Goal: Task Accomplishment & Management: Use online tool/utility

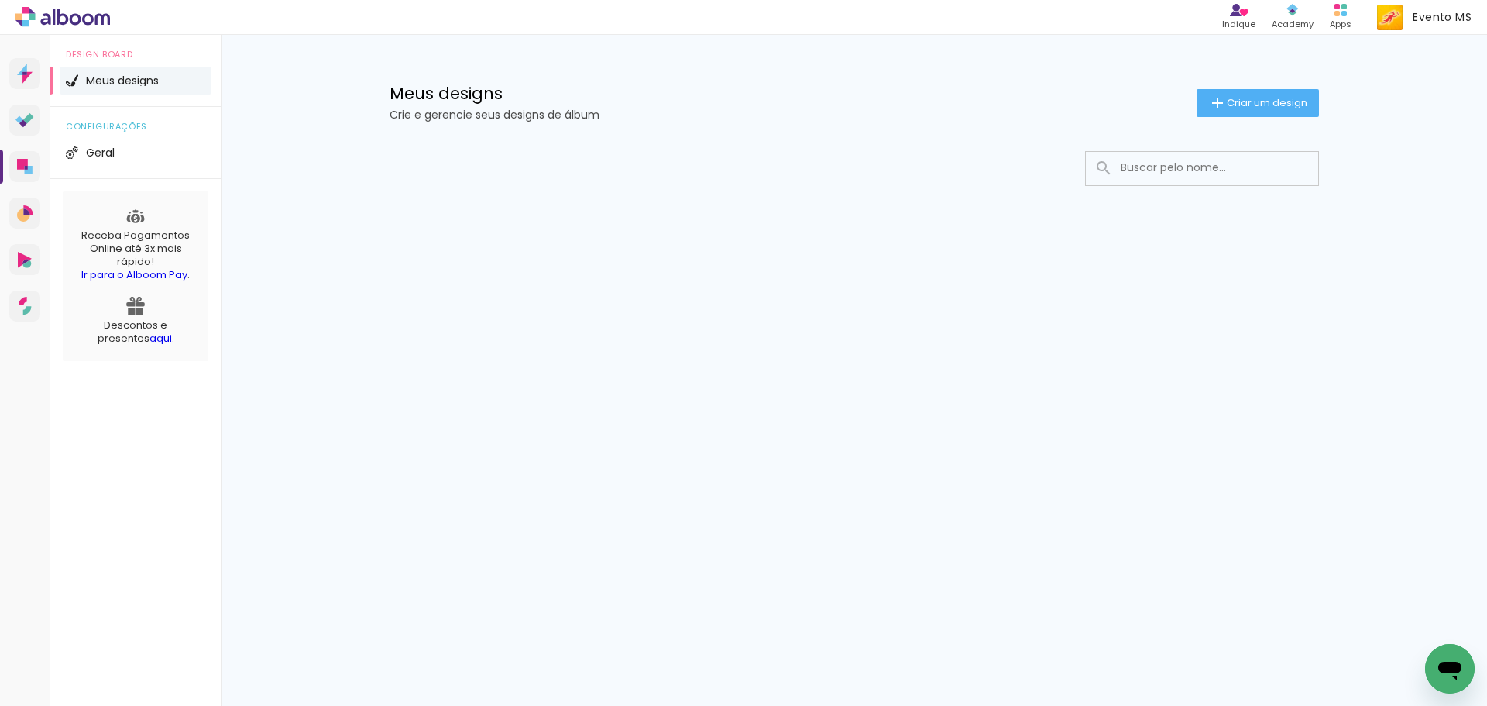
click at [1181, 175] on input at bounding box center [1223, 168] width 221 height 32
type input "José nilton vas"
type paper-input "José nilton vas"
type input "José nilton"
type paper-input "José nilton"
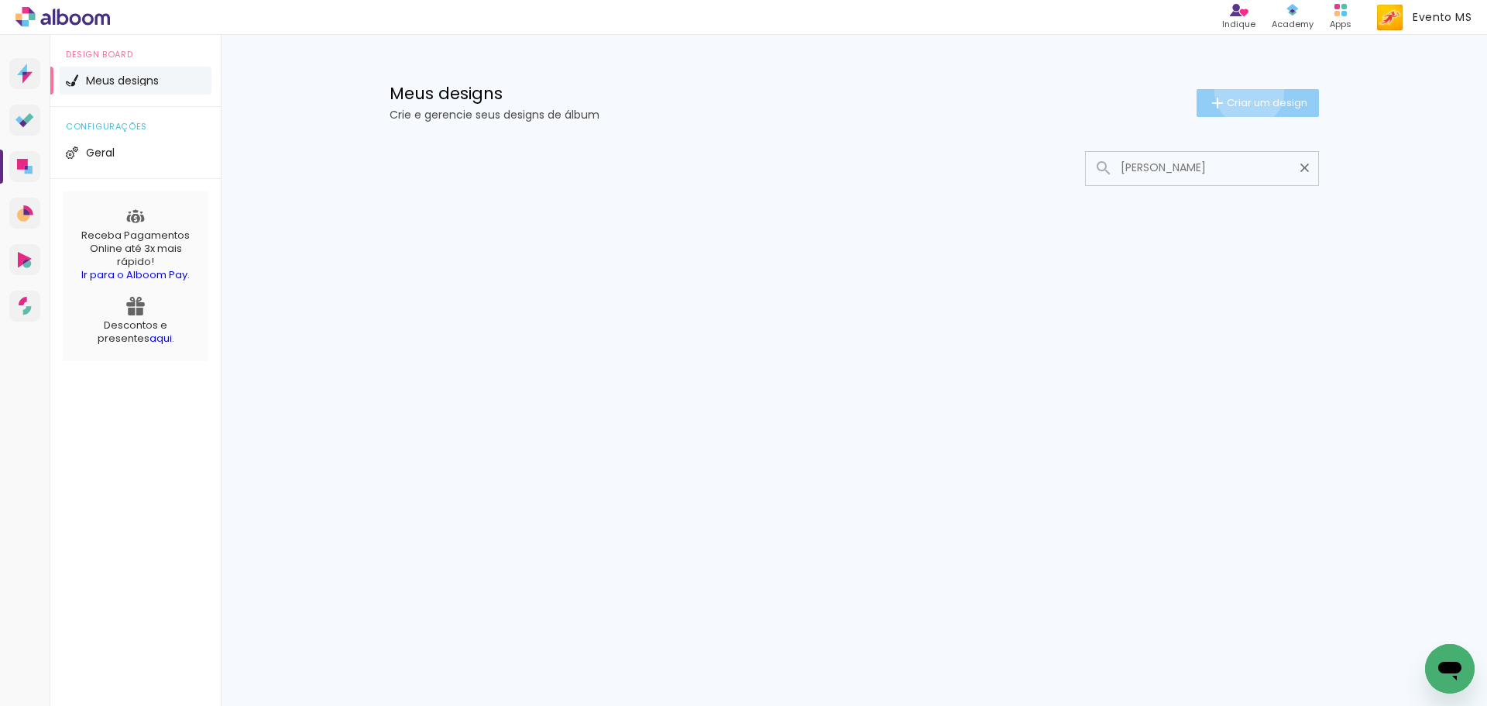
click at [1246, 91] on paper-button "Criar um design" at bounding box center [1258, 103] width 122 height 28
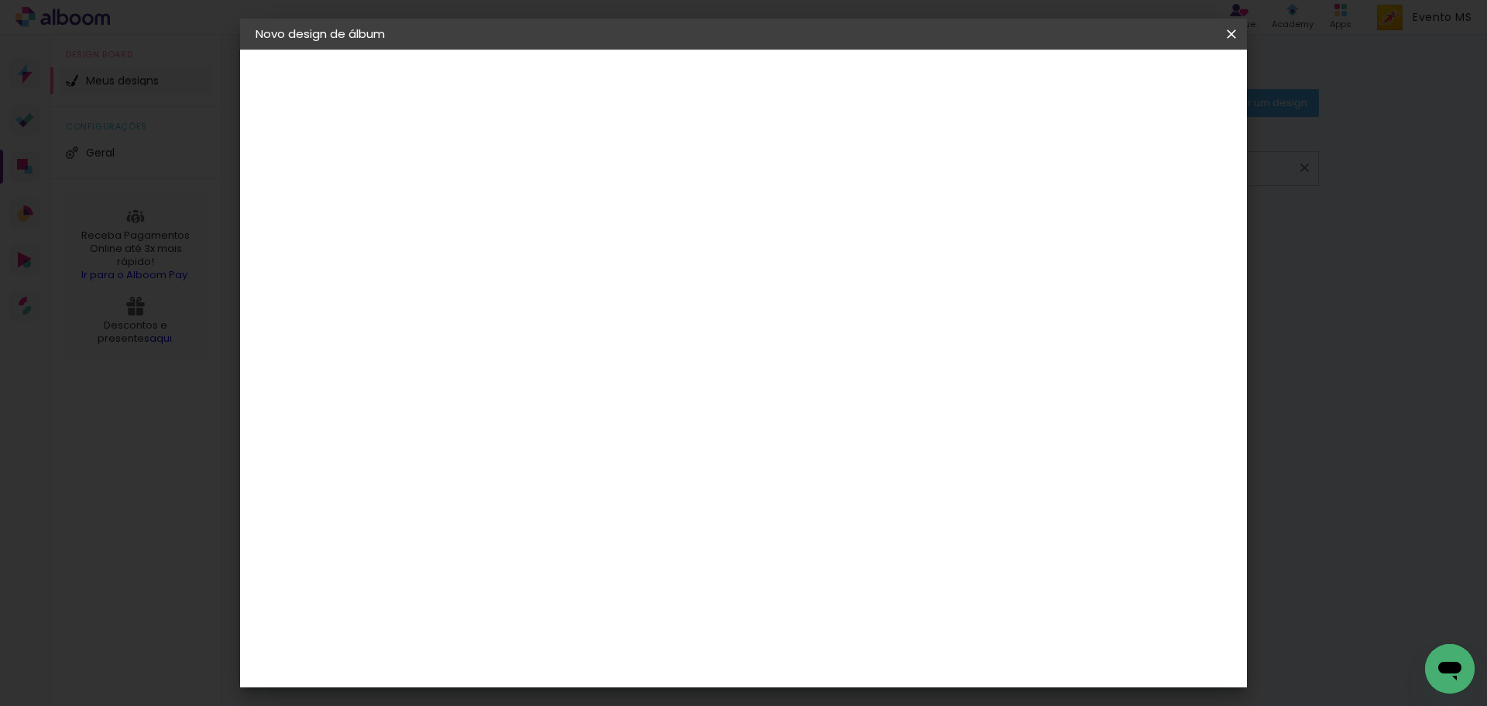
click at [509, 207] on input at bounding box center [509, 208] width 0 height 24
type input "j"
type input "Jose Nilton Vasconcelos Reginaldo"
type paper-input "Jose Nilton Vasconcelos Reginaldo"
click at [0, 0] on slot "Avançar" at bounding box center [0, 0] width 0 height 0
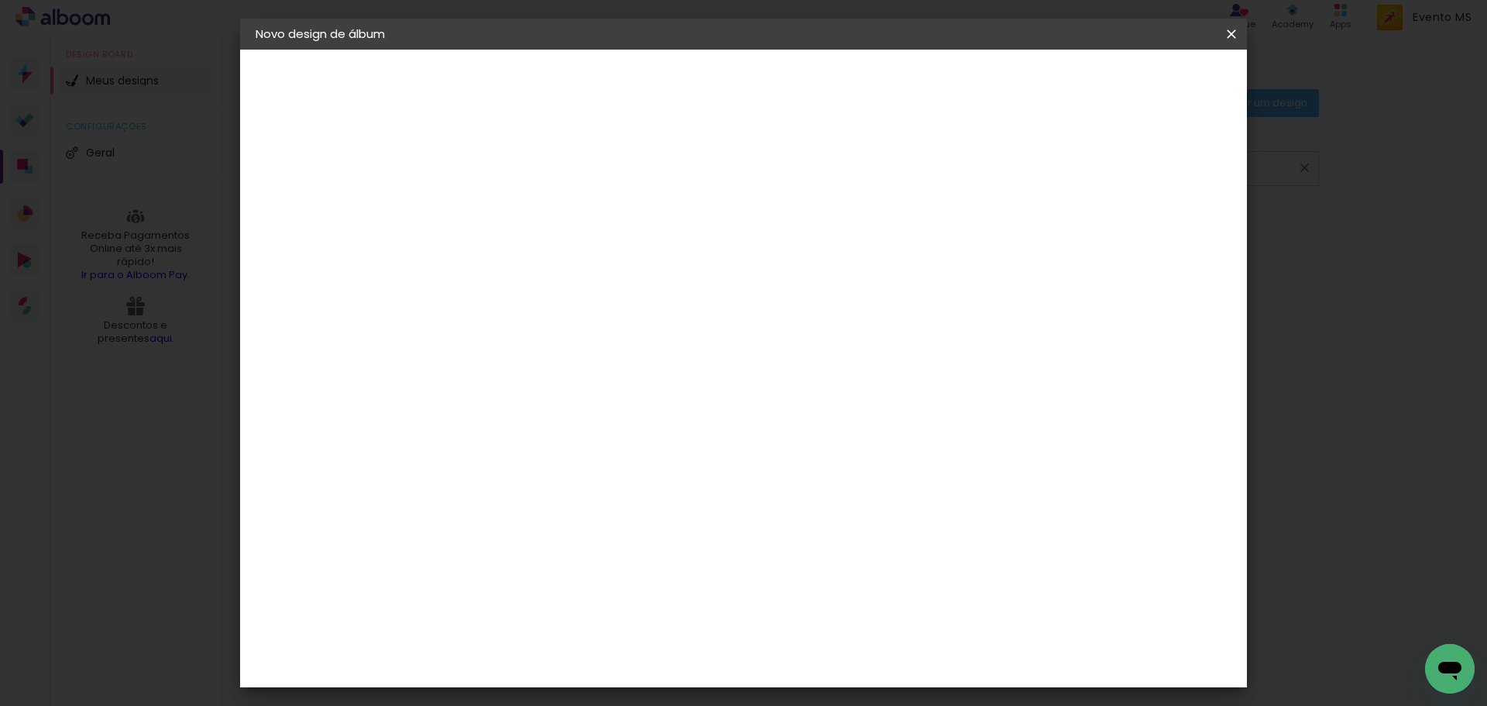
click at [0, 0] on slot "Tamanho Livre" at bounding box center [0, 0] width 0 height 0
click at [822, 56] on header "Fornecedor Escolha um fornecedor ou avance com o tamanho livre. Voltar Avançar" at bounding box center [632, 96] width 380 height 92
click at [0, 0] on slot "Avançar" at bounding box center [0, 0] width 0 height 0
drag, startPoint x: 851, startPoint y: 650, endPoint x: 676, endPoint y: 633, distance: 175.1
click at [676, 633] on div "cm" at bounding box center [839, 647] width 608 height 54
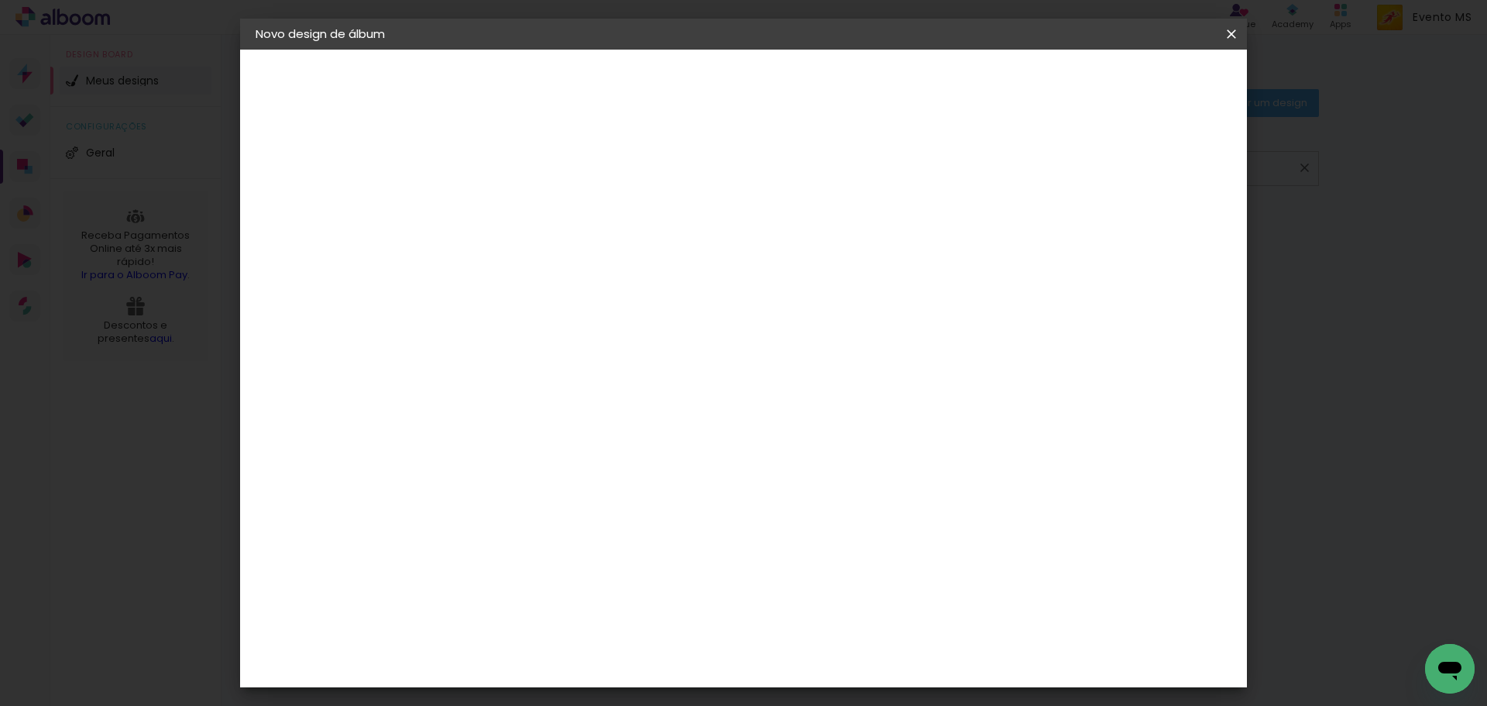
drag, startPoint x: 845, startPoint y: 645, endPoint x: 806, endPoint y: 654, distance: 40.6
click at [806, 654] on paper-input-container "60 cm" at bounding box center [839, 646] width 70 height 39
type input "70"
type paper-input "70"
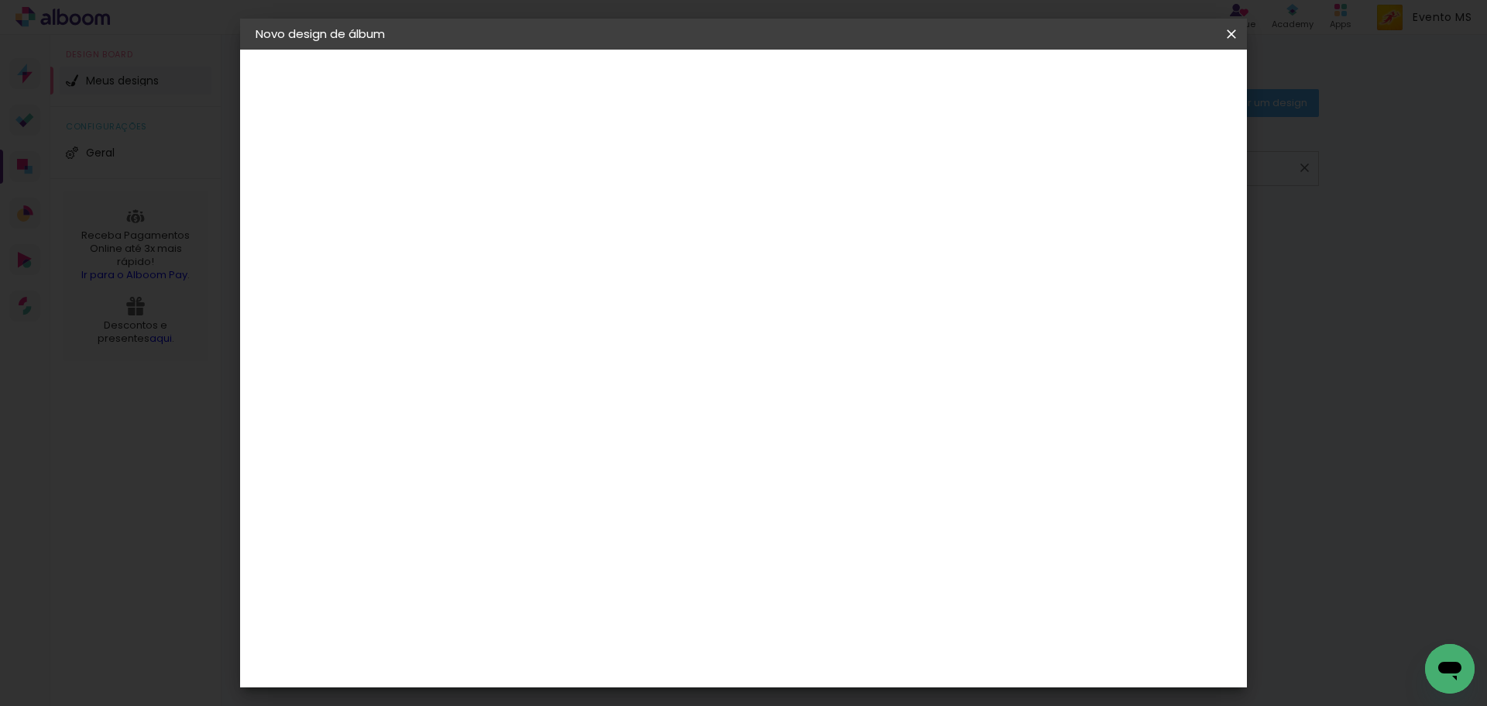
drag, startPoint x: 477, startPoint y: 419, endPoint x: 452, endPoint y: 414, distance: 25.2
click at [452, 414] on input "30" at bounding box center [460, 418] width 40 height 23
type input "25"
type paper-input "25"
click at [1135, 80] on span "Iniciar design" at bounding box center [1099, 82] width 70 height 11
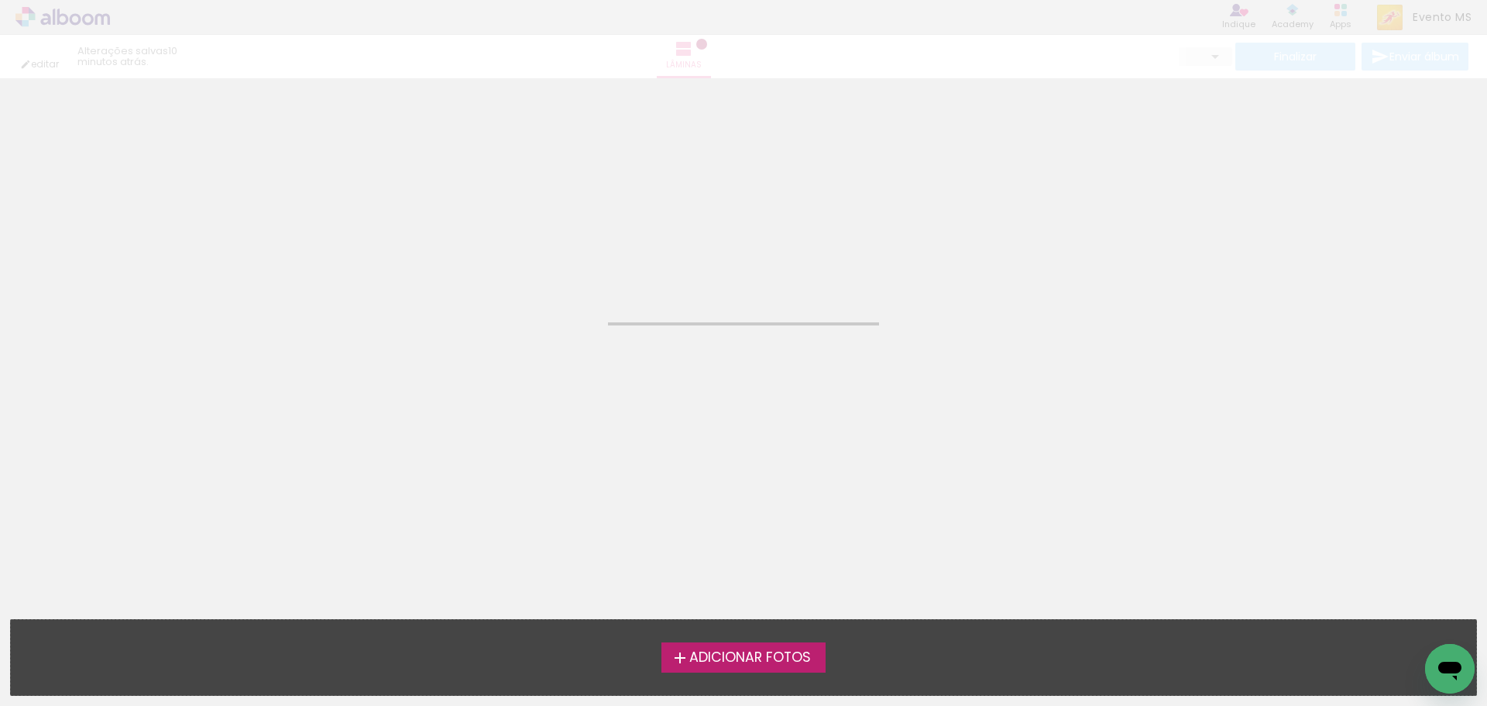
click at [745, 655] on span "Adicionar Fotos" at bounding box center [750, 658] width 122 height 14
click at [0, 0] on input "file" at bounding box center [0, 0] width 0 height 0
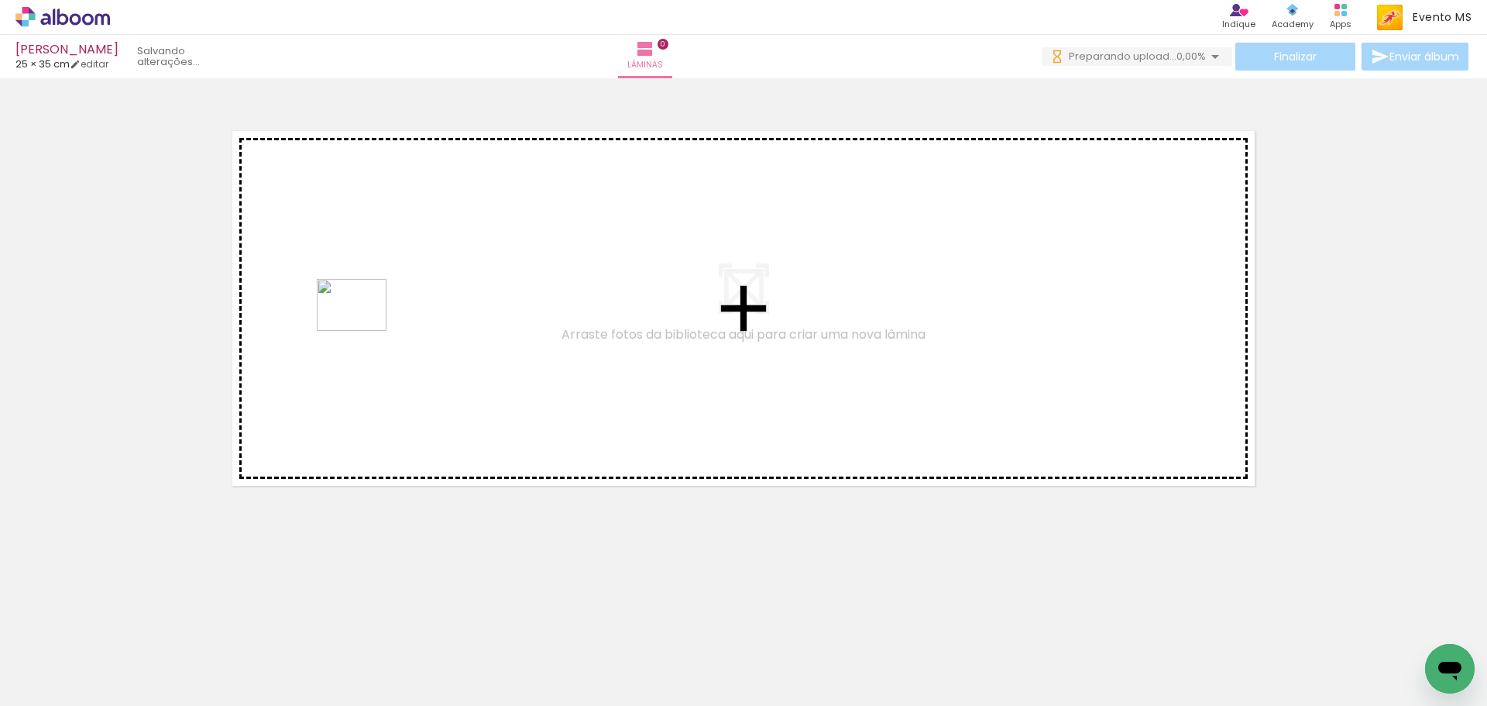
drag, startPoint x: 188, startPoint y: 586, endPoint x: 363, endPoint y: 325, distance: 314.3
click at [363, 325] on quentale-workspace at bounding box center [743, 353] width 1487 height 706
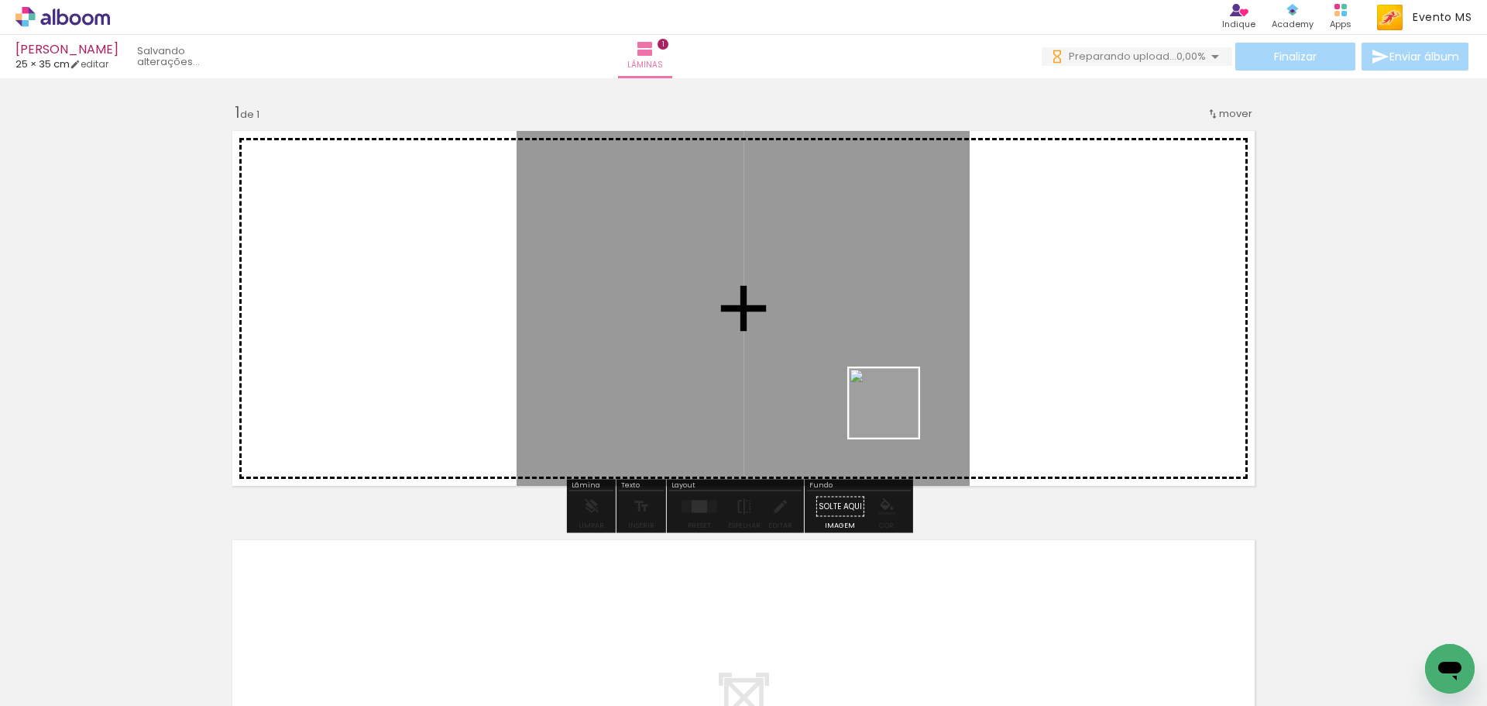
drag, startPoint x: 259, startPoint y: 655, endPoint x: 1147, endPoint y: 345, distance: 941.0
click at [1147, 345] on quentale-workspace at bounding box center [743, 353] width 1487 height 706
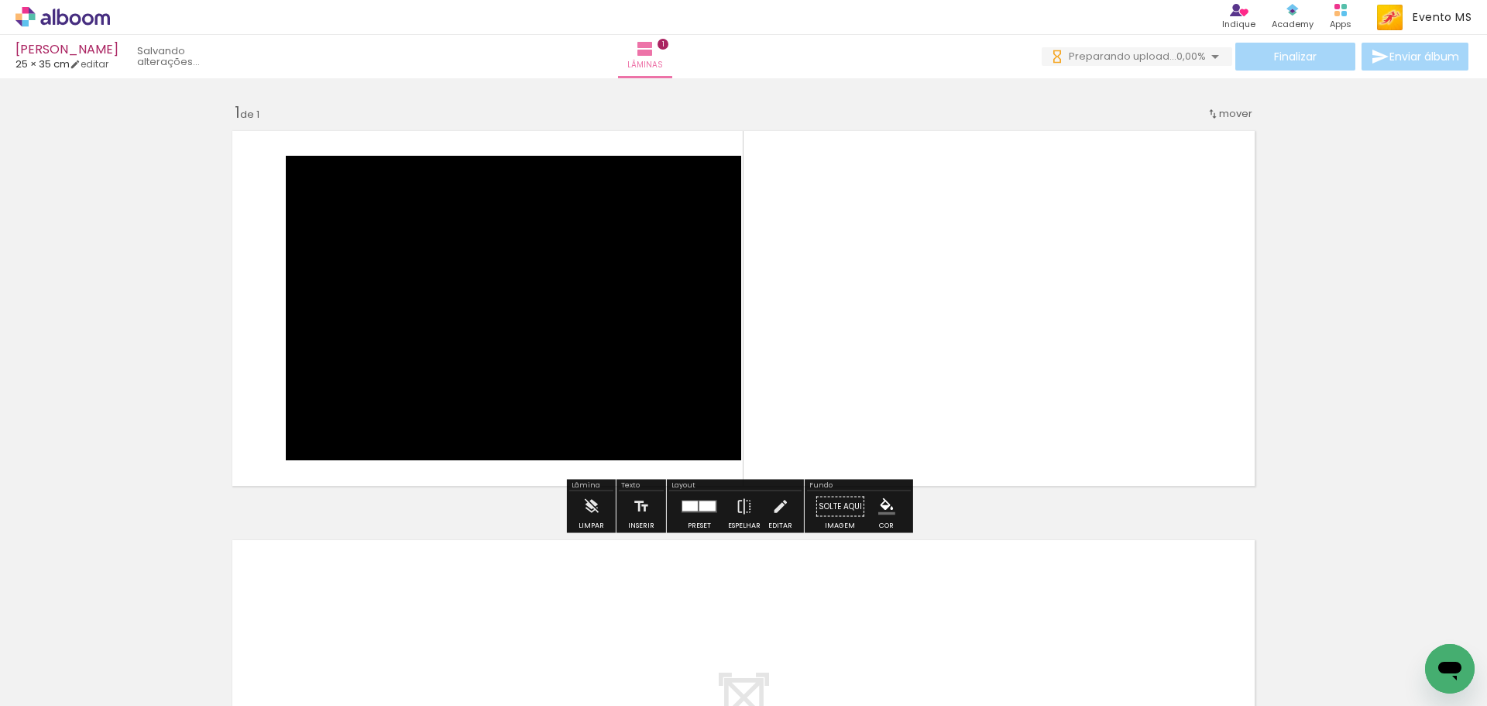
click at [700, 505] on div at bounding box center [708, 506] width 16 height 10
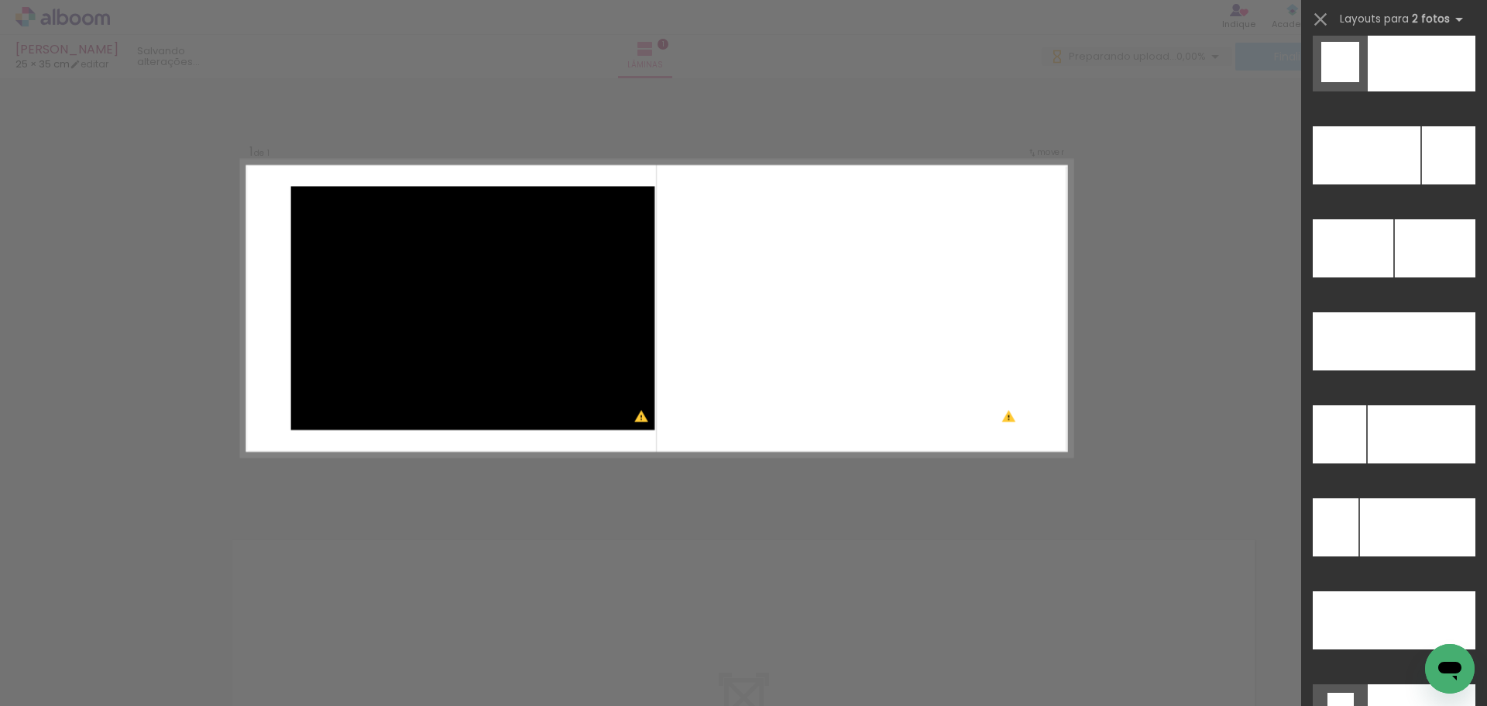
scroll to position [6936, 0]
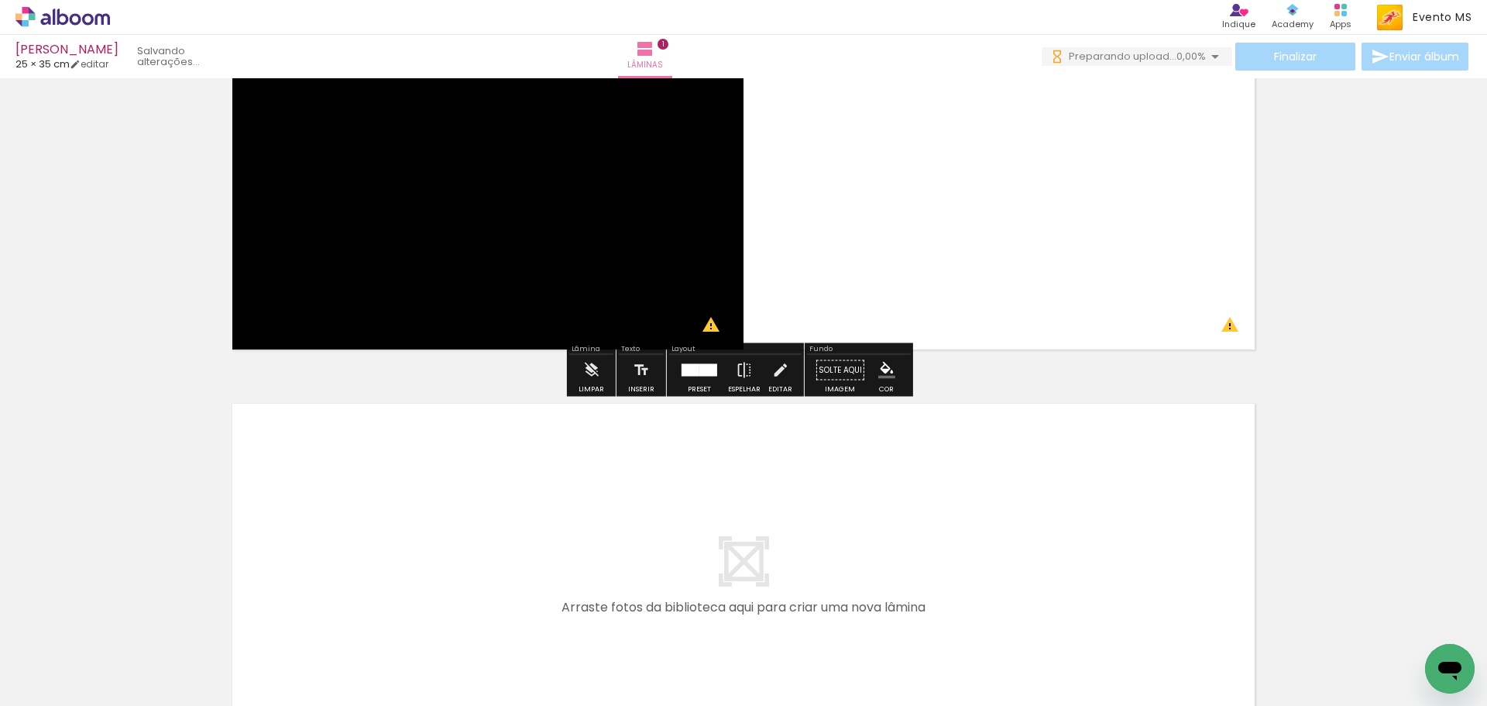
scroll to position [348, 0]
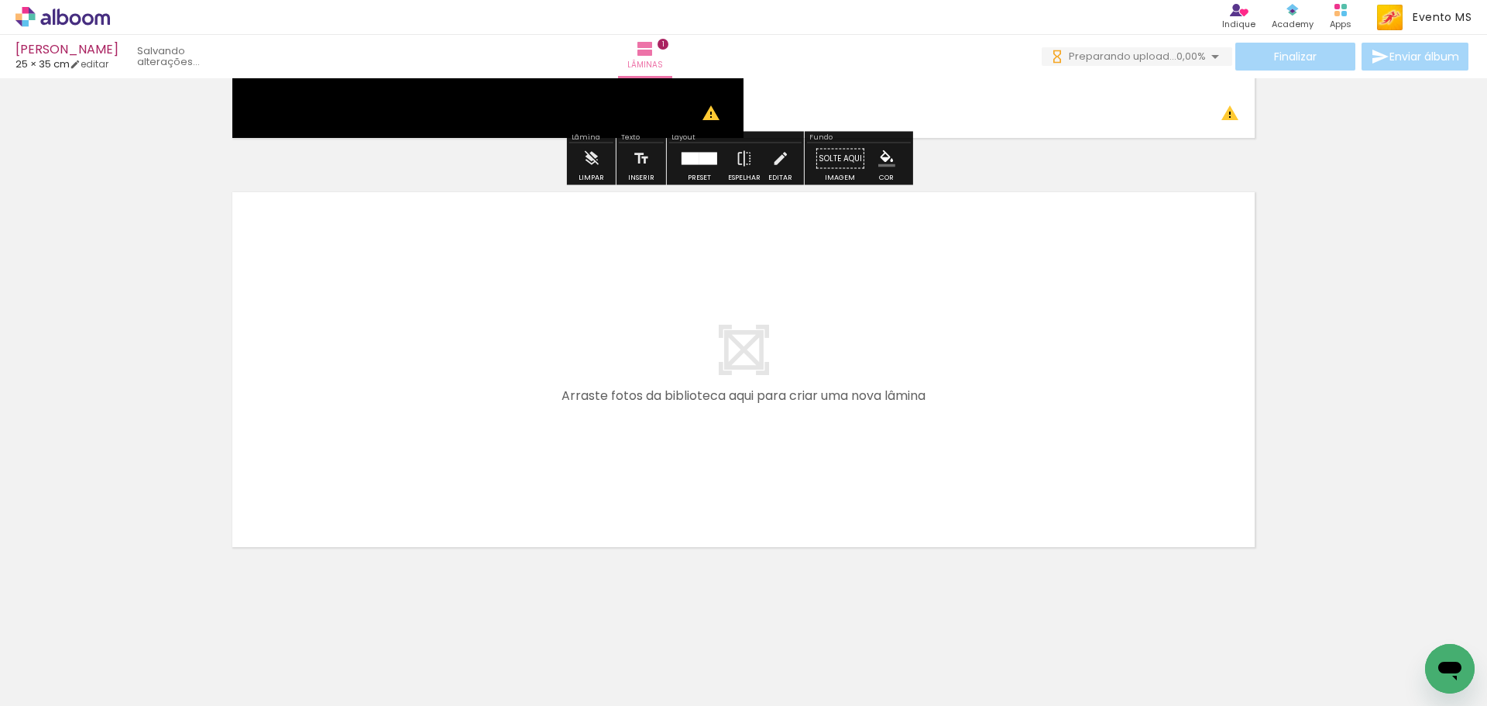
drag, startPoint x: 318, startPoint y: 661, endPoint x: 332, endPoint y: 420, distance: 241.3
click at [332, 420] on quentale-workspace at bounding box center [743, 353] width 1487 height 706
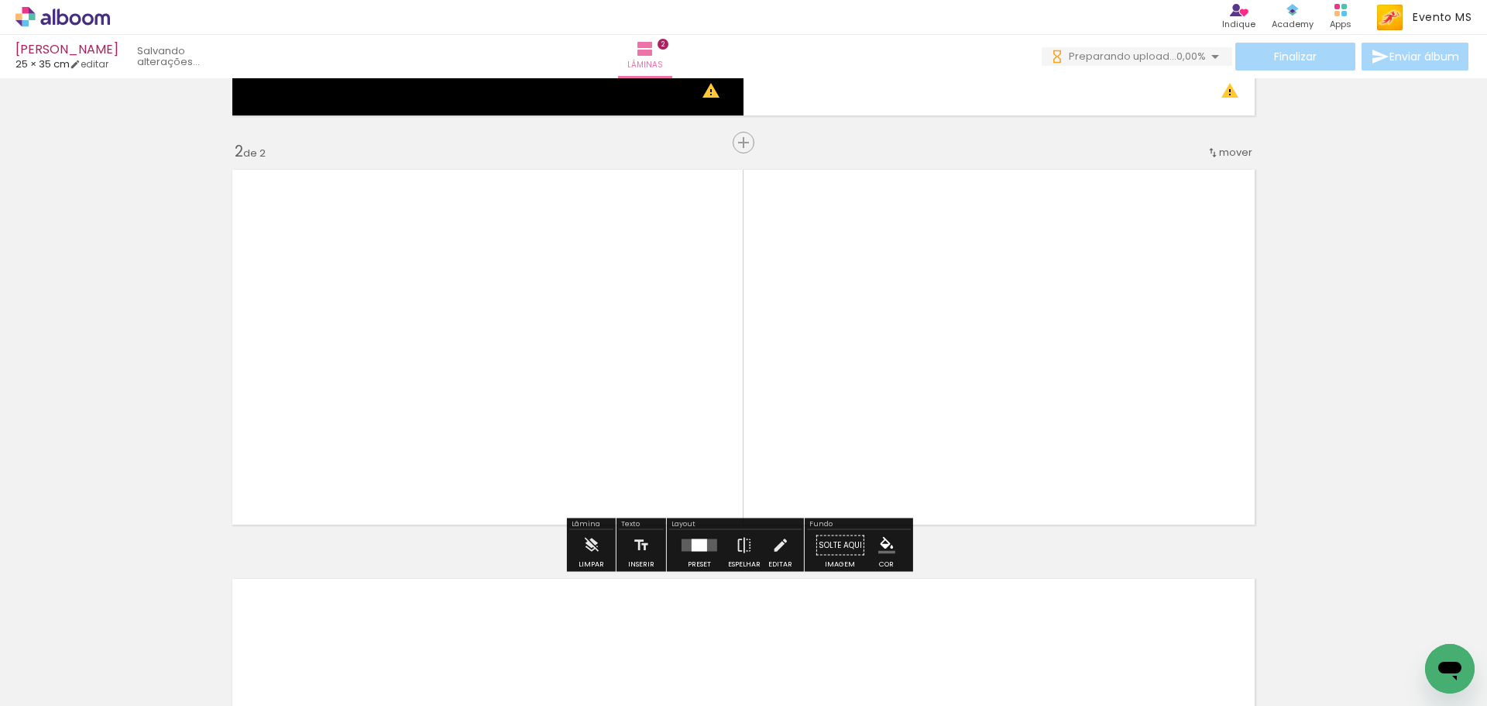
scroll to position [374, 0]
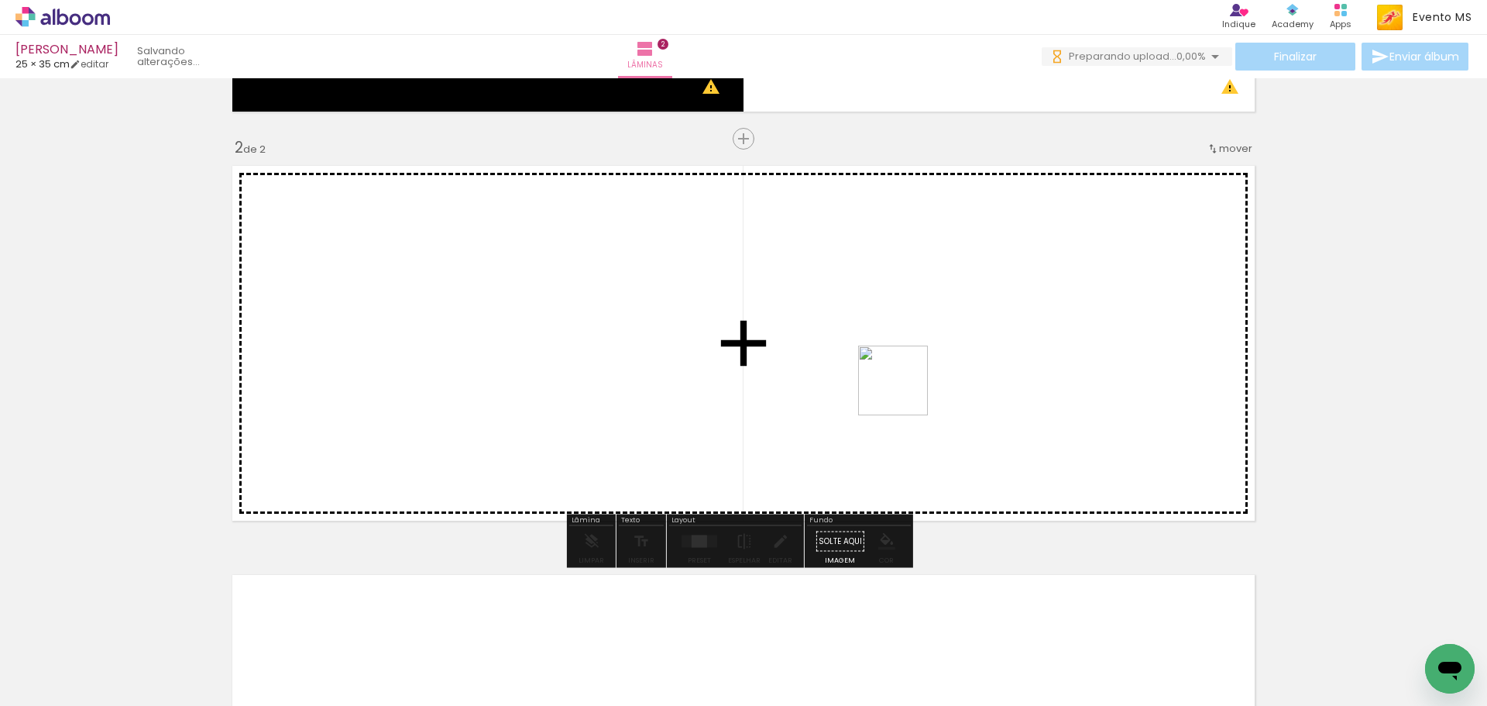
drag, startPoint x: 409, startPoint y: 654, endPoint x: 951, endPoint y: 371, distance: 610.9
click at [951, 371] on quentale-workspace at bounding box center [743, 353] width 1487 height 706
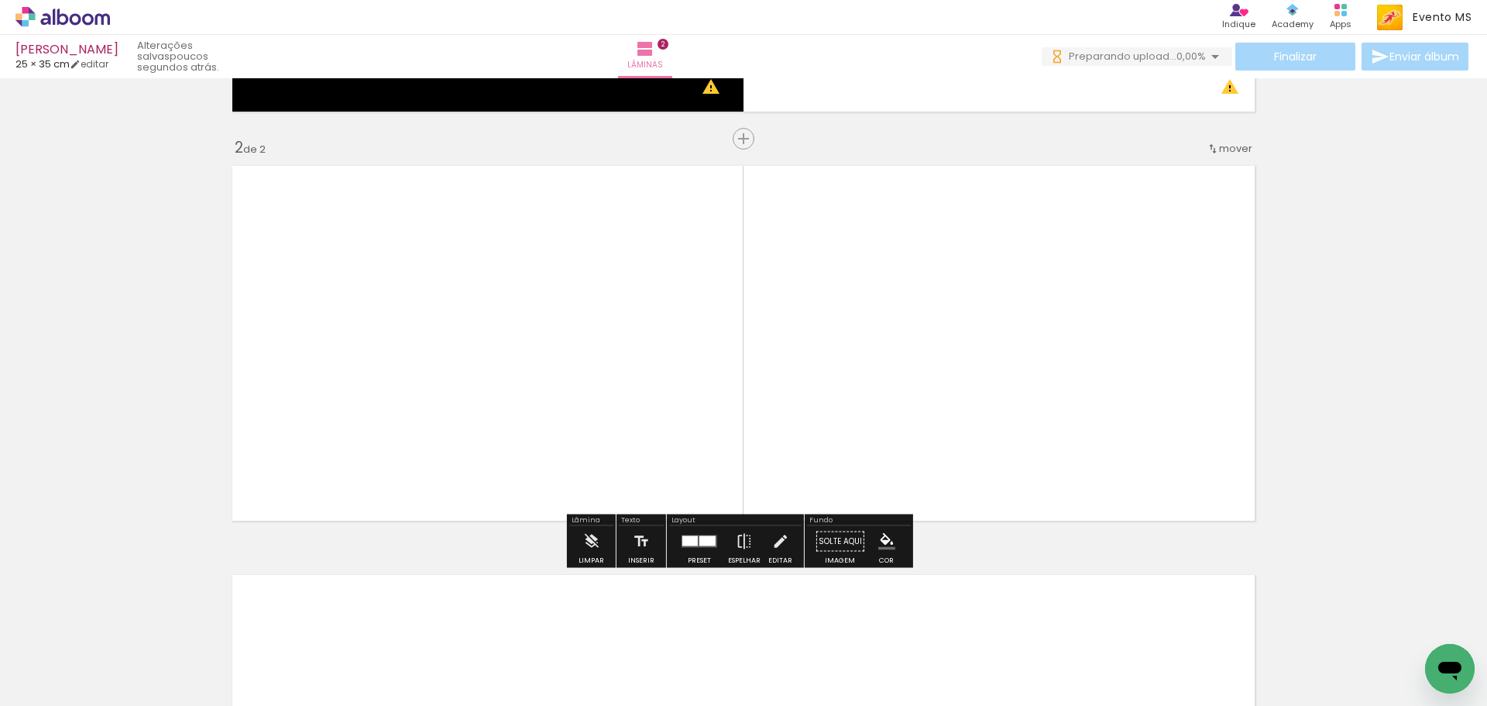
click at [679, 555] on div at bounding box center [700, 541] width 42 height 31
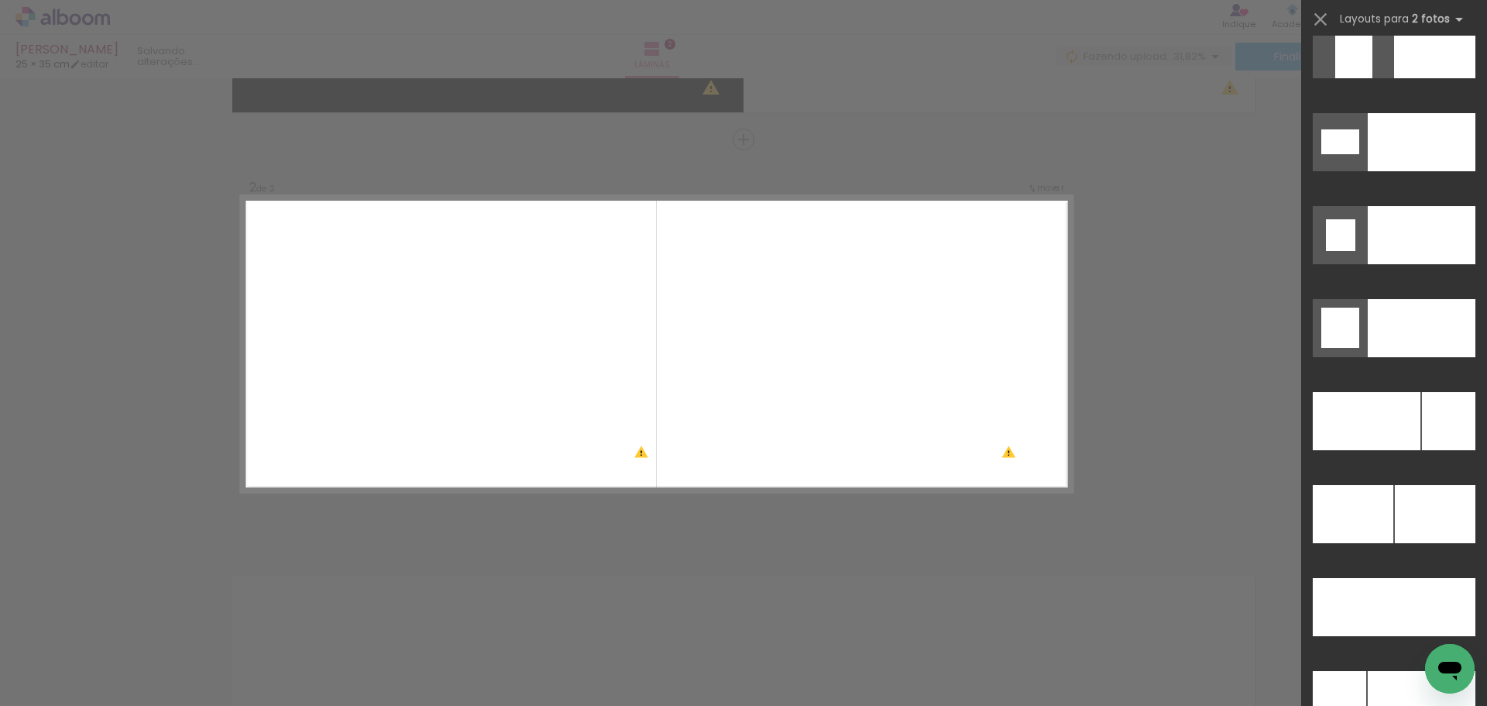
scroll to position [6638, 0]
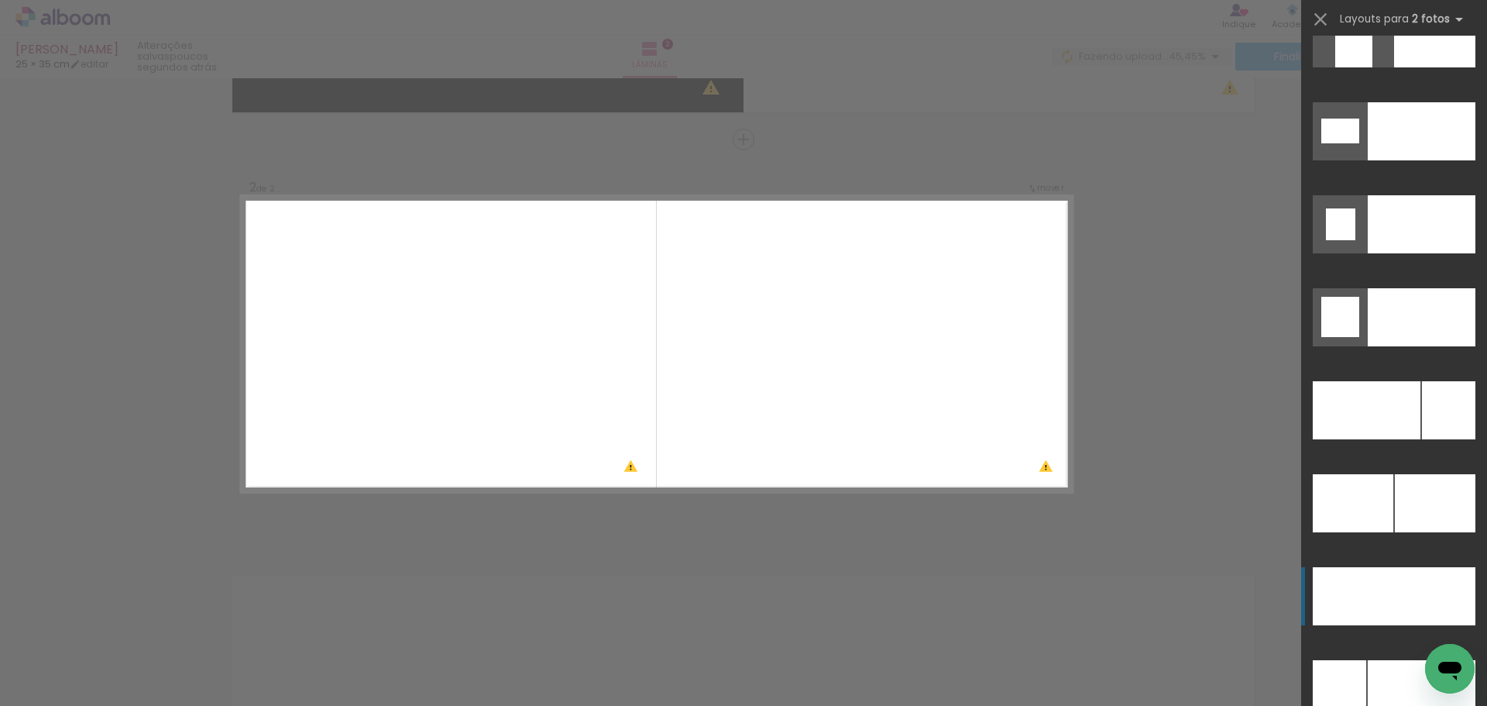
click at [1412, 532] on div at bounding box center [1435, 503] width 81 height 58
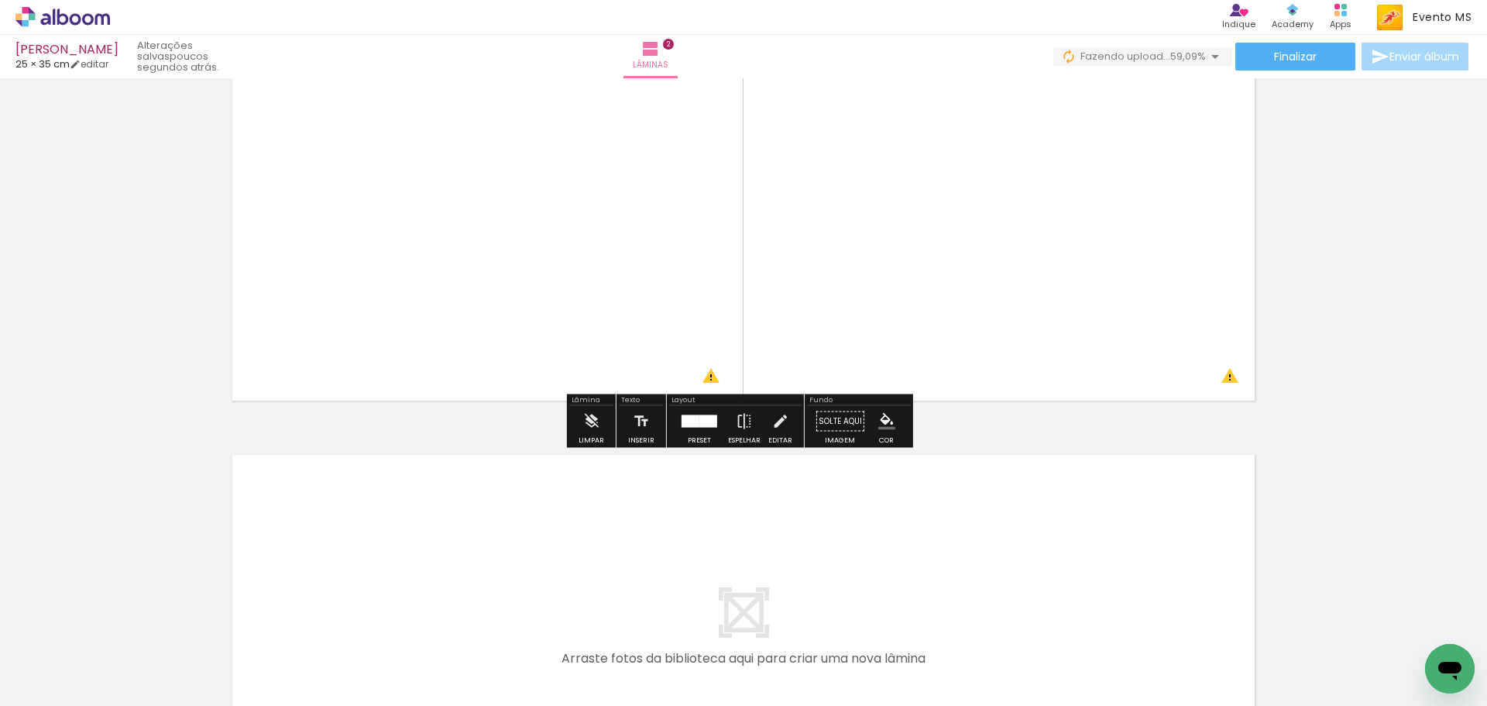
scroll to position [757, 0]
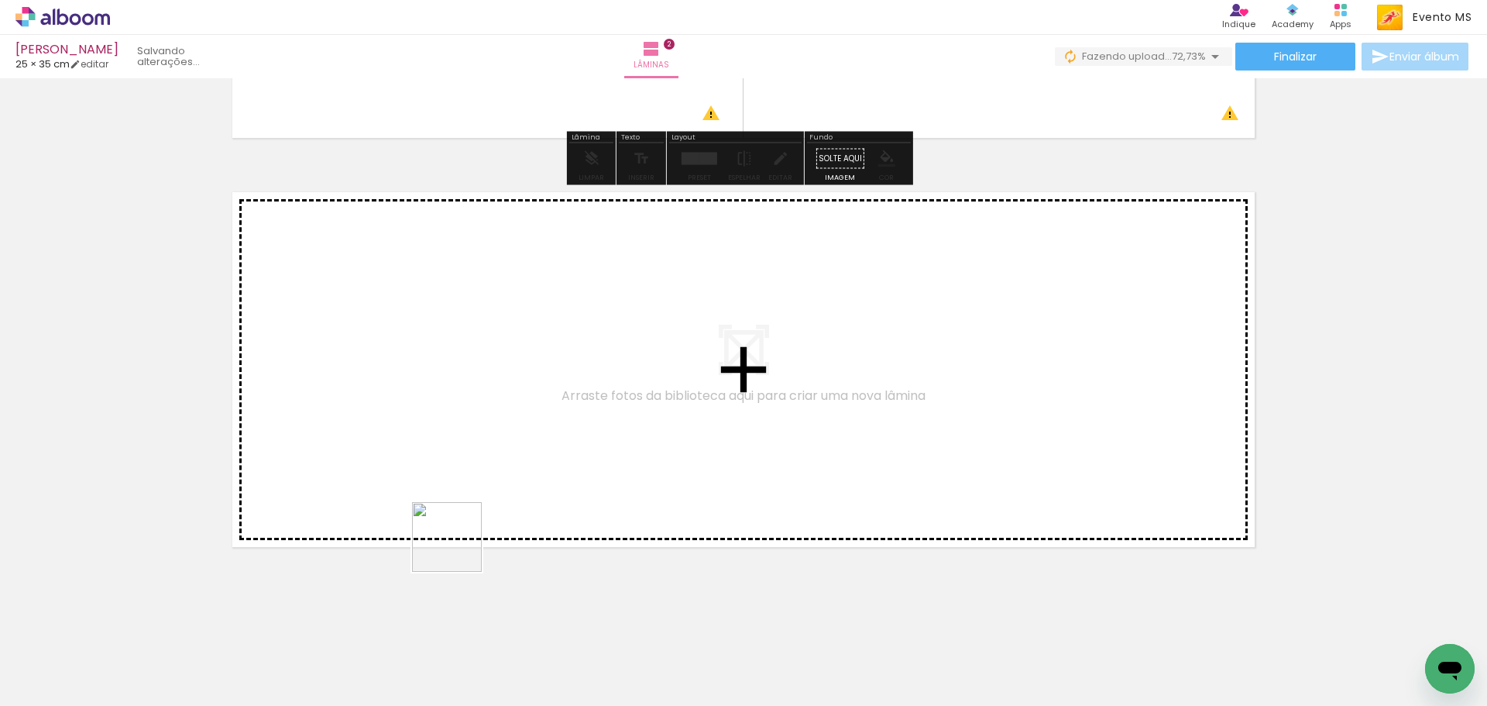
drag, startPoint x: 491, startPoint y: 655, endPoint x: 452, endPoint y: 506, distance: 153.7
click at [452, 506] on quentale-workspace at bounding box center [743, 353] width 1487 height 706
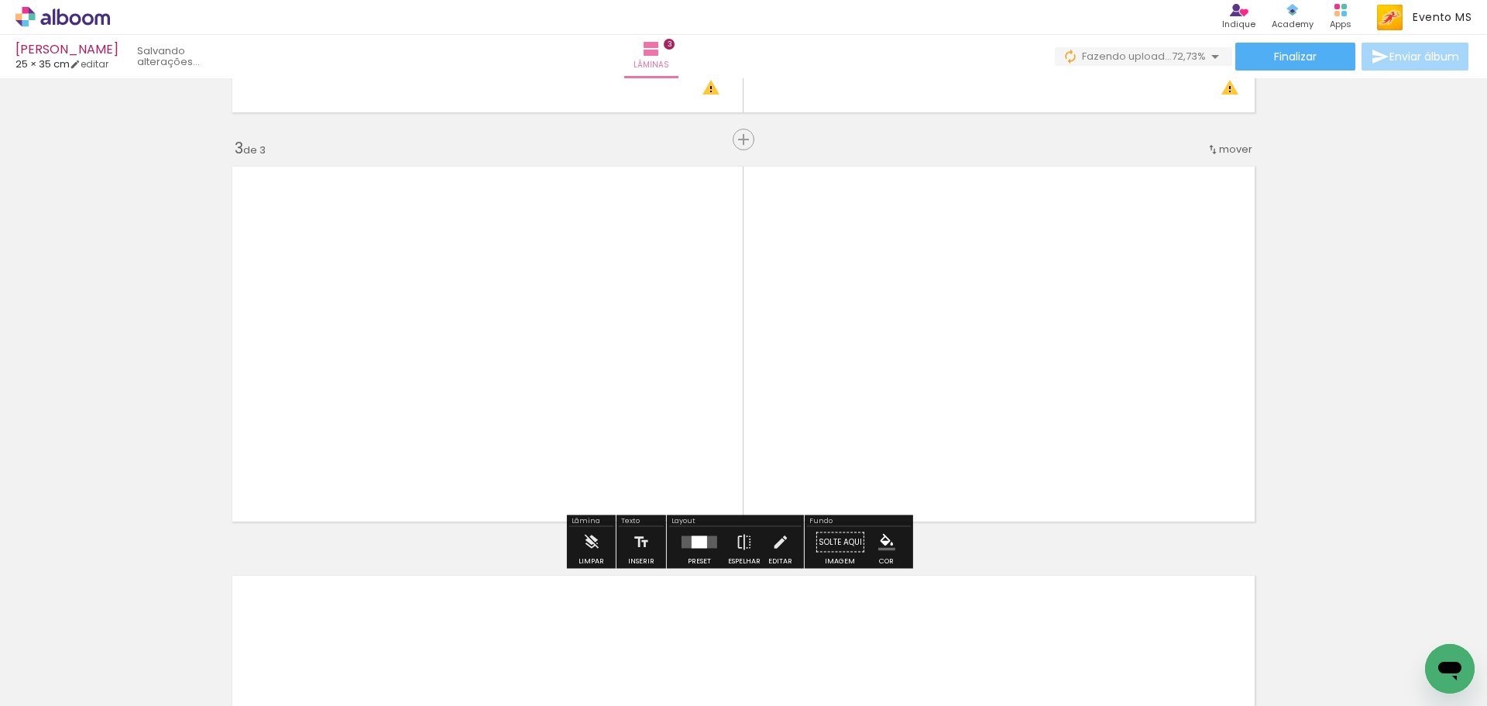
scroll to position [783, 0]
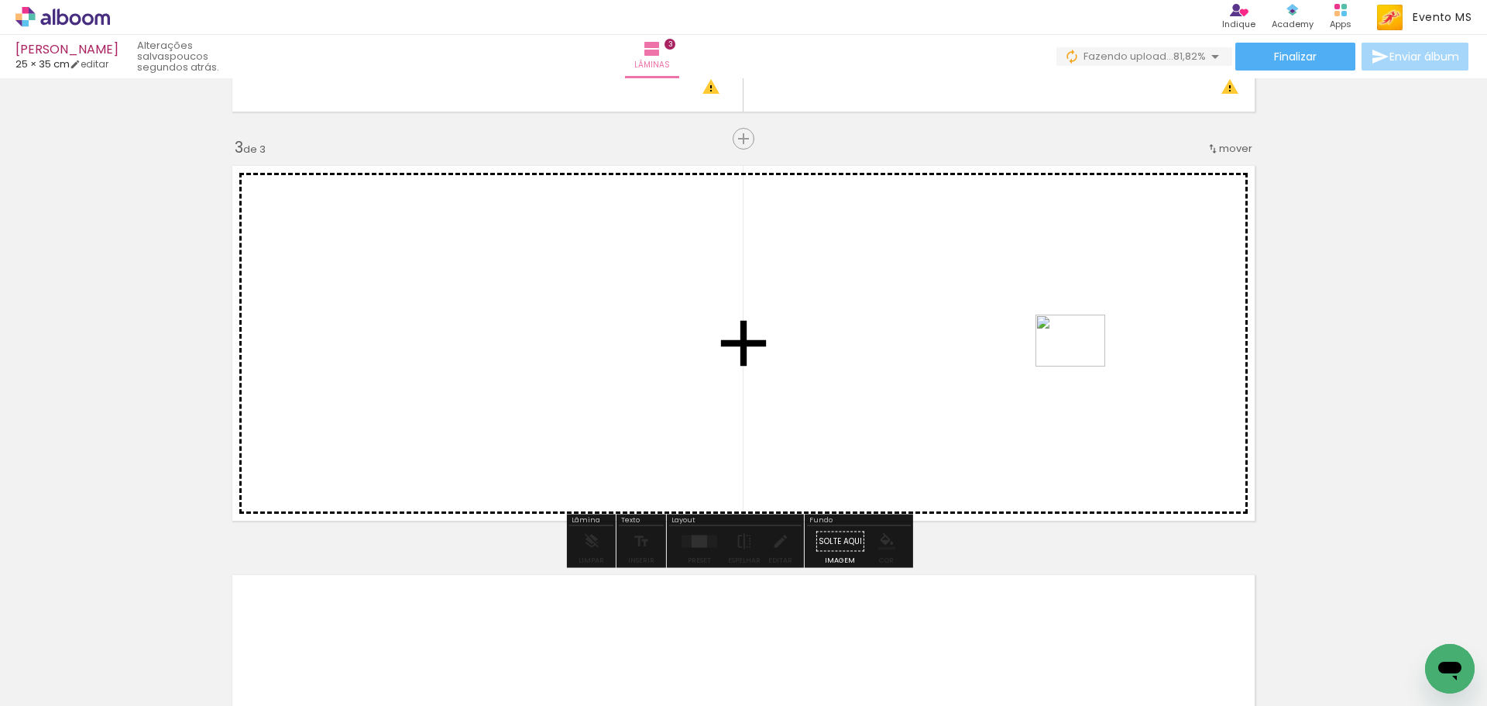
drag, startPoint x: 595, startPoint y: 669, endPoint x: 1082, endPoint y: 361, distance: 576.2
click at [1082, 361] on quentale-workspace at bounding box center [743, 353] width 1487 height 706
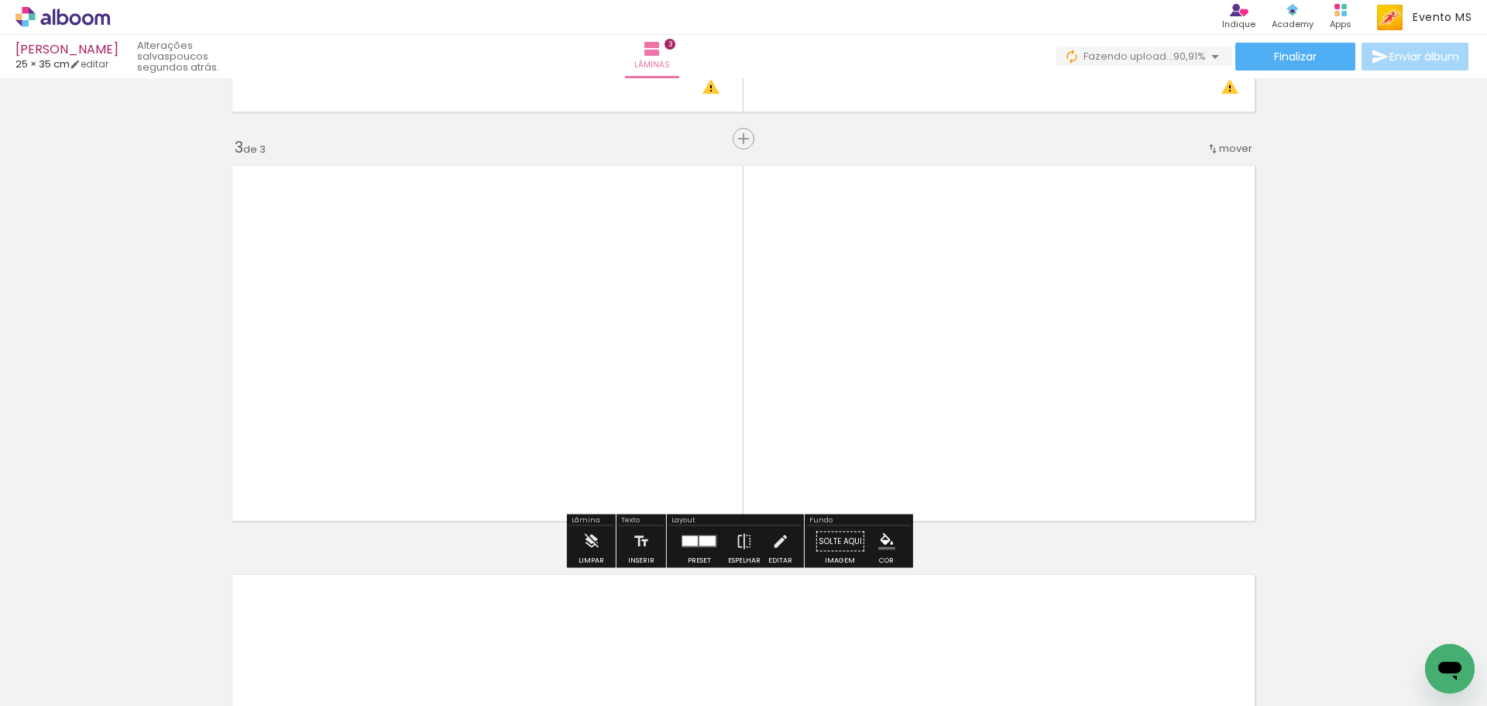
click at [706, 536] on div at bounding box center [708, 541] width 16 height 10
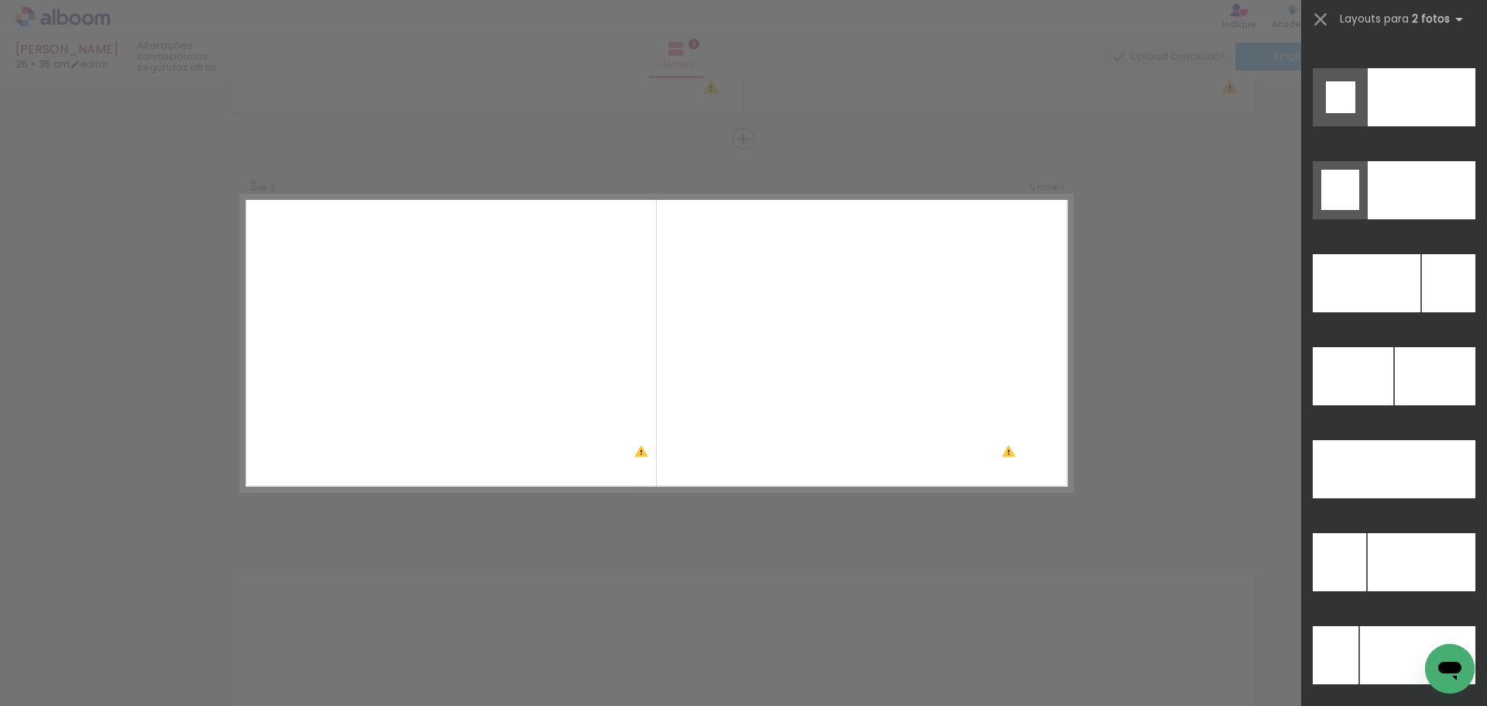
scroll to position [6830, 0]
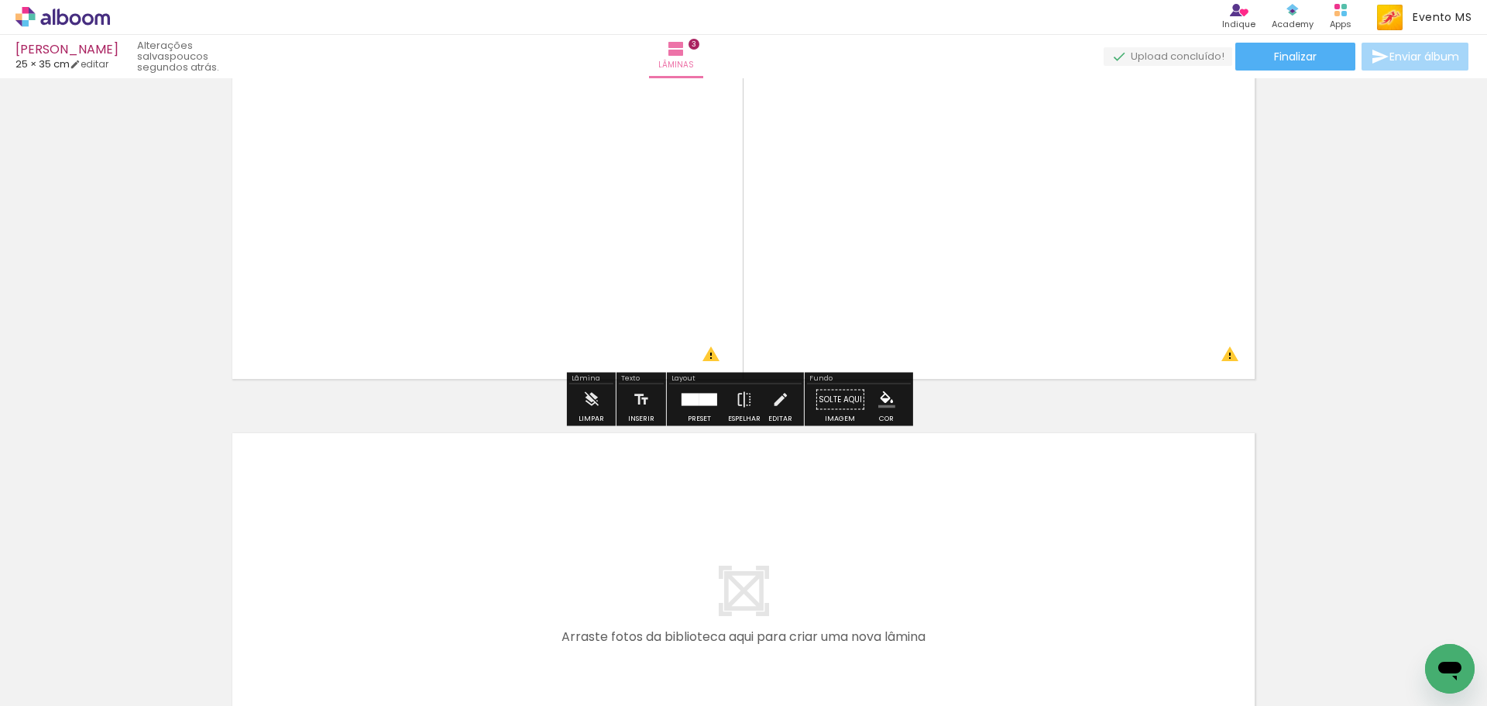
scroll to position [1166, 0]
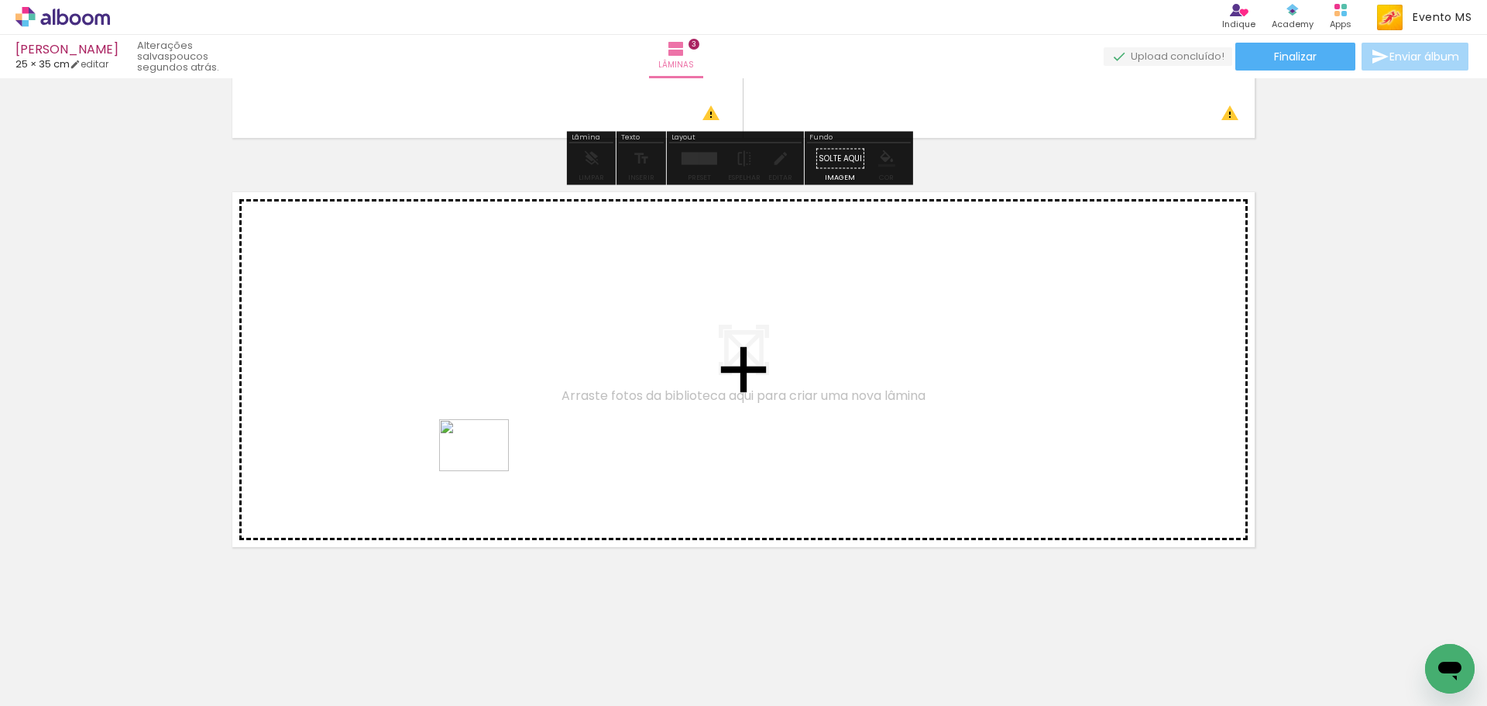
drag, startPoint x: 684, startPoint y: 646, endPoint x: 486, endPoint y: 459, distance: 272.9
click at [486, 459] on quentale-workspace at bounding box center [743, 353] width 1487 height 706
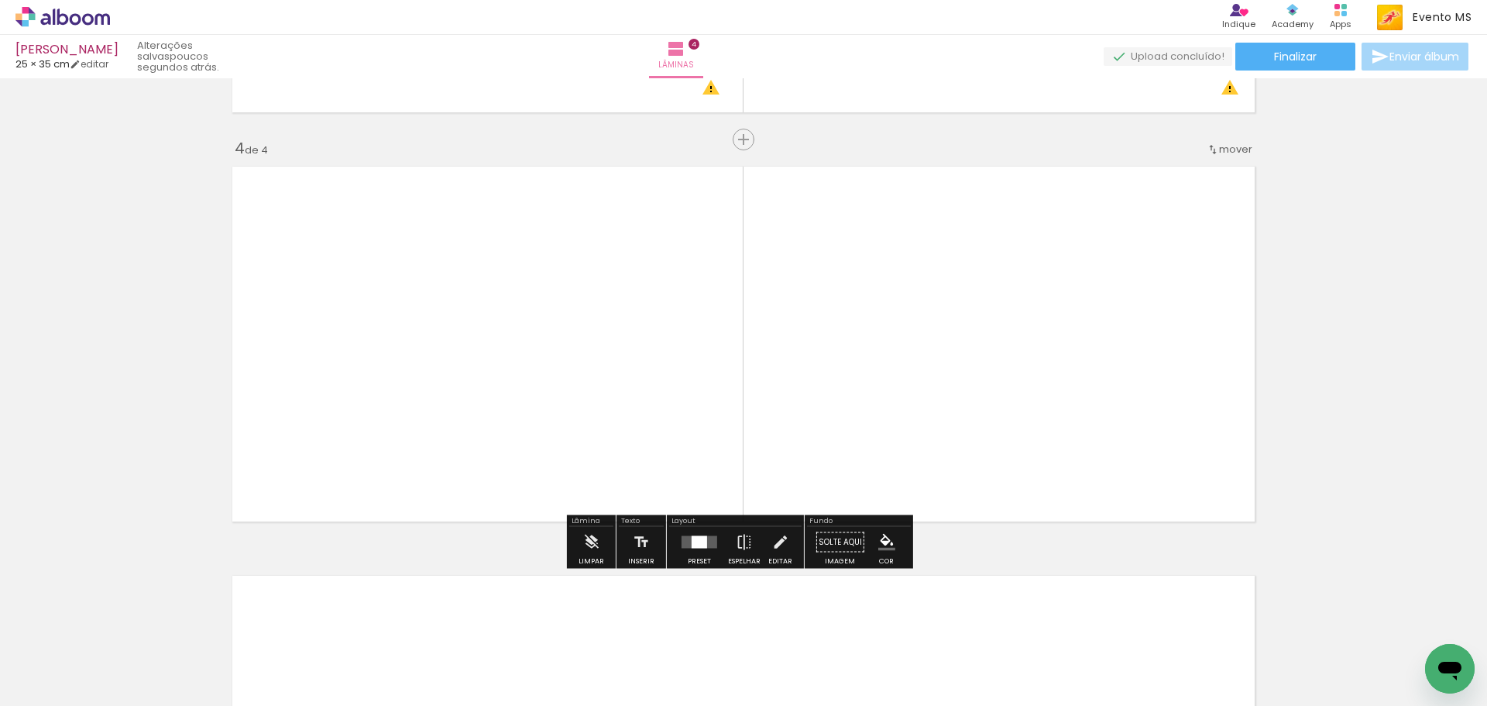
scroll to position [1192, 0]
drag, startPoint x: 786, startPoint y: 656, endPoint x: 1019, endPoint y: 429, distance: 324.9
click at [1019, 429] on quentale-workspace at bounding box center [743, 353] width 1487 height 706
drag, startPoint x: 687, startPoint y: 538, endPoint x: 1161, endPoint y: 356, distance: 508.1
click at [0, 0] on slot at bounding box center [0, 0] width 0 height 0
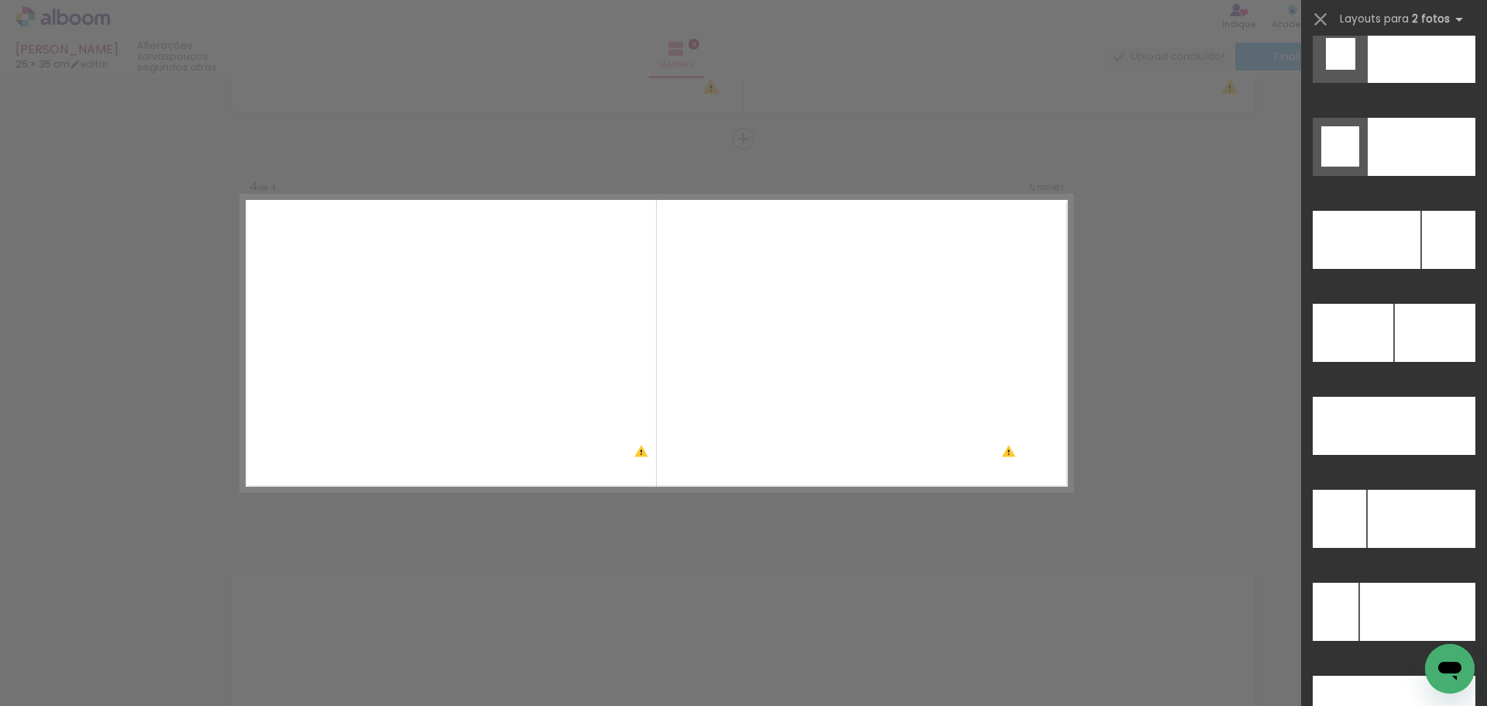
scroll to position [6883, 0]
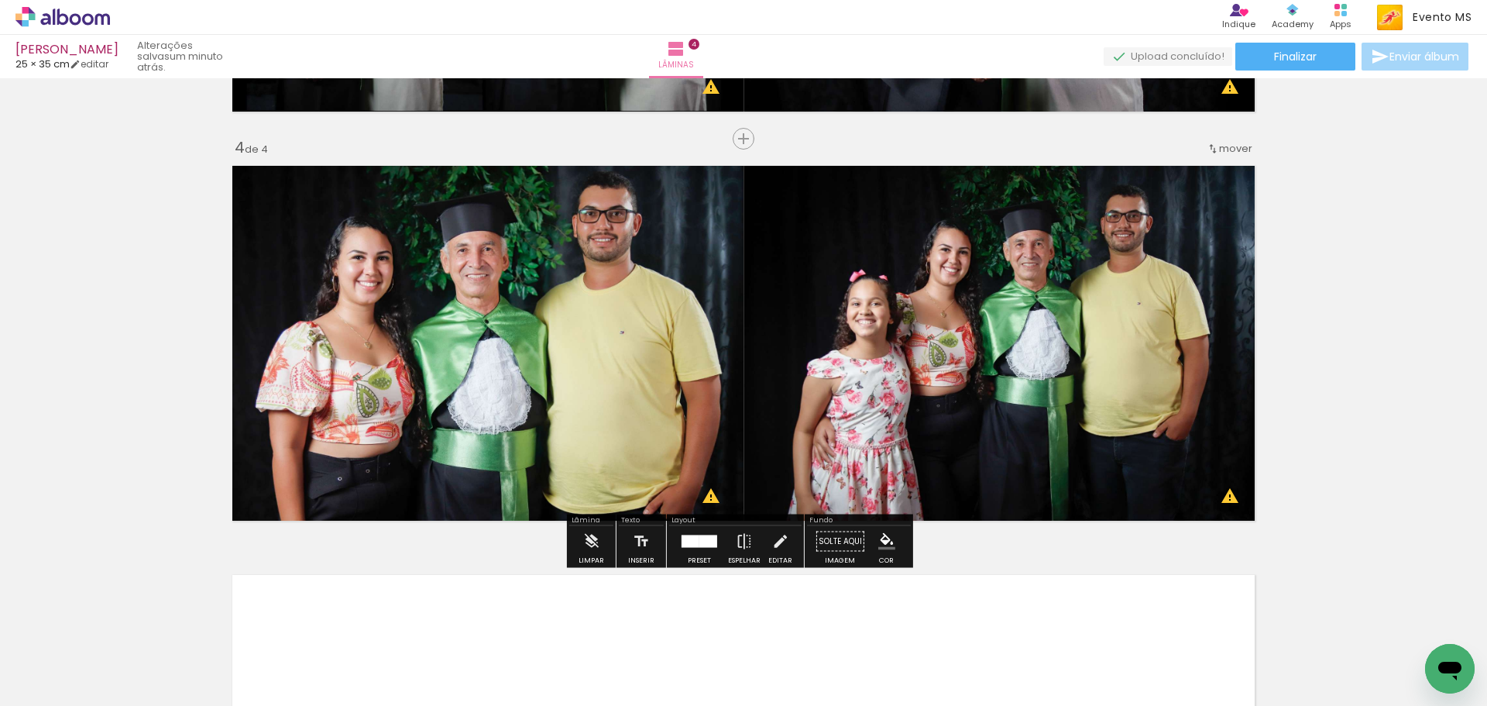
scroll to position [1575, 0]
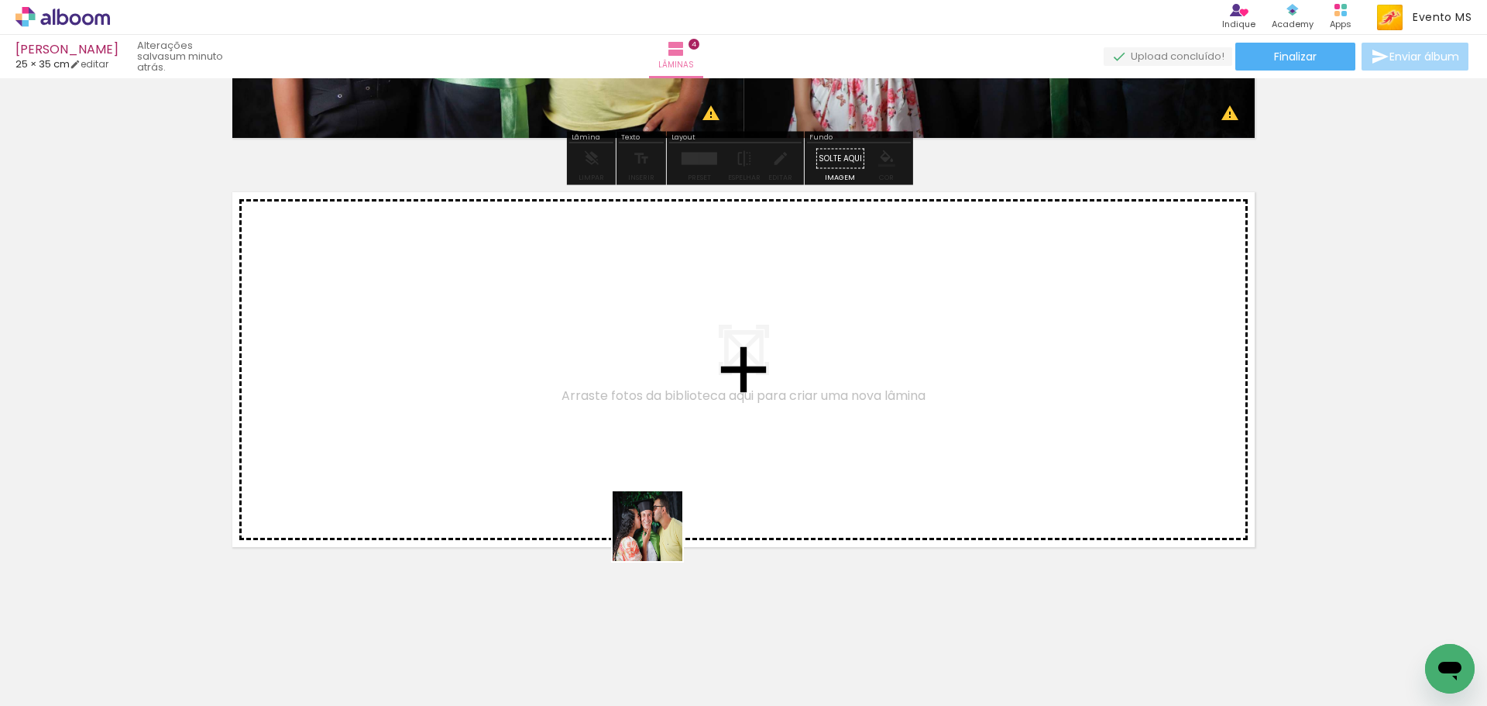
drag, startPoint x: 659, startPoint y: 538, endPoint x: 229, endPoint y: 312, distance: 485.5
click at [229, 312] on quentale-workspace at bounding box center [743, 353] width 1487 height 706
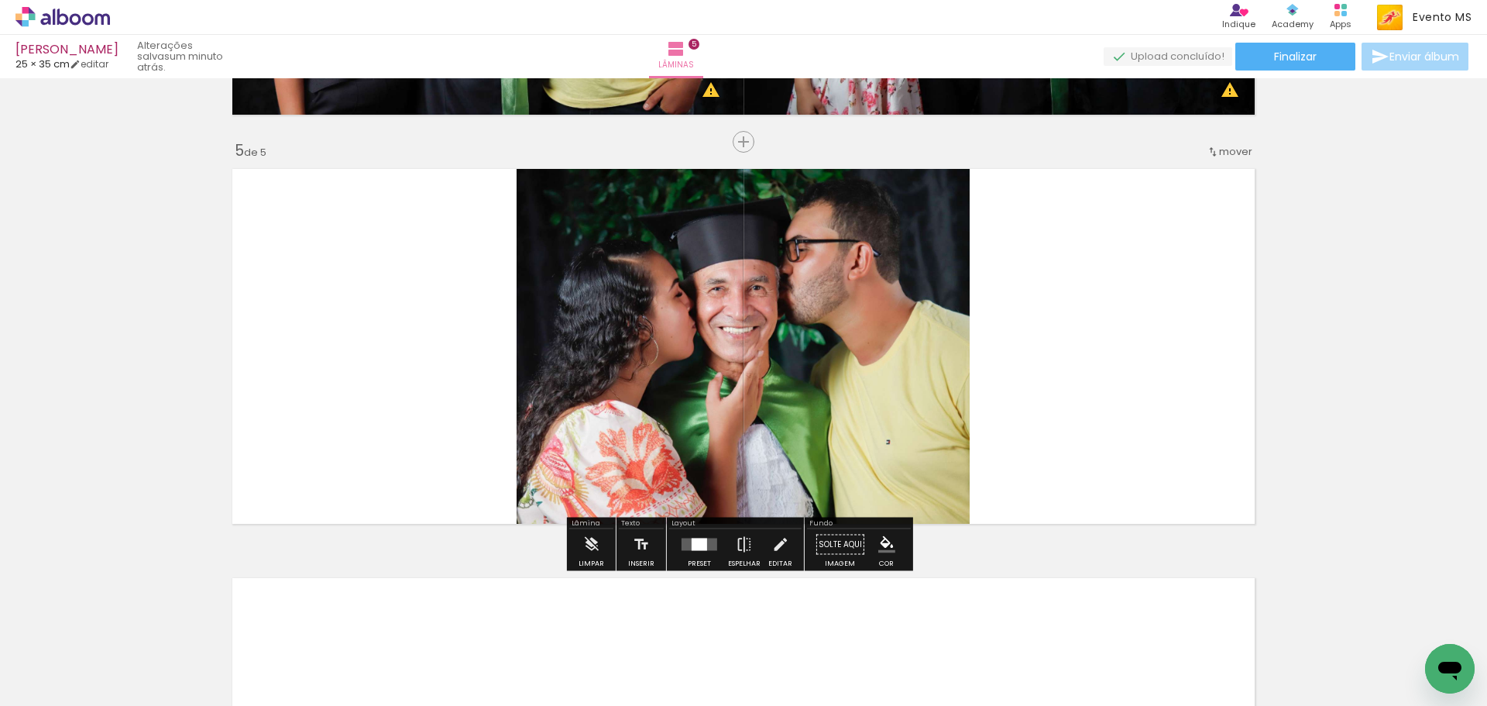
scroll to position [1601, 0]
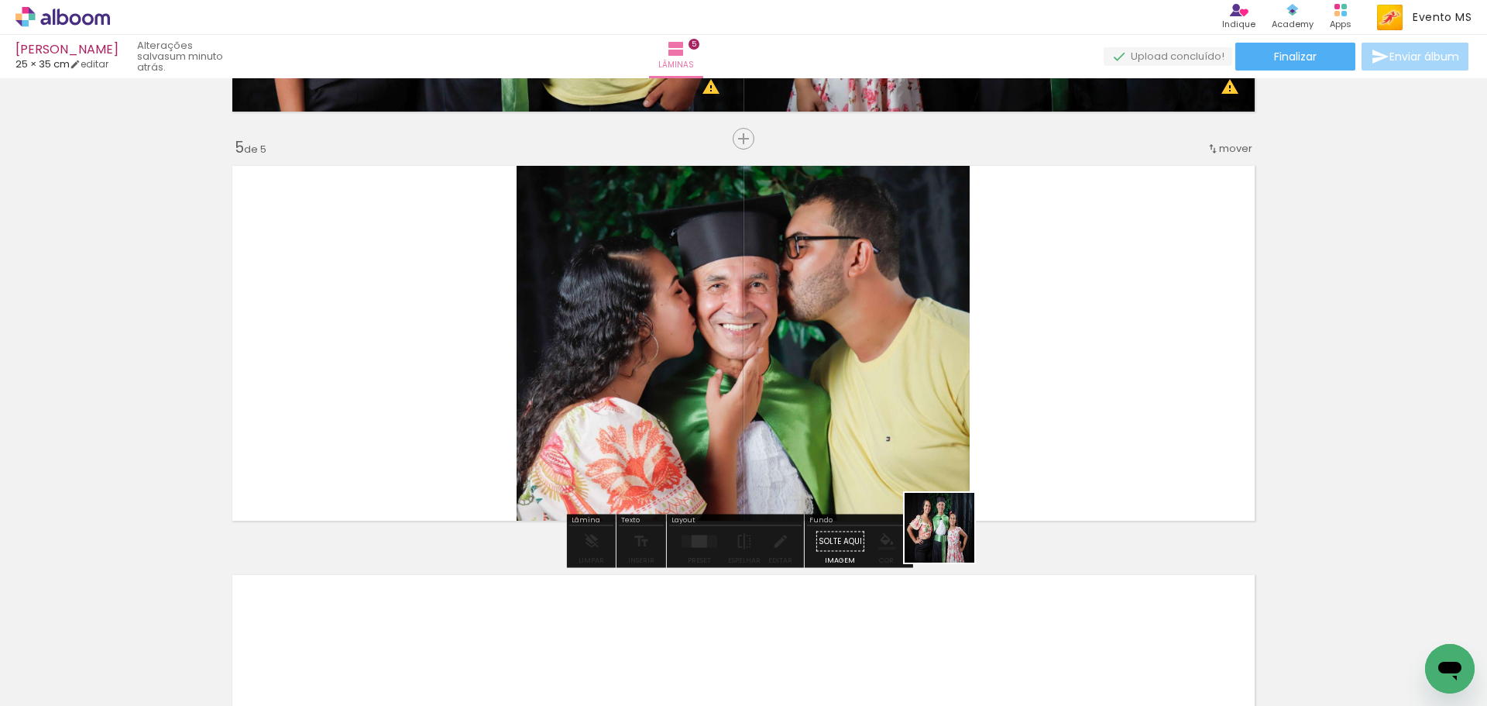
drag, startPoint x: 946, startPoint y: 549, endPoint x: 1116, endPoint y: 365, distance: 251.1
click at [1116, 365] on quentale-workspace at bounding box center [743, 353] width 1487 height 706
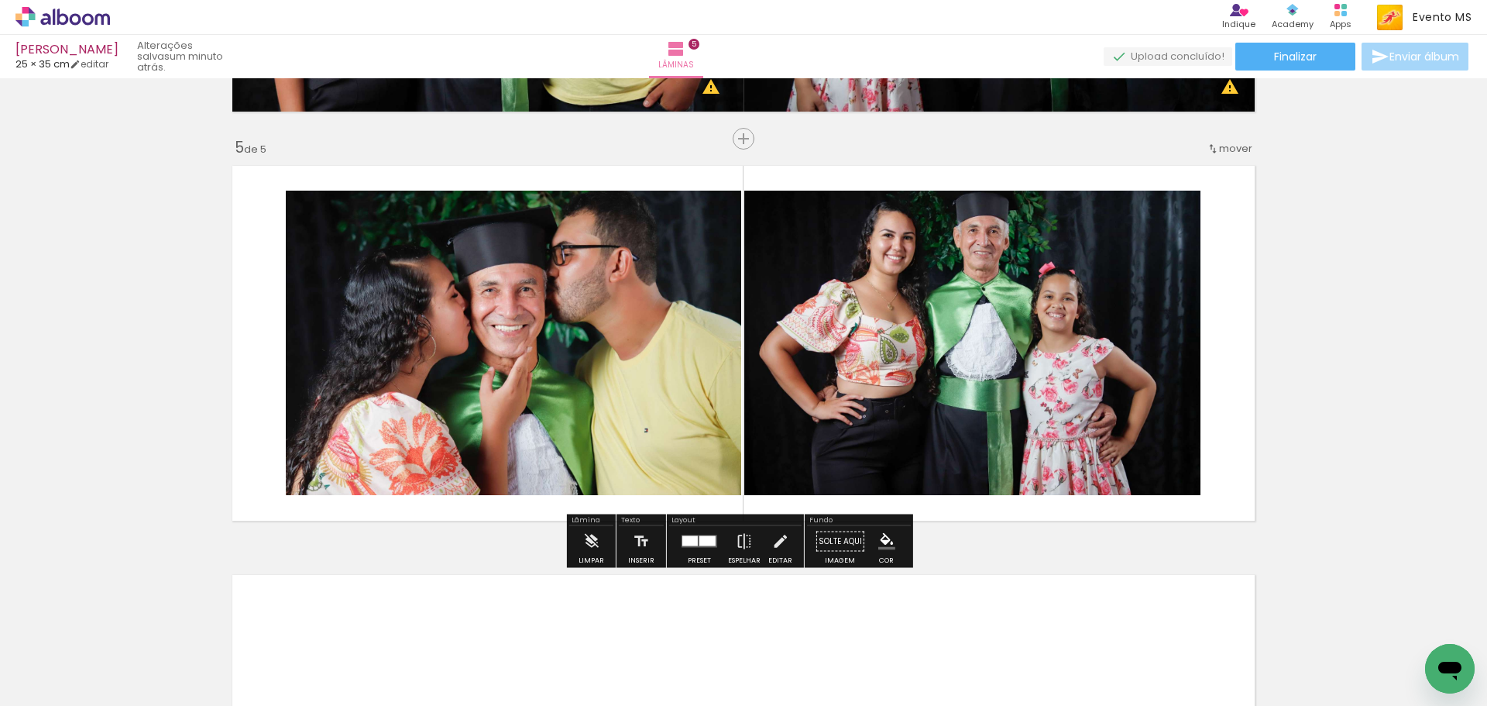
drag, startPoint x: 696, startPoint y: 567, endPoint x: 693, endPoint y: 544, distance: 23.4
click at [695, 559] on div "Layout Preset Espelhar Editar" at bounding box center [735, 540] width 137 height 53
drag, startPoint x: 693, startPoint y: 544, endPoint x: 850, endPoint y: 462, distance: 176.4
click at [693, 543] on div at bounding box center [689, 541] width 15 height 10
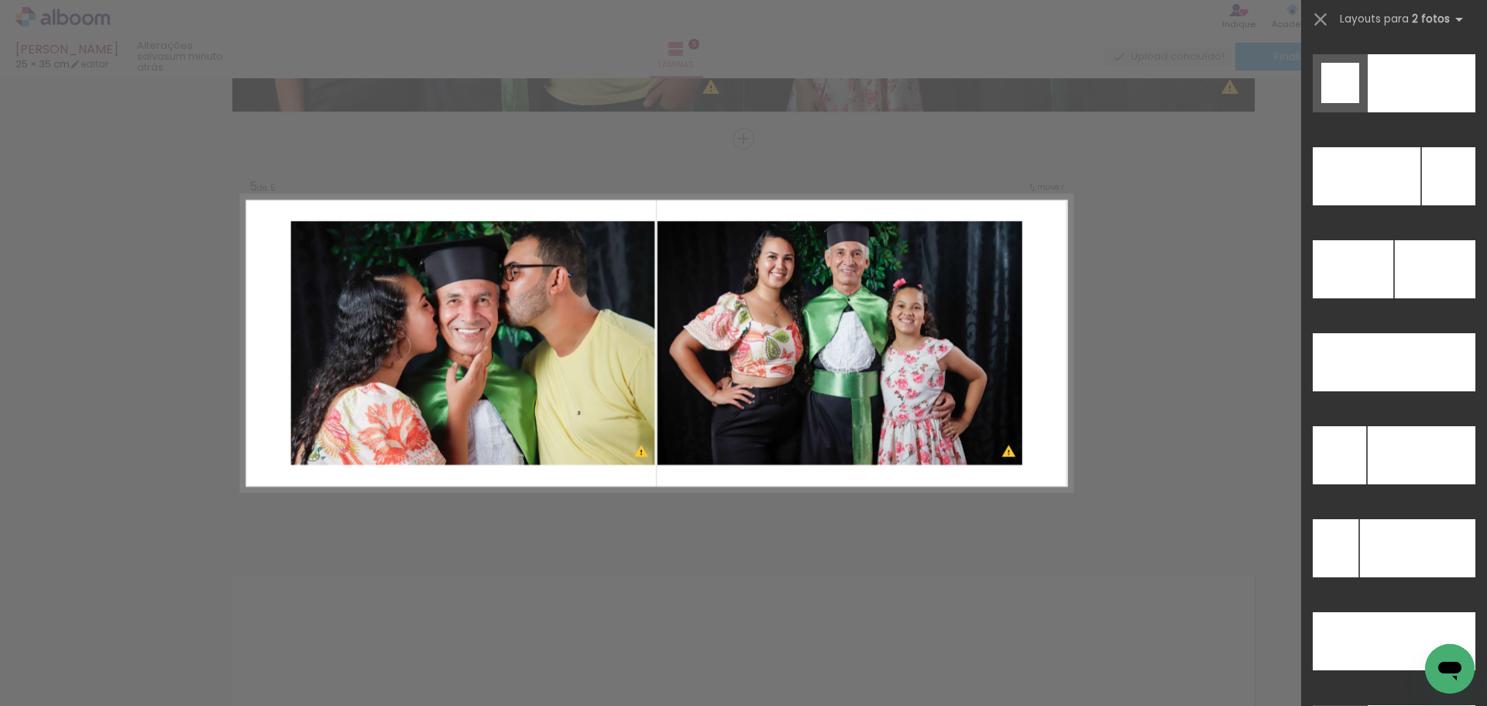
scroll to position [6893, 0]
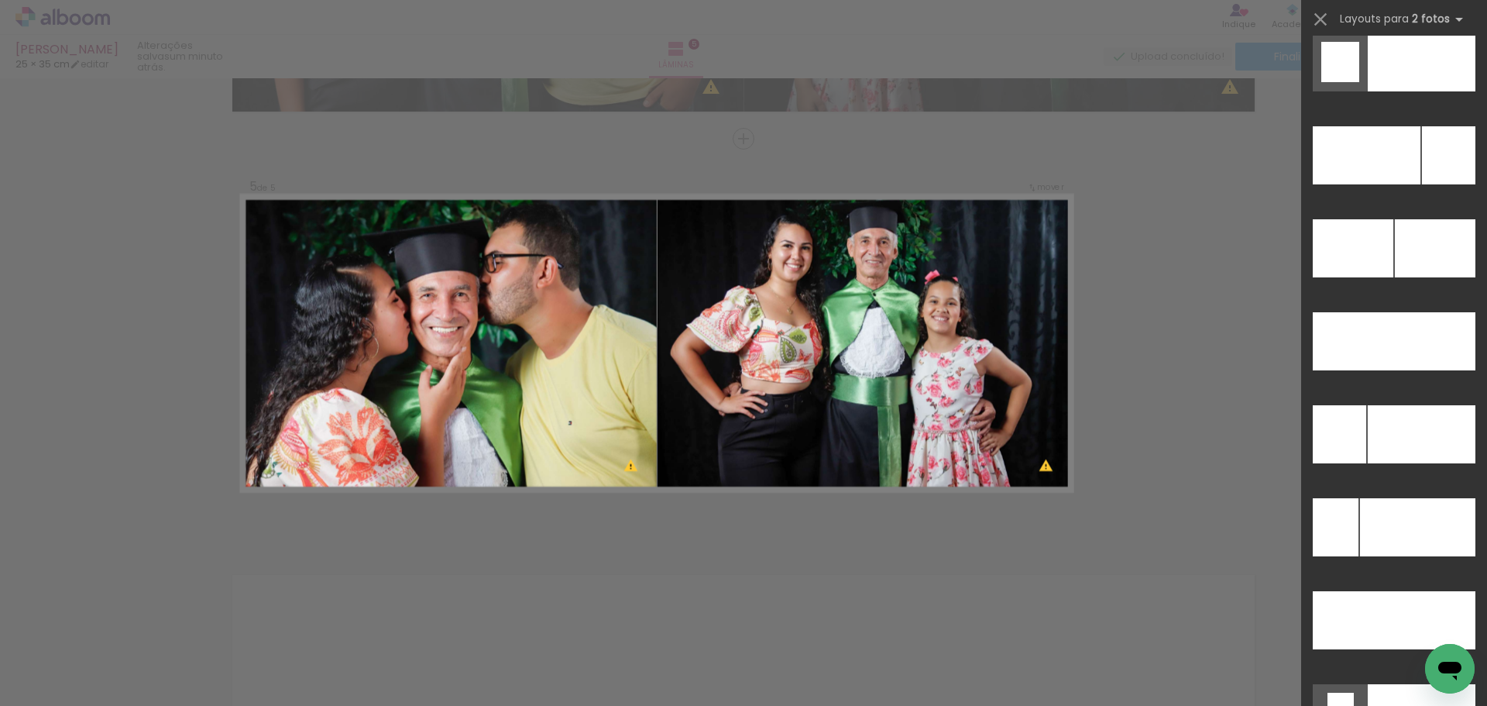
click at [1424, 373] on div at bounding box center [1394, 347] width 186 height 93
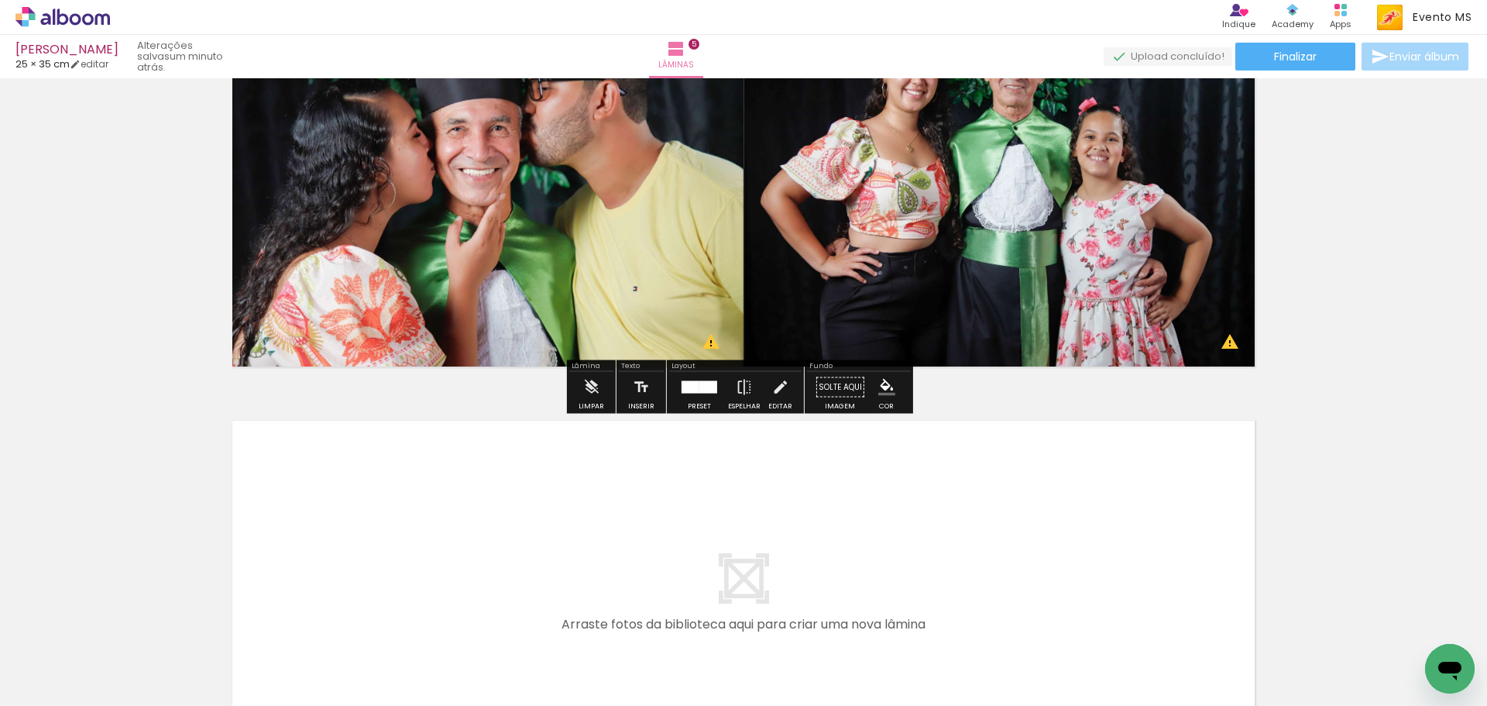
scroll to position [1984, 0]
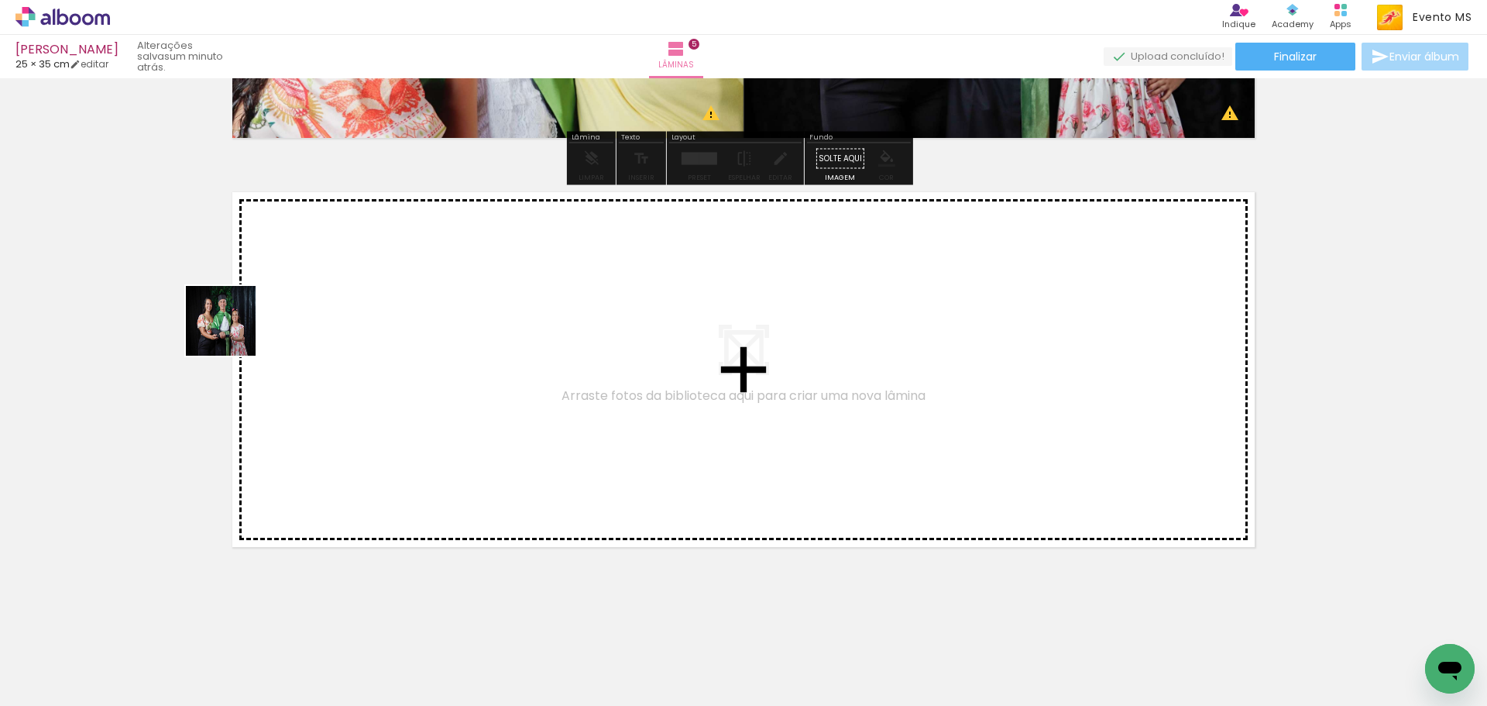
drag, startPoint x: 373, startPoint y: 376, endPoint x: 243, endPoint y: 339, distance: 135.4
click at [243, 339] on quentale-workspace at bounding box center [743, 353] width 1487 height 706
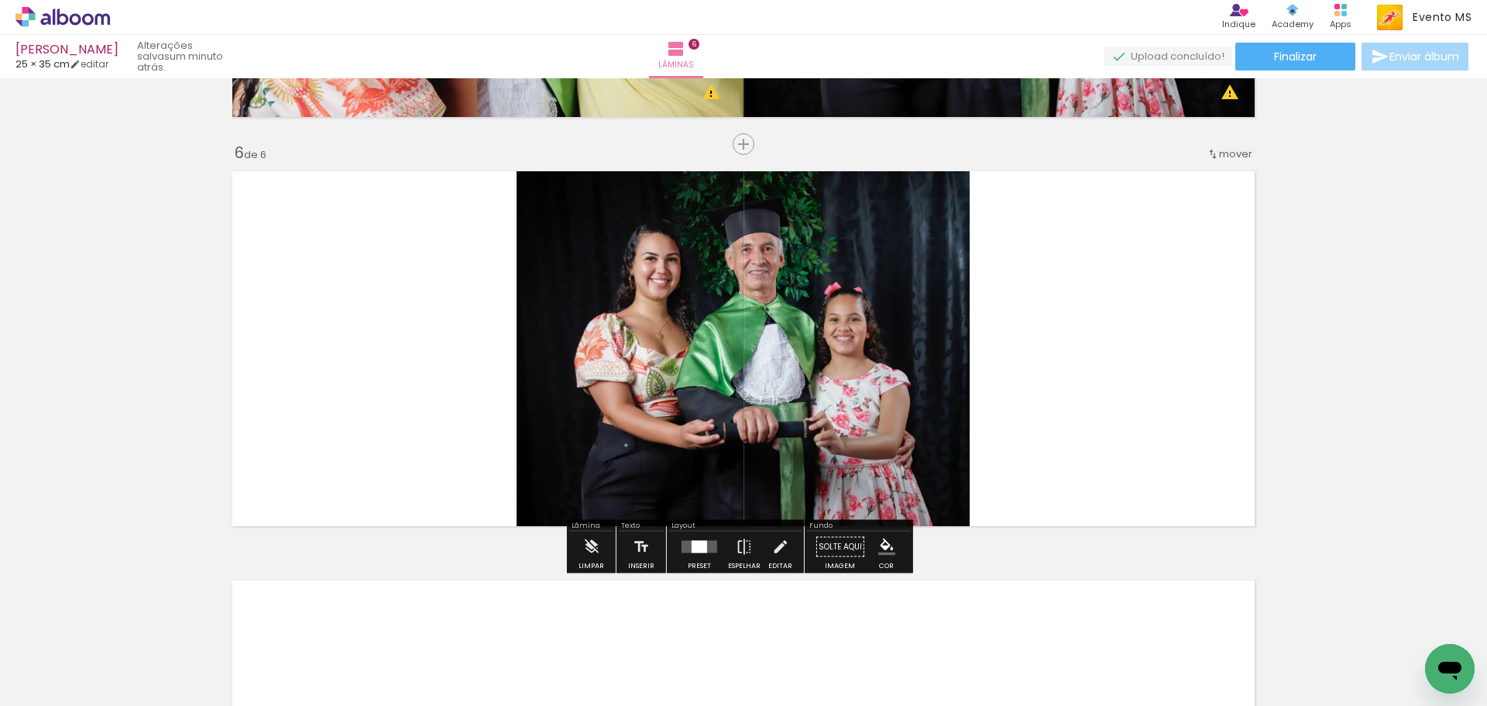
scroll to position [2010, 0]
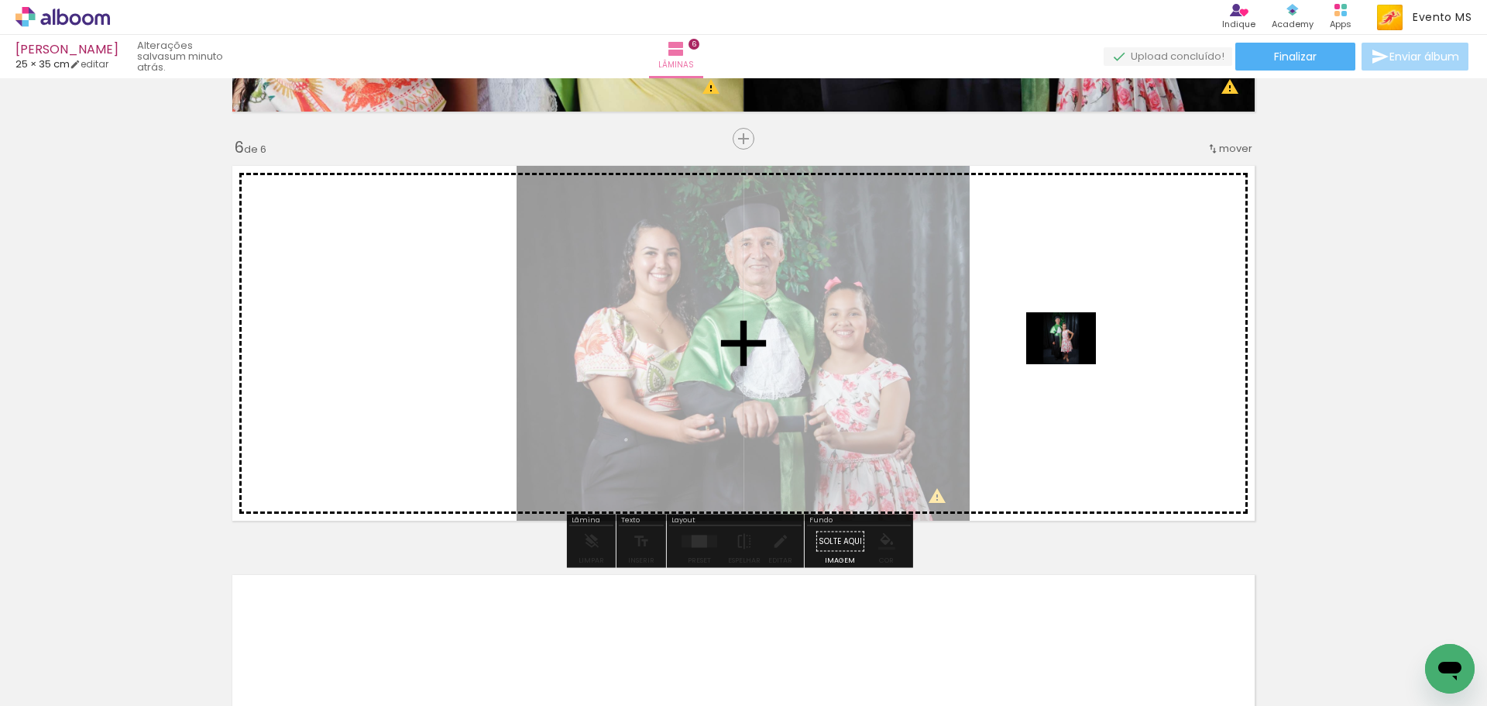
drag, startPoint x: 1124, startPoint y: 653, endPoint x: 946, endPoint y: 568, distance: 197.5
click at [1071, 359] on quentale-workspace at bounding box center [743, 353] width 1487 height 706
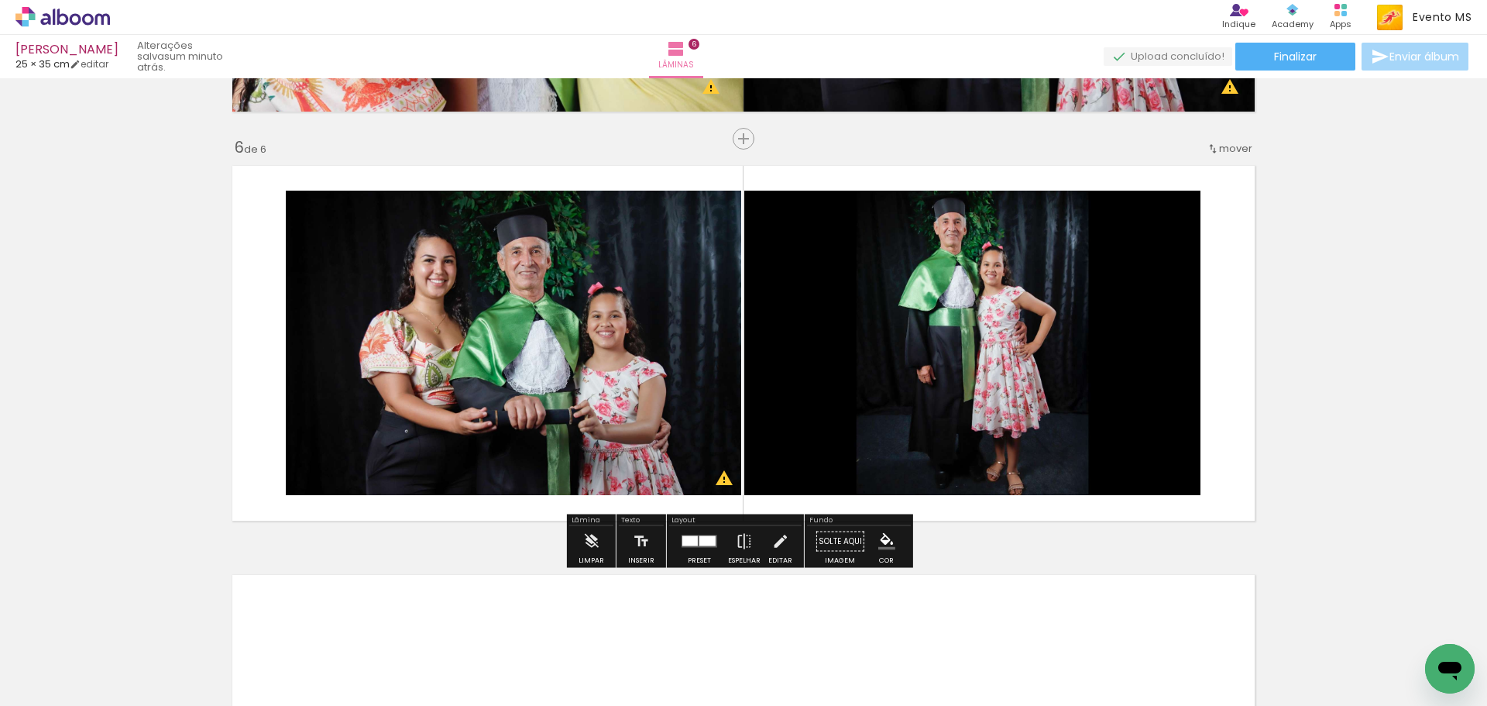
drag, startPoint x: 697, startPoint y: 539, endPoint x: 750, endPoint y: 513, distance: 58.9
click at [700, 538] on div at bounding box center [708, 541] width 16 height 10
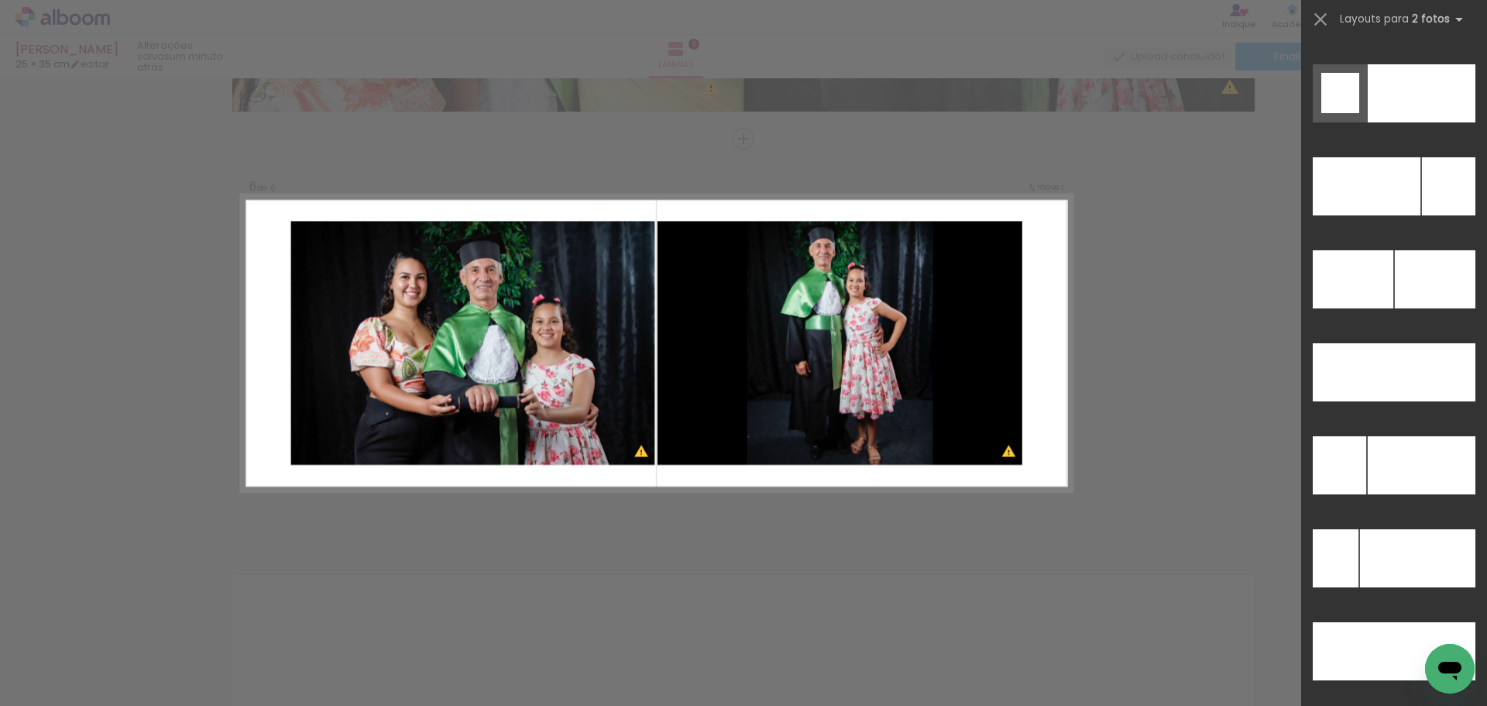
scroll to position [6957, 0]
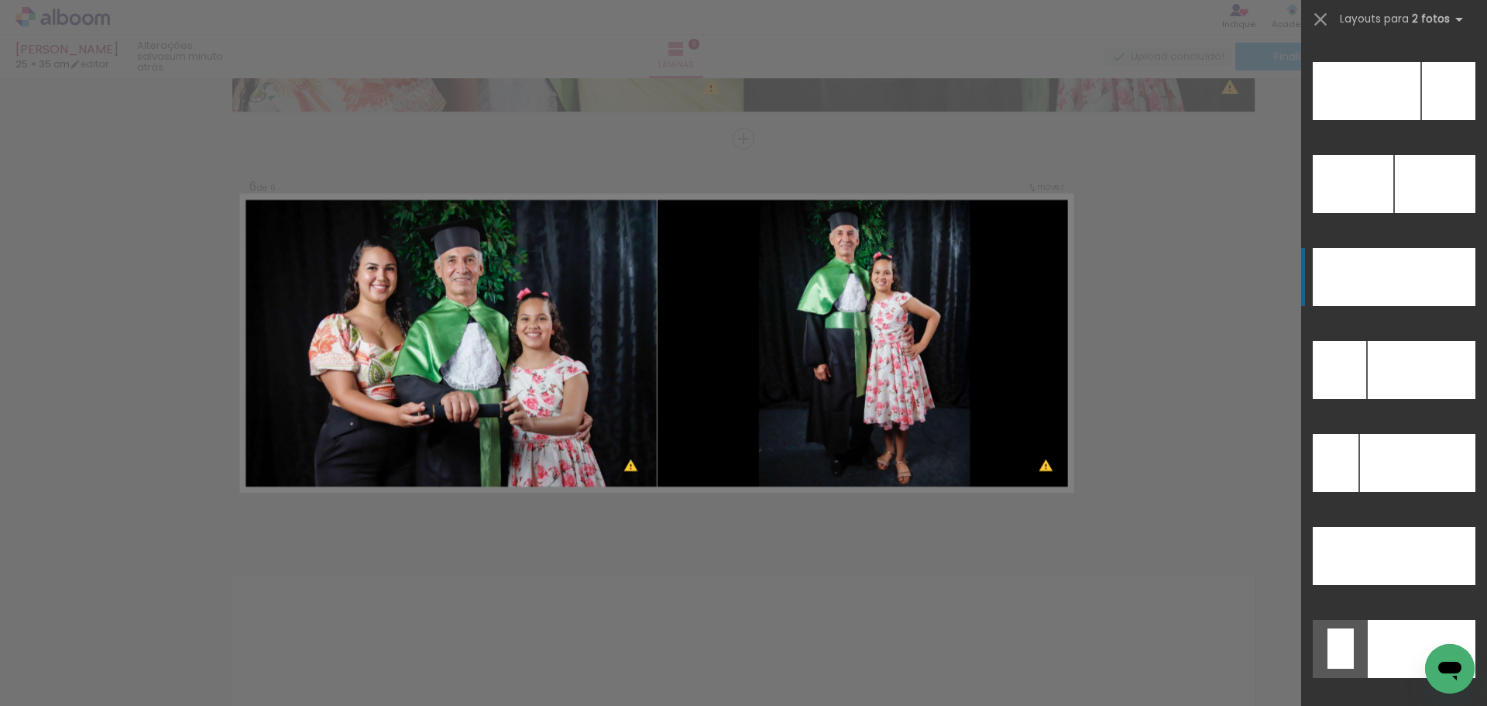
click at [1414, 341] on div at bounding box center [1422, 370] width 108 height 58
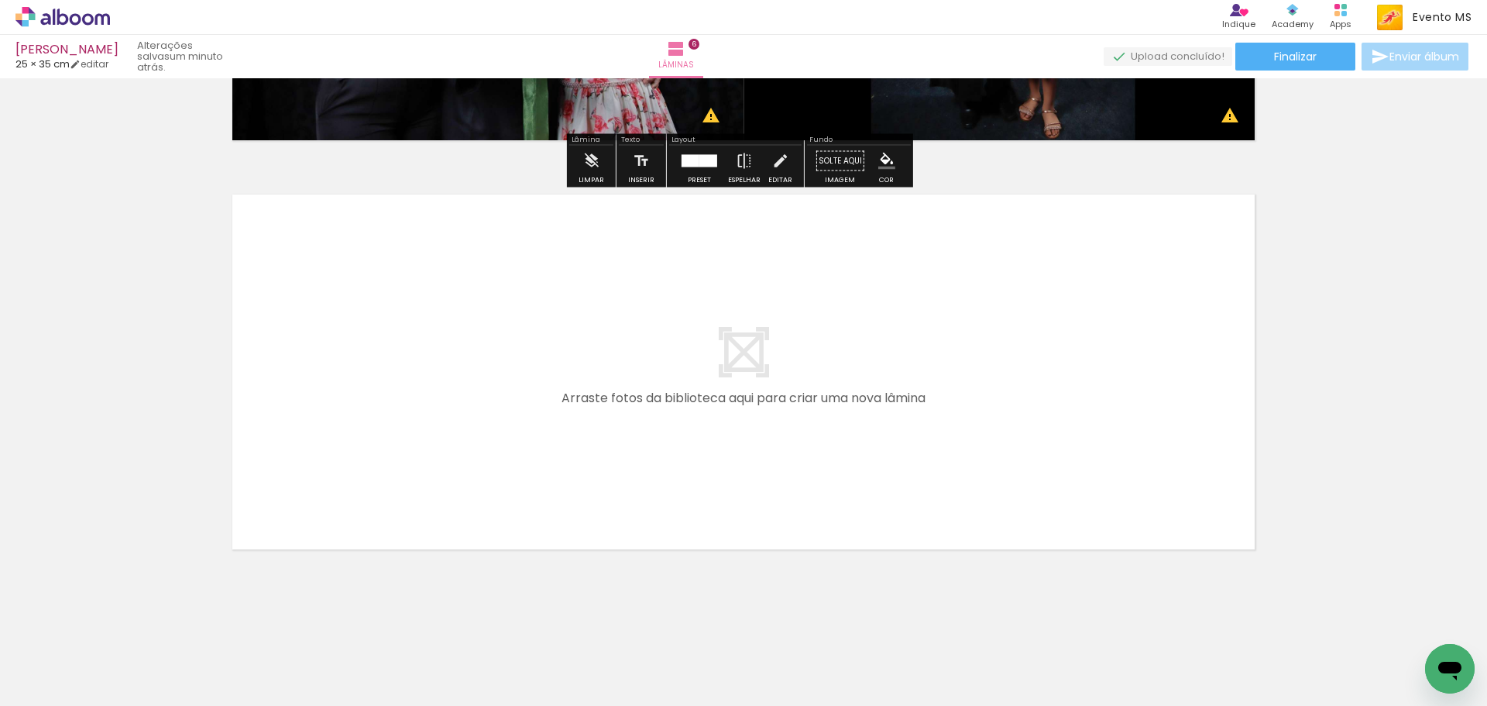
scroll to position [2393, 0]
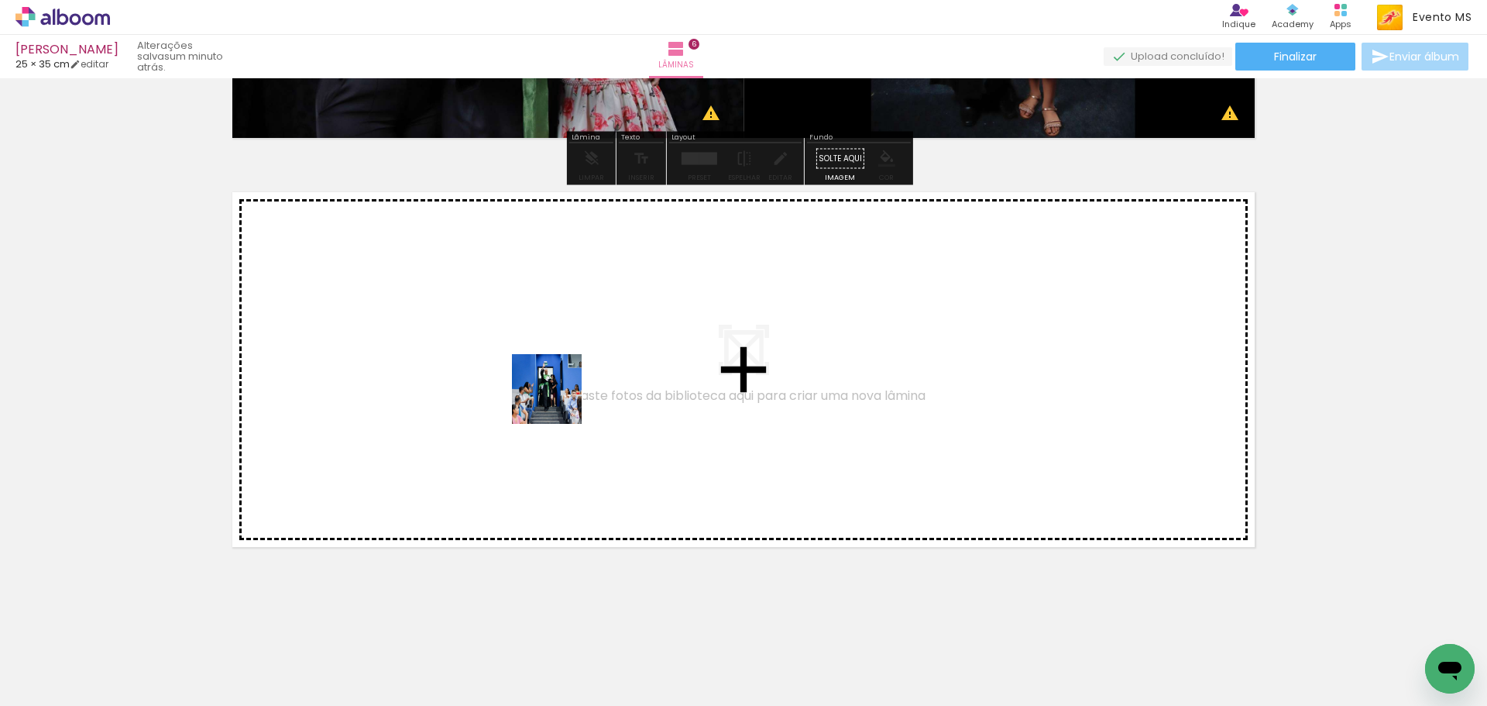
drag, startPoint x: 1205, startPoint y: 669, endPoint x: 522, endPoint y: 395, distance: 736.3
click at [522, 395] on quentale-workspace at bounding box center [743, 353] width 1487 height 706
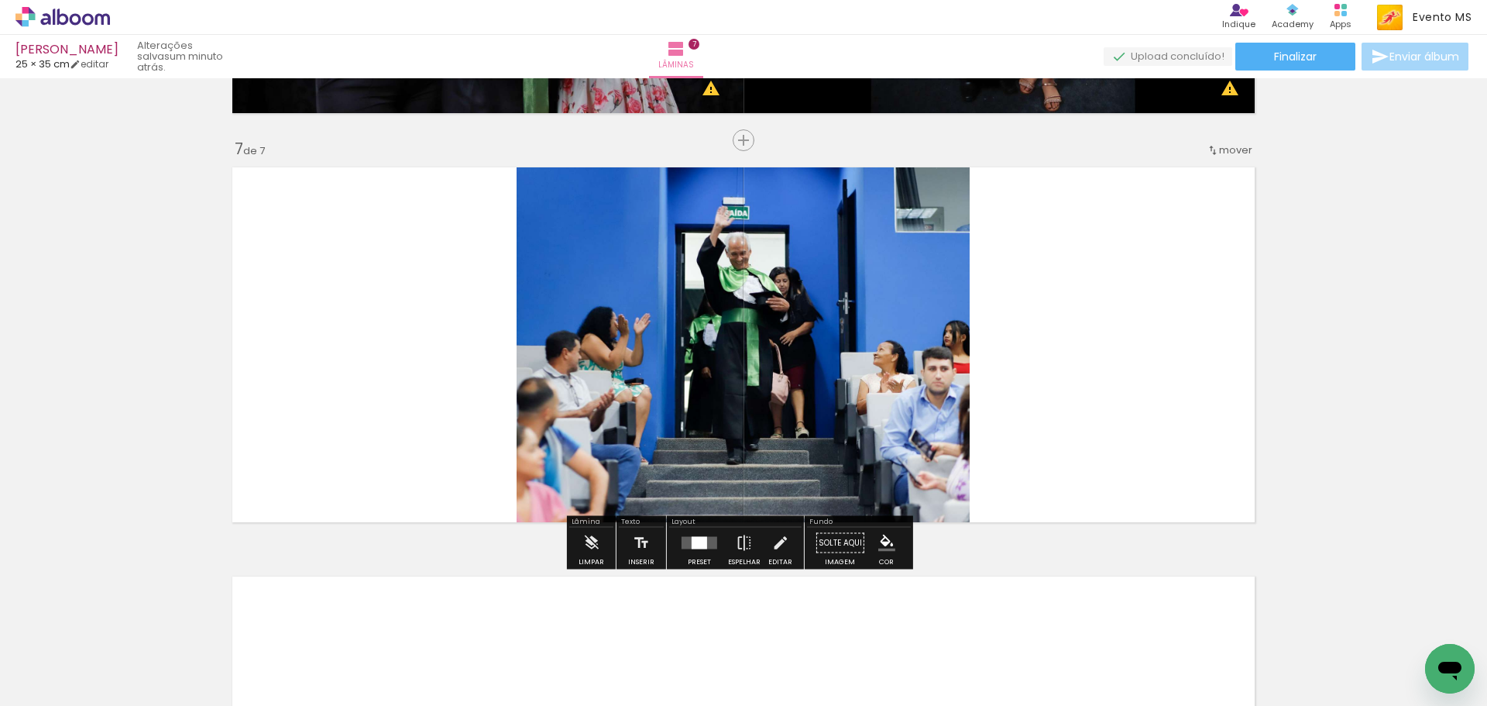
scroll to position [2419, 0]
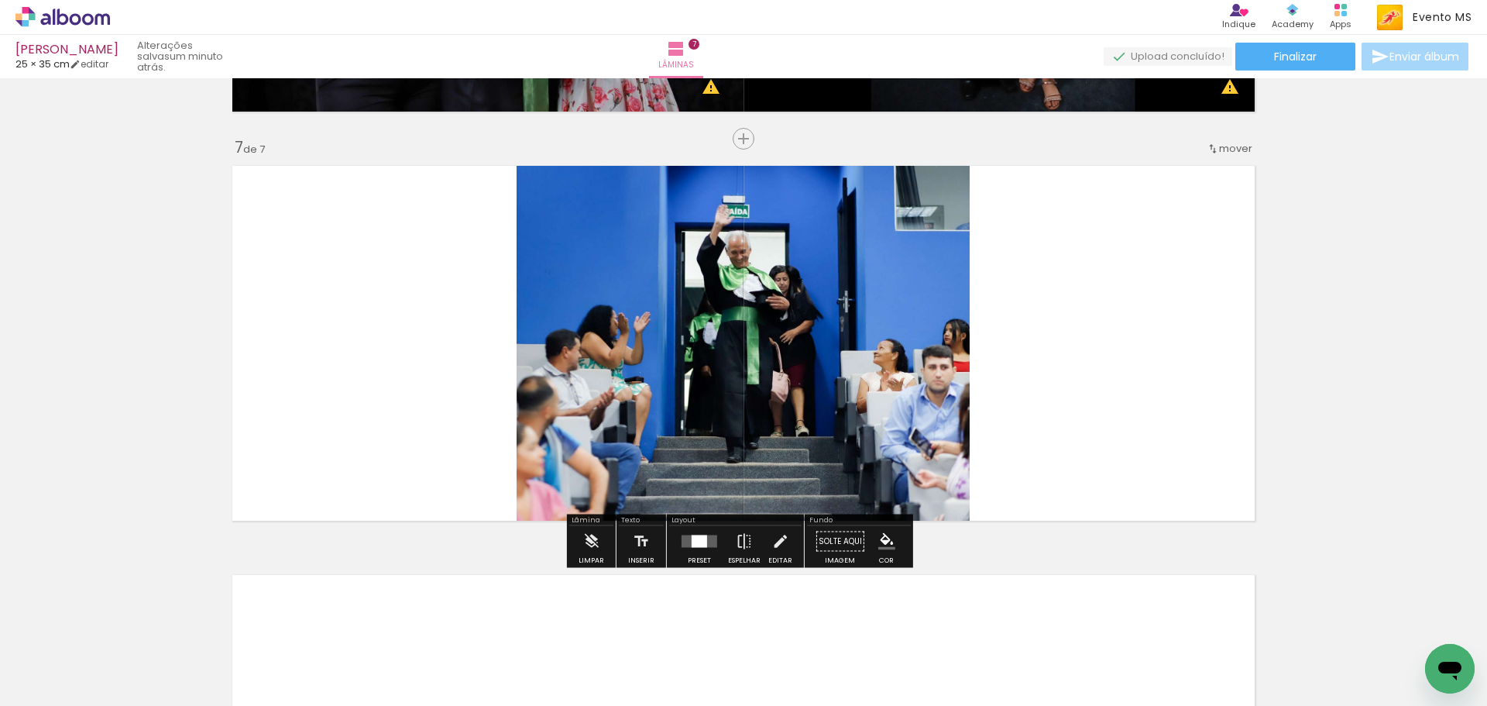
drag, startPoint x: 1321, startPoint y: 676, endPoint x: 1313, endPoint y: 673, distance: 8.1
click at [190, 673] on div at bounding box center [155, 653] width 70 height 52
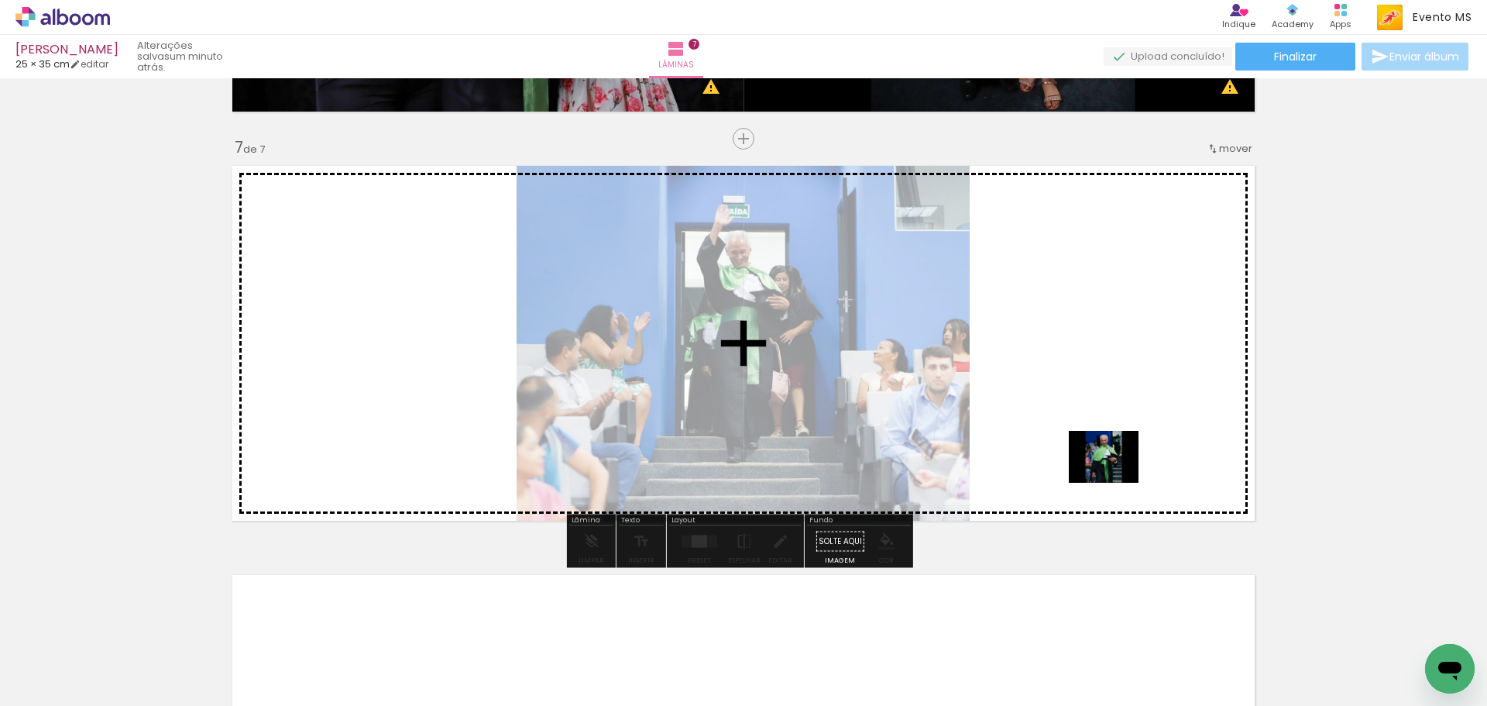
drag, startPoint x: 1282, startPoint y: 645, endPoint x: 1092, endPoint y: 434, distance: 284.1
click at [1092, 434] on quentale-workspace at bounding box center [743, 353] width 1487 height 706
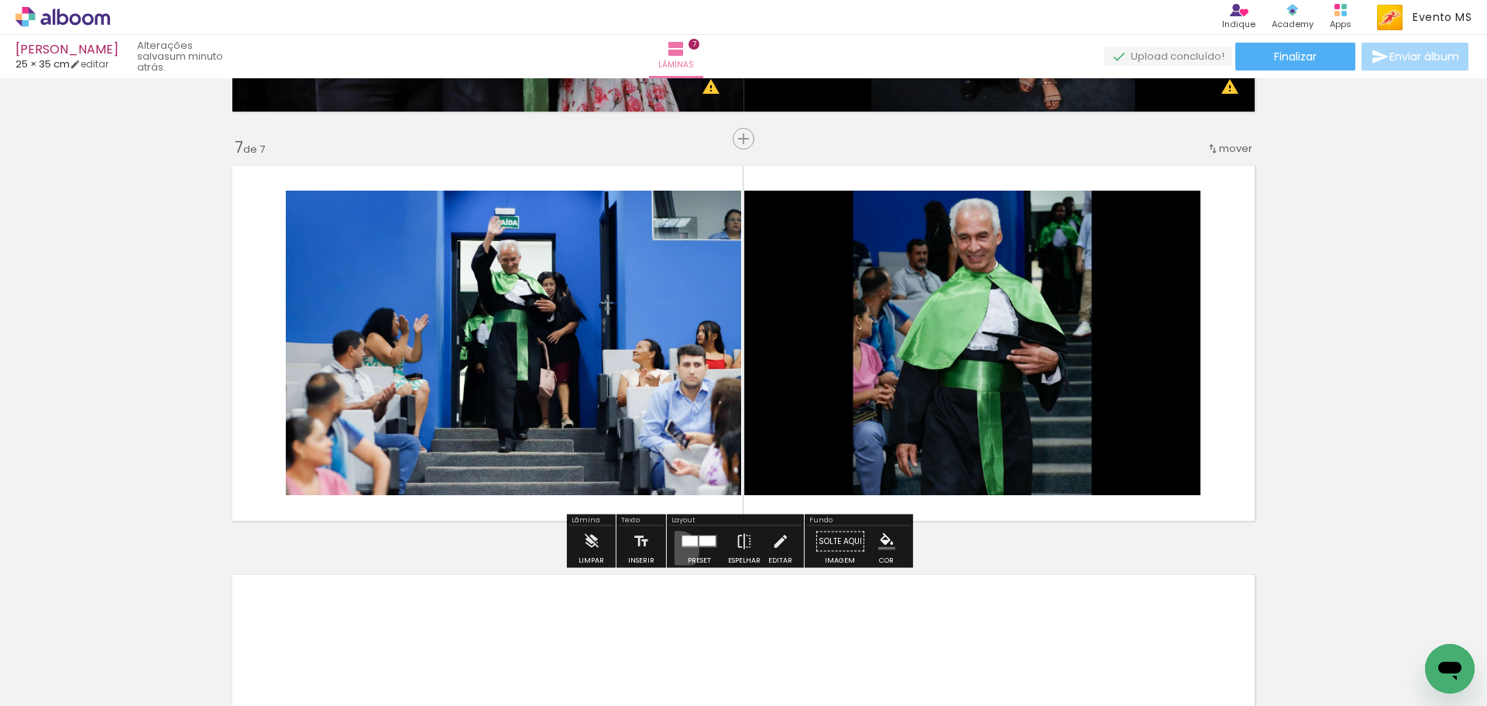
drag, startPoint x: 675, startPoint y: 551, endPoint x: 1020, endPoint y: 455, distance: 358.6
click at [679, 551] on div at bounding box center [700, 541] width 42 height 31
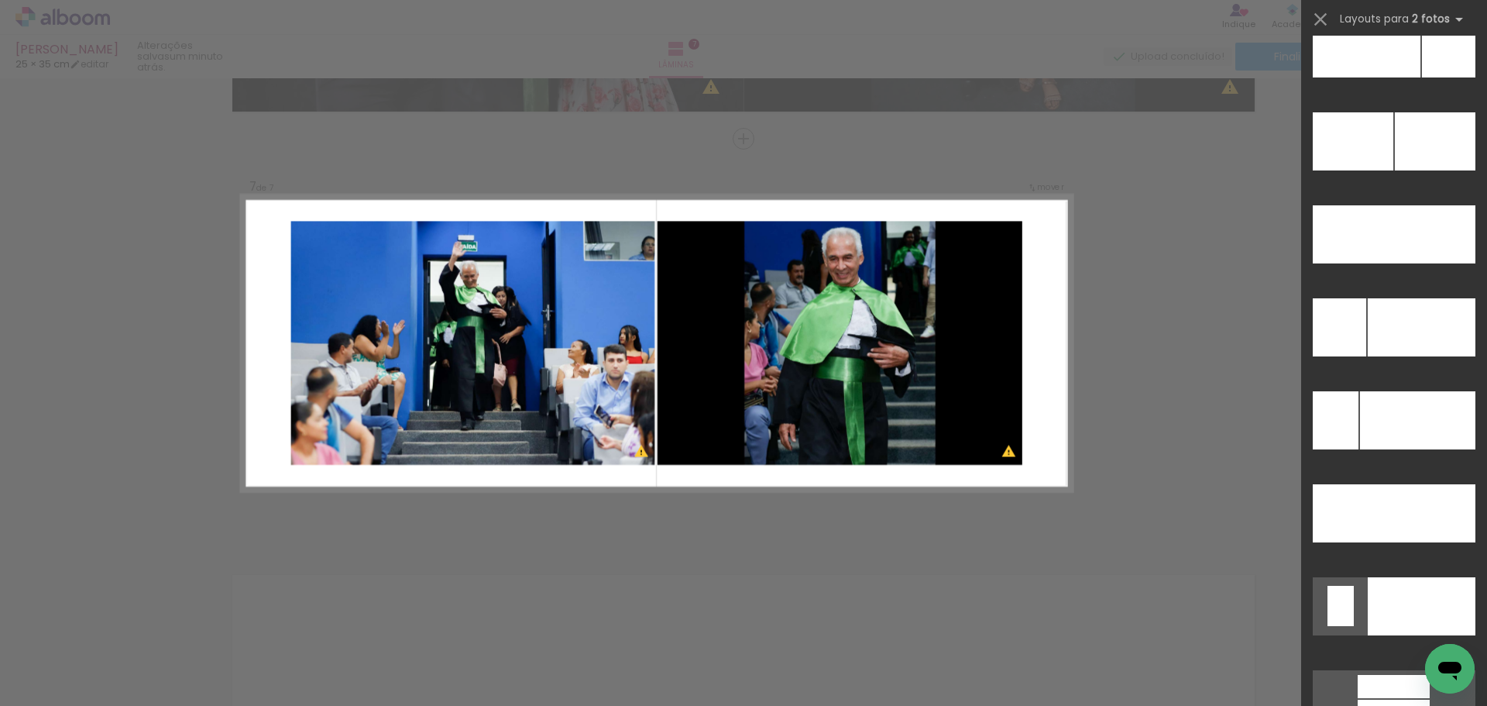
scroll to position [7011, 0]
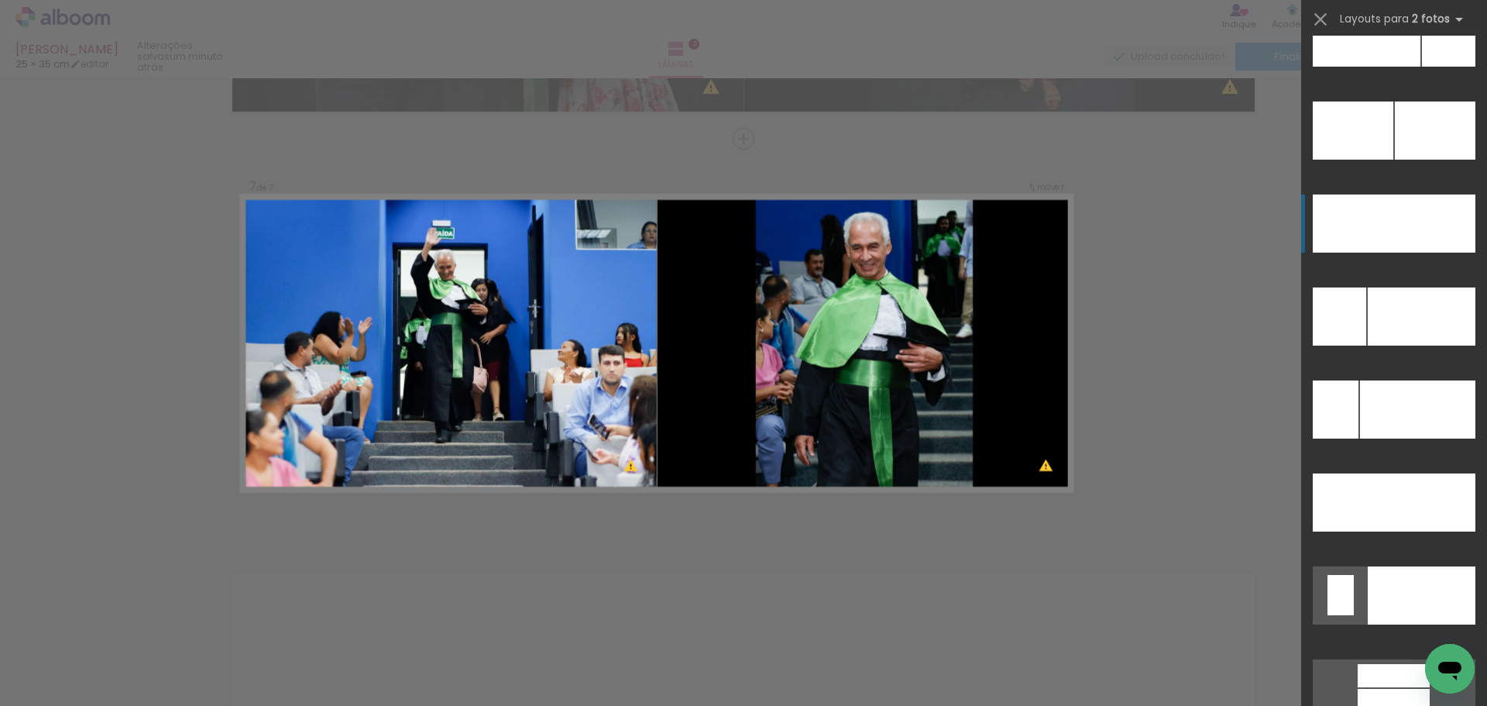
click at [1443, 566] on div at bounding box center [1422, 595] width 108 height 58
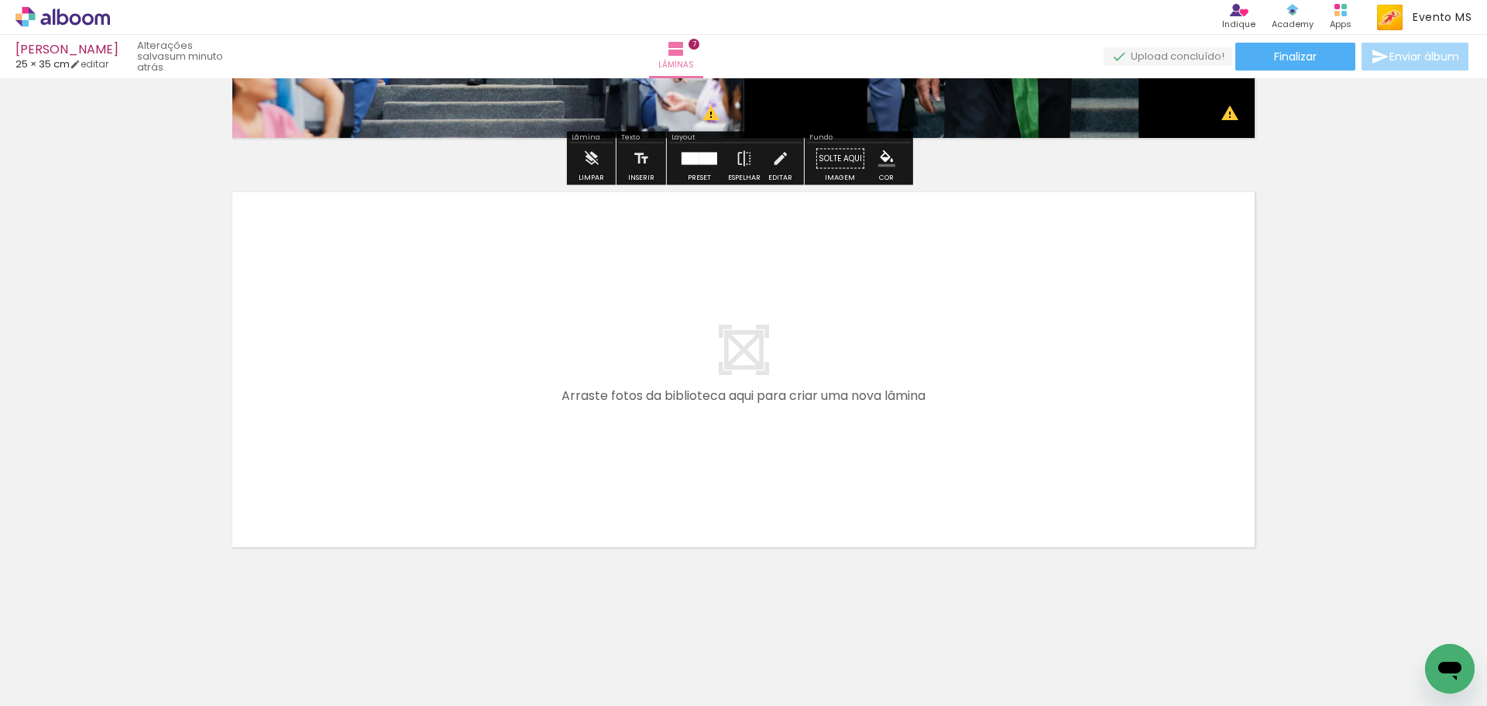
scroll to position [0, 553]
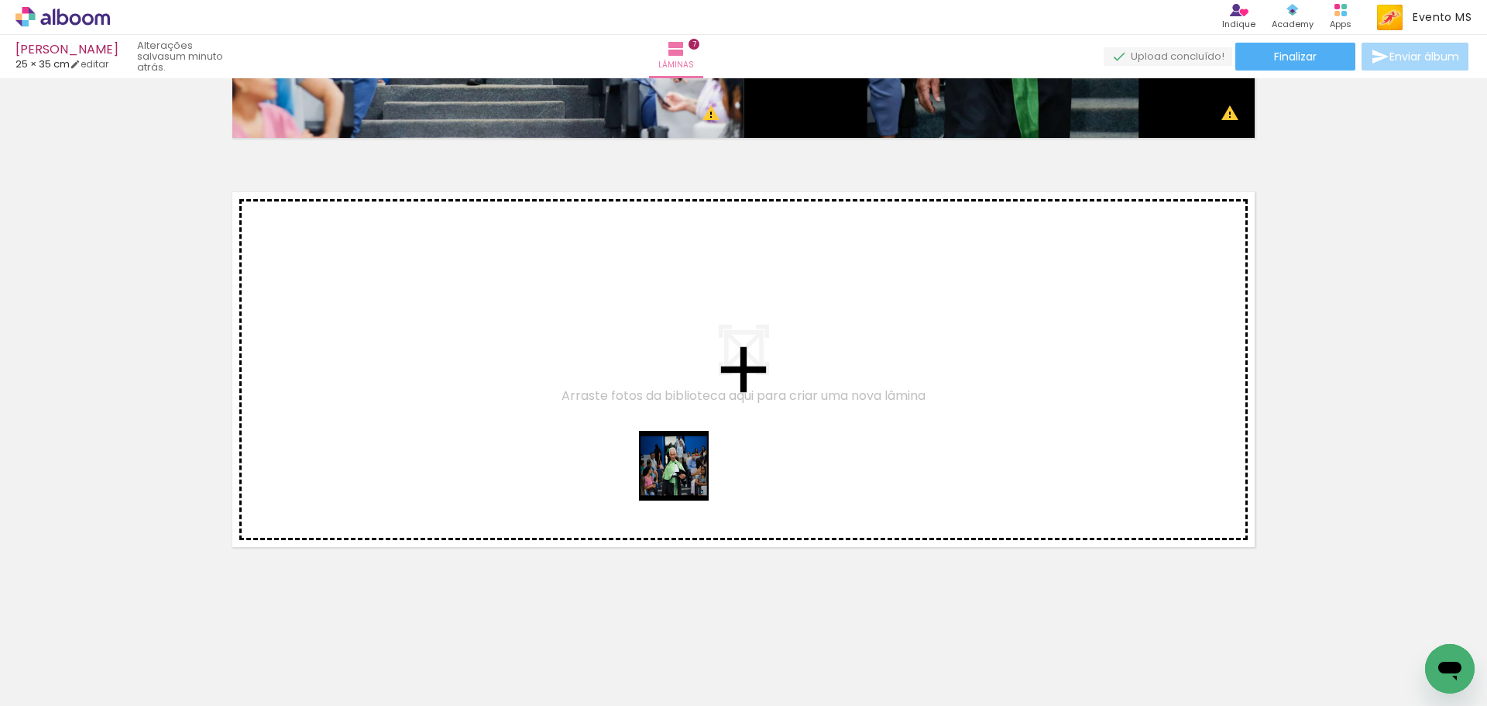
drag, startPoint x: 817, startPoint y: 665, endPoint x: 561, endPoint y: 348, distance: 407.1
click at [561, 348] on quentale-workspace at bounding box center [743, 353] width 1487 height 706
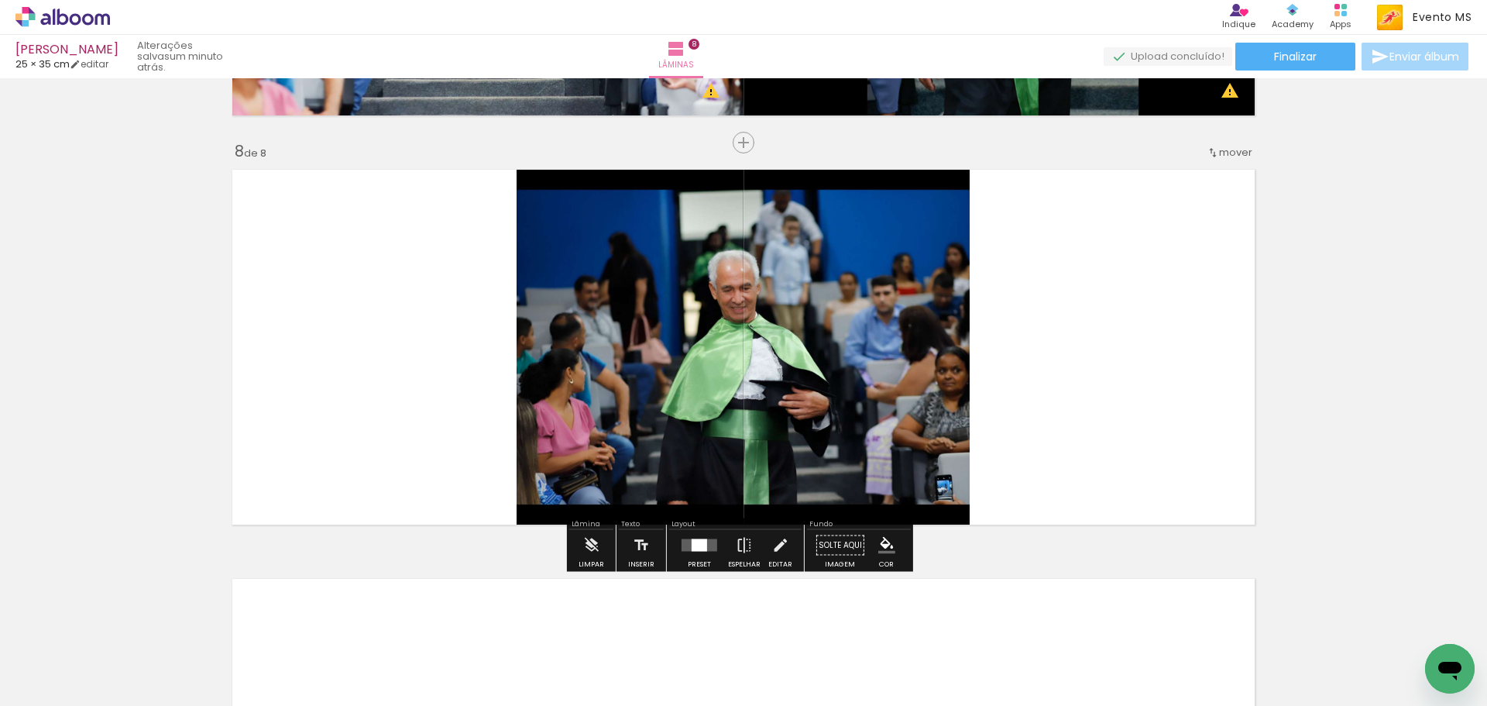
scroll to position [2828, 0]
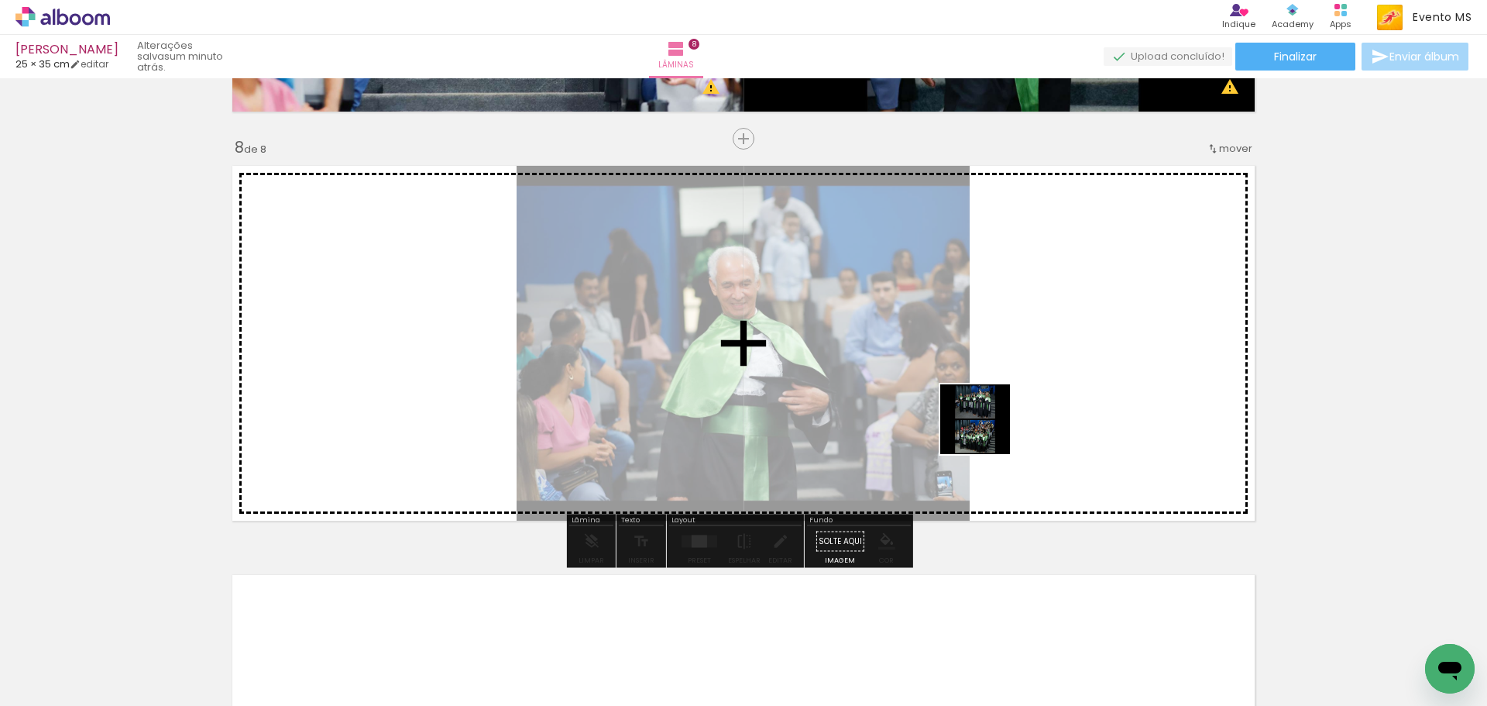
drag, startPoint x: 910, startPoint y: 662, endPoint x: 1069, endPoint y: 282, distance: 412.2
click at [1069, 282] on quentale-workspace at bounding box center [743, 353] width 1487 height 706
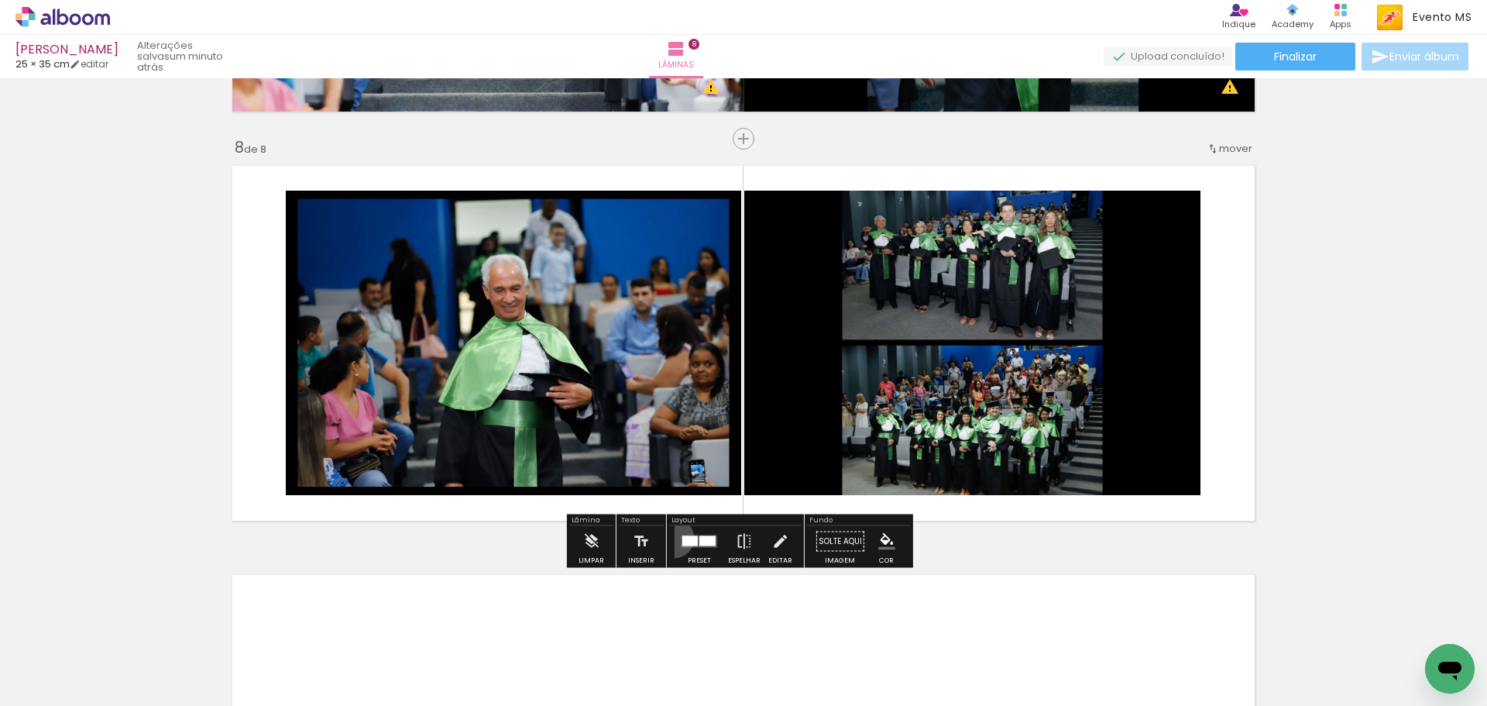
click at [675, 538] on paper-button "Preset" at bounding box center [700, 546] width 50 height 40
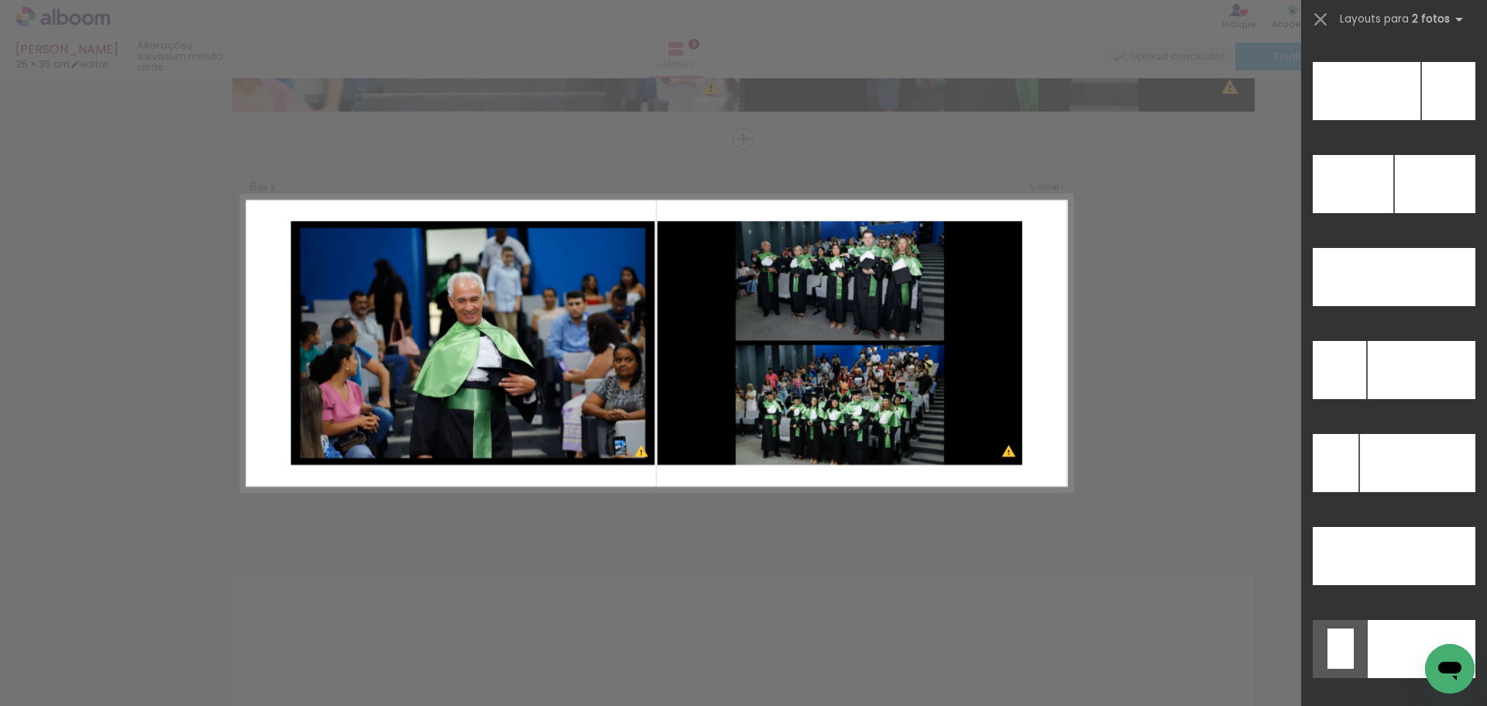
scroll to position [6989, 0]
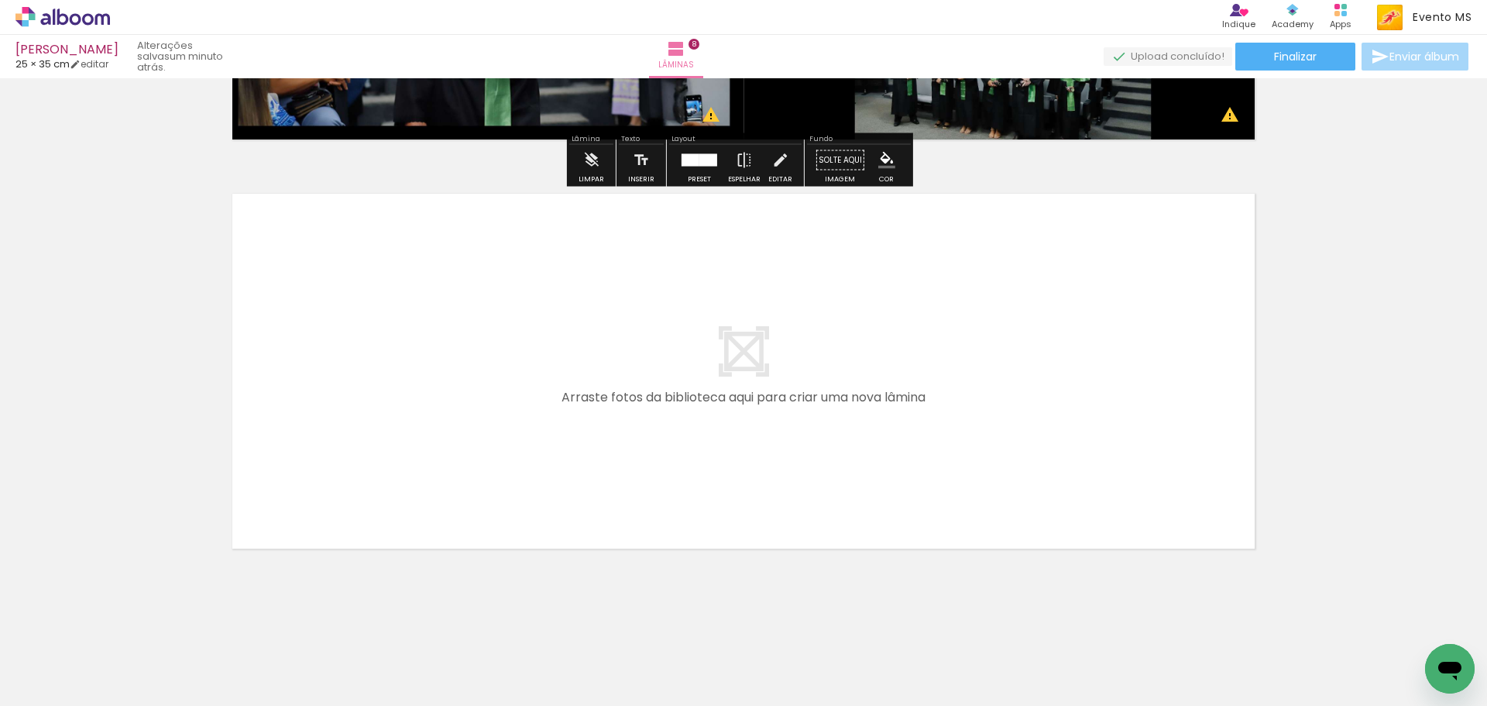
scroll to position [3211, 0]
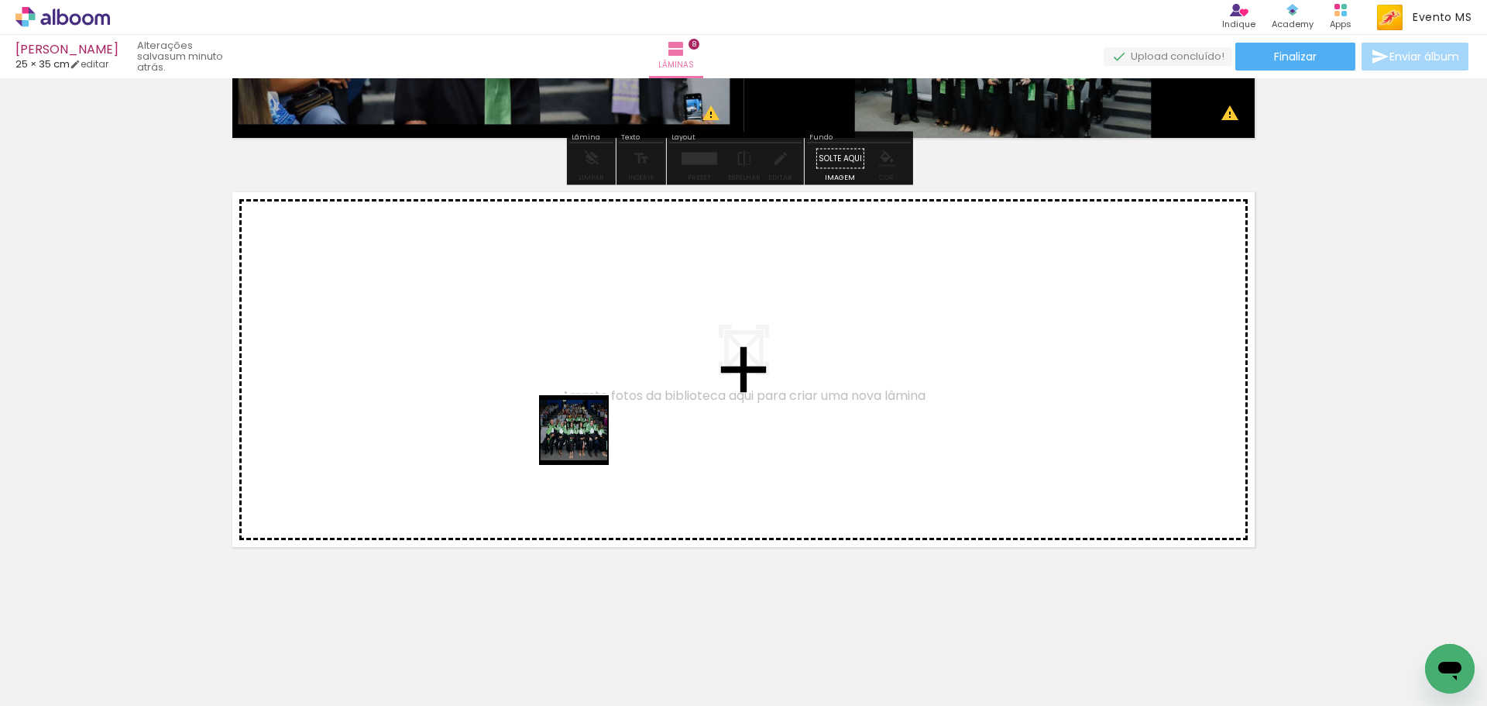
drag, startPoint x: 631, startPoint y: 462, endPoint x: 828, endPoint y: 547, distance: 215.1
click at [583, 441] on quentale-workspace at bounding box center [743, 353] width 1487 height 706
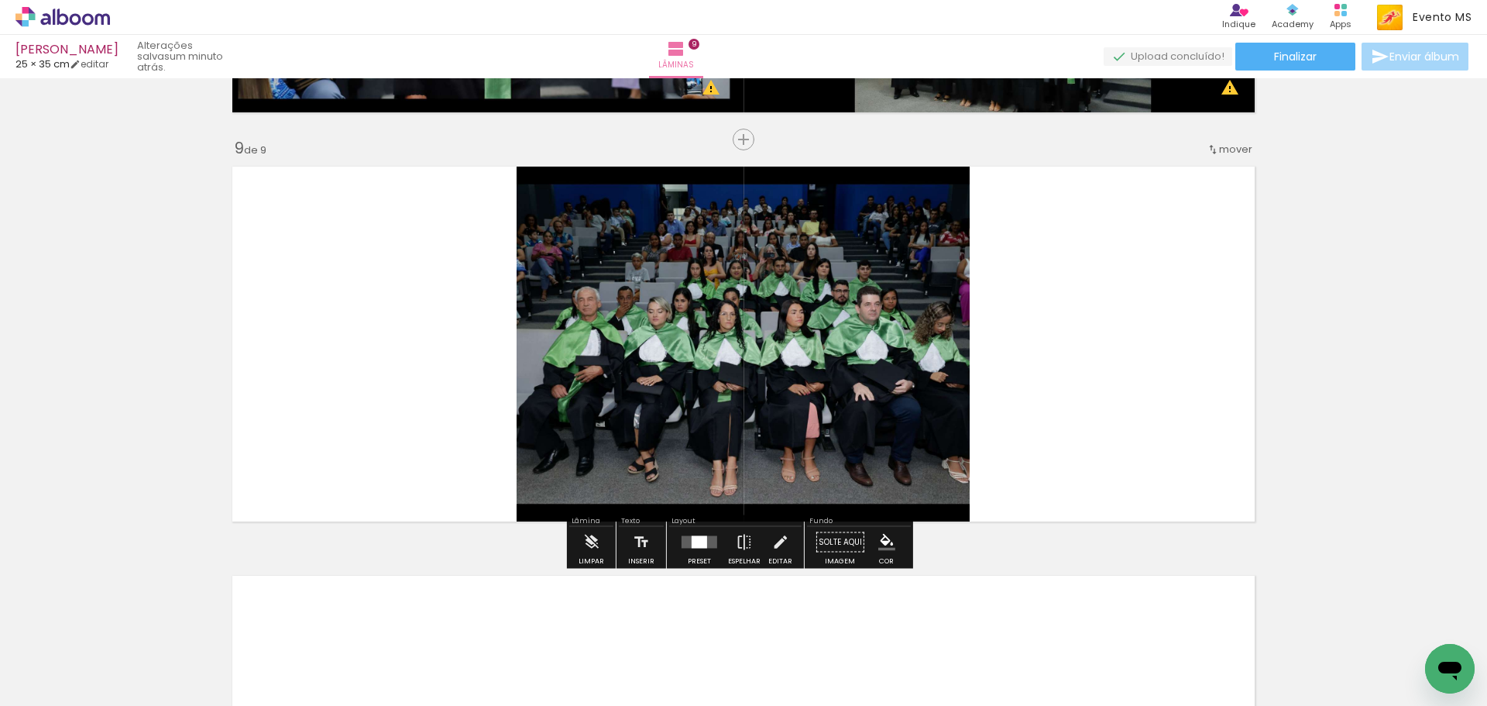
scroll to position [3237, 0]
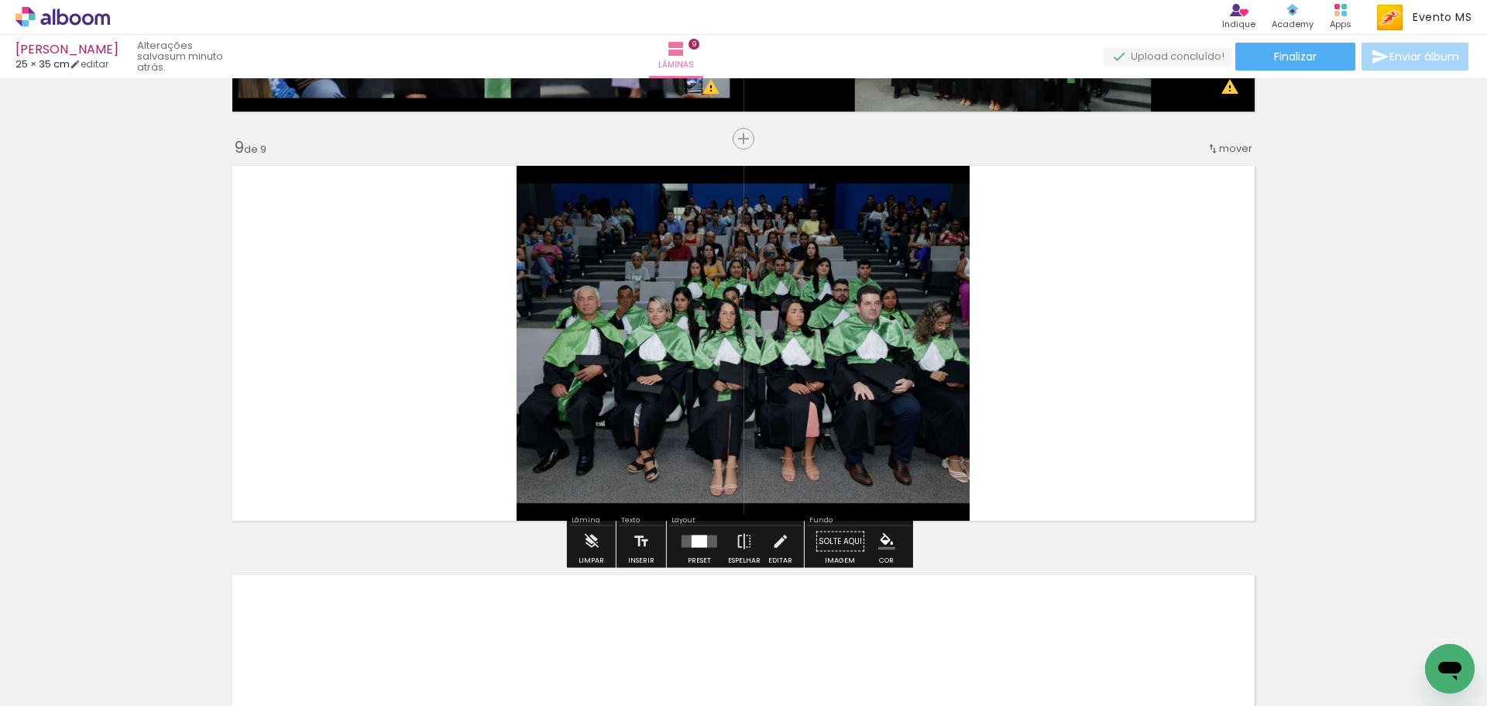
drag, startPoint x: 1099, startPoint y: 677, endPoint x: 1123, endPoint y: 405, distance: 273.0
click at [1123, 405] on quentale-workspace at bounding box center [743, 353] width 1487 height 706
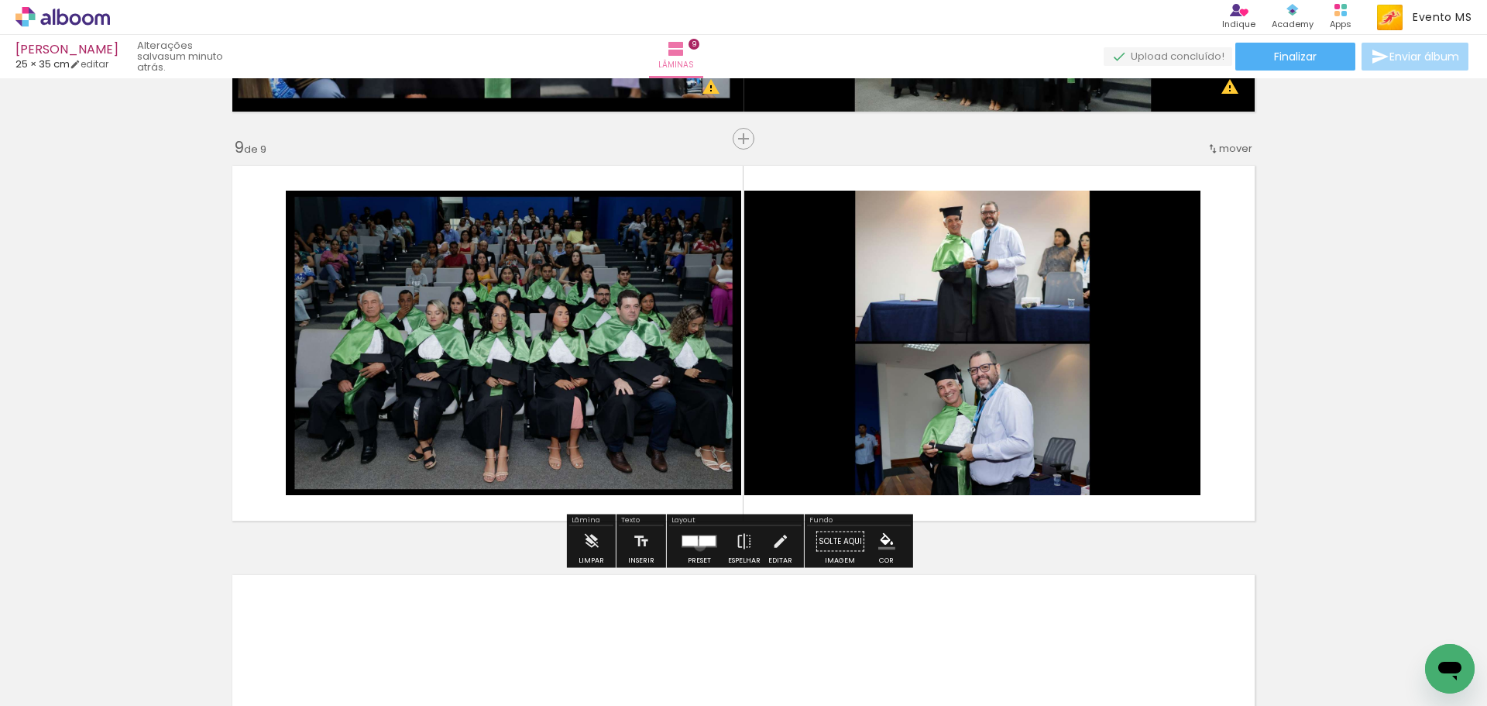
click at [700, 544] on div at bounding box center [708, 541] width 16 height 10
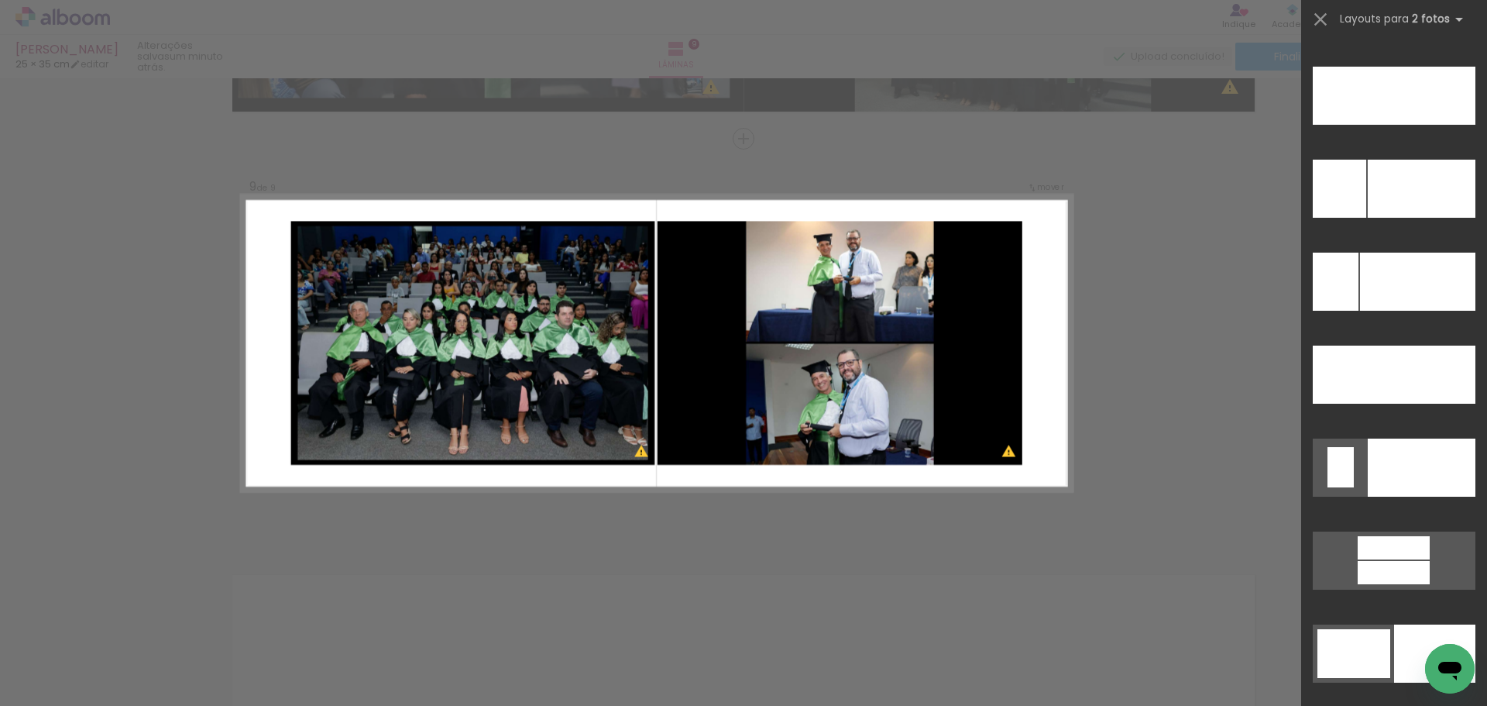
scroll to position [7160, 0]
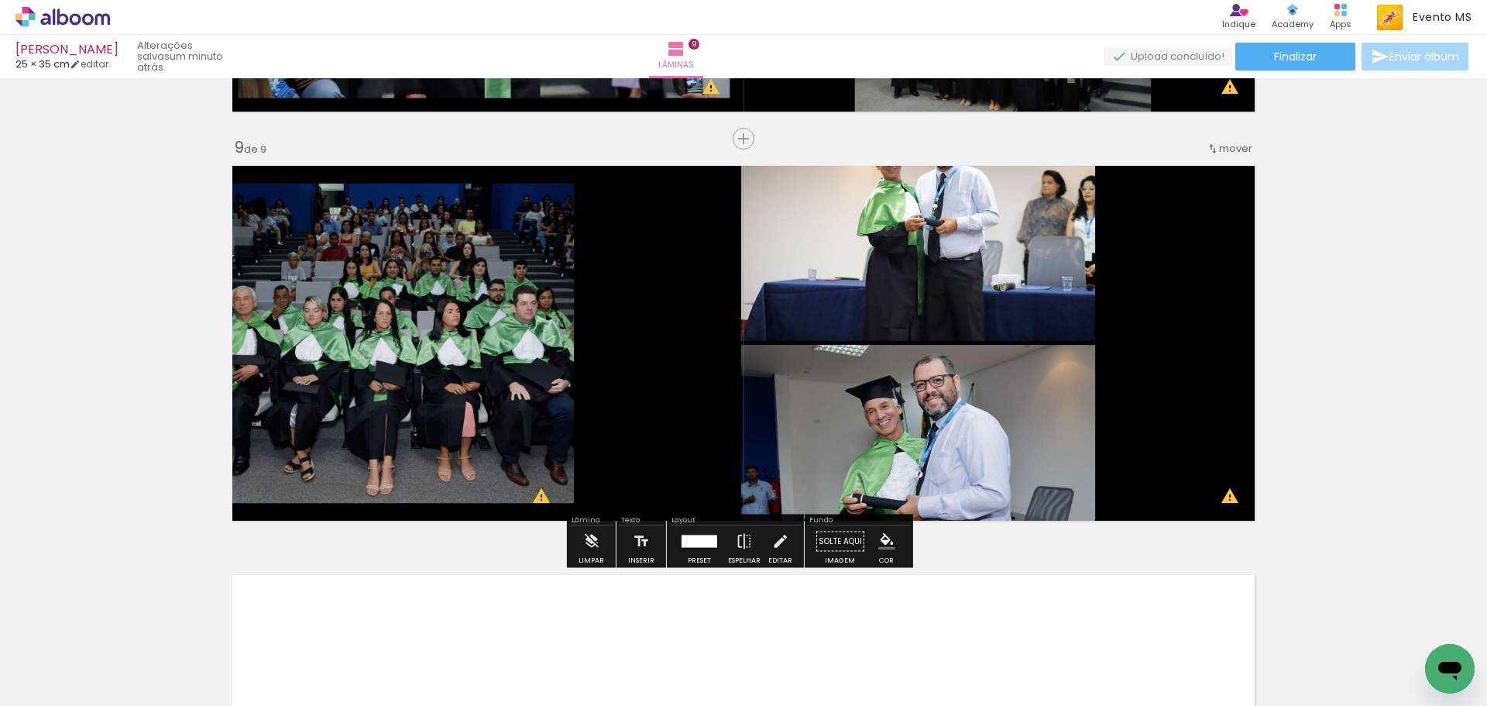
click at [703, 541] on div at bounding box center [702, 541] width 30 height 12
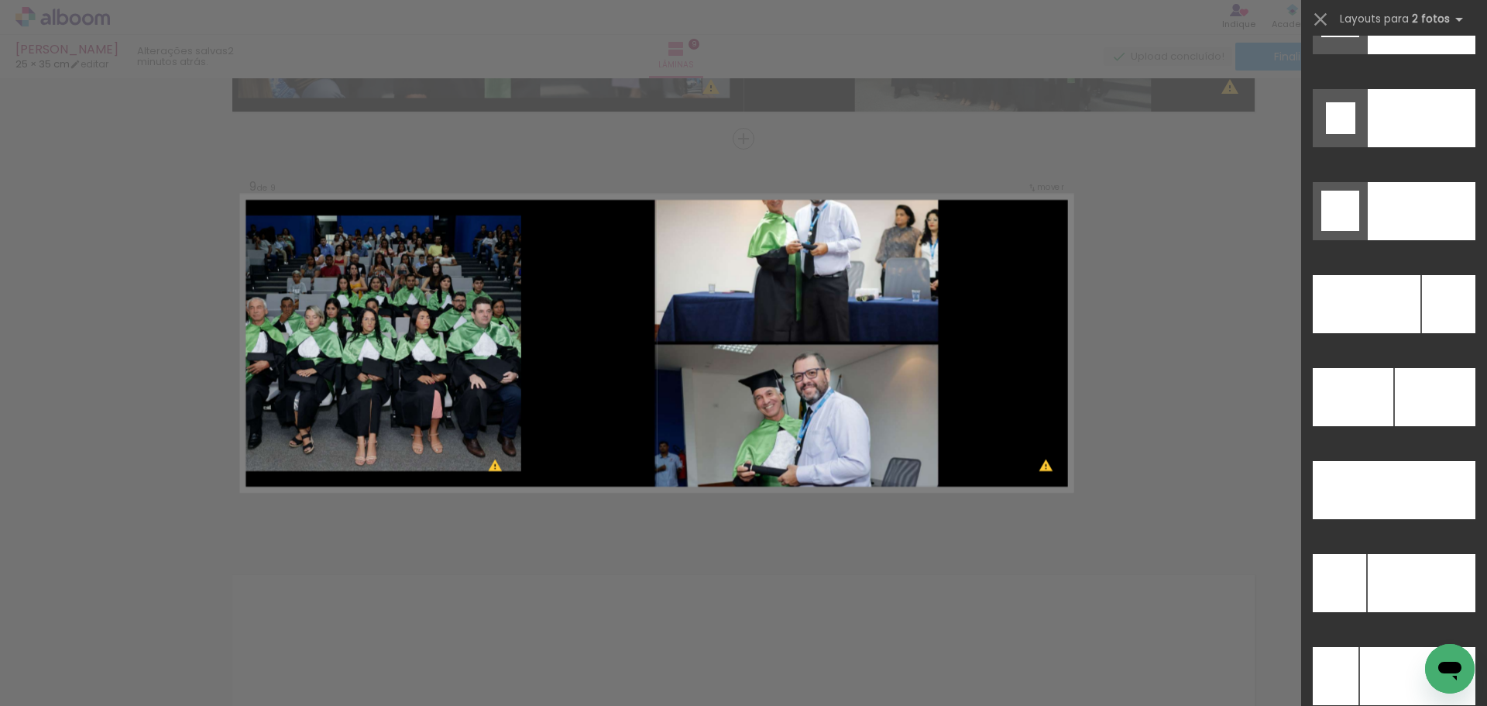
scroll to position [6713, 0]
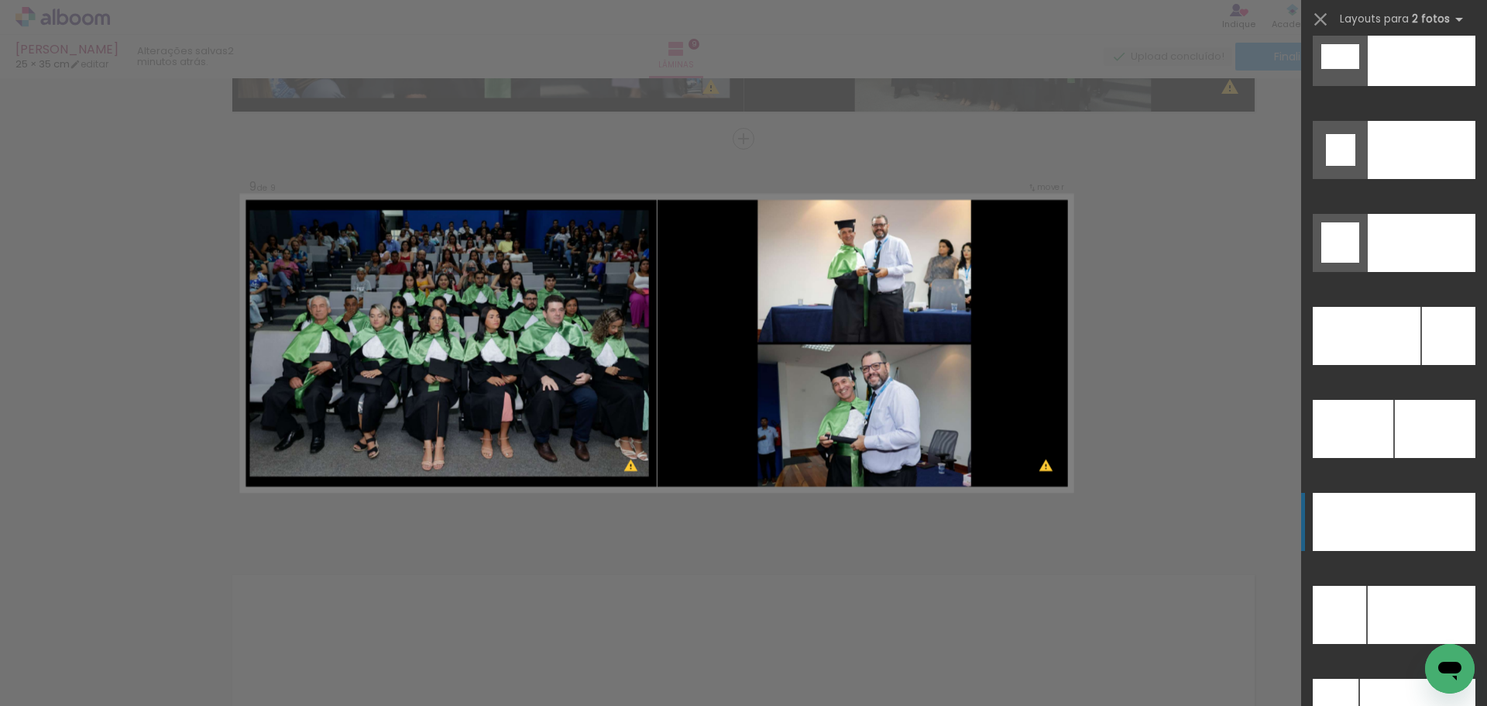
click at [1425, 272] on div at bounding box center [1422, 243] width 108 height 58
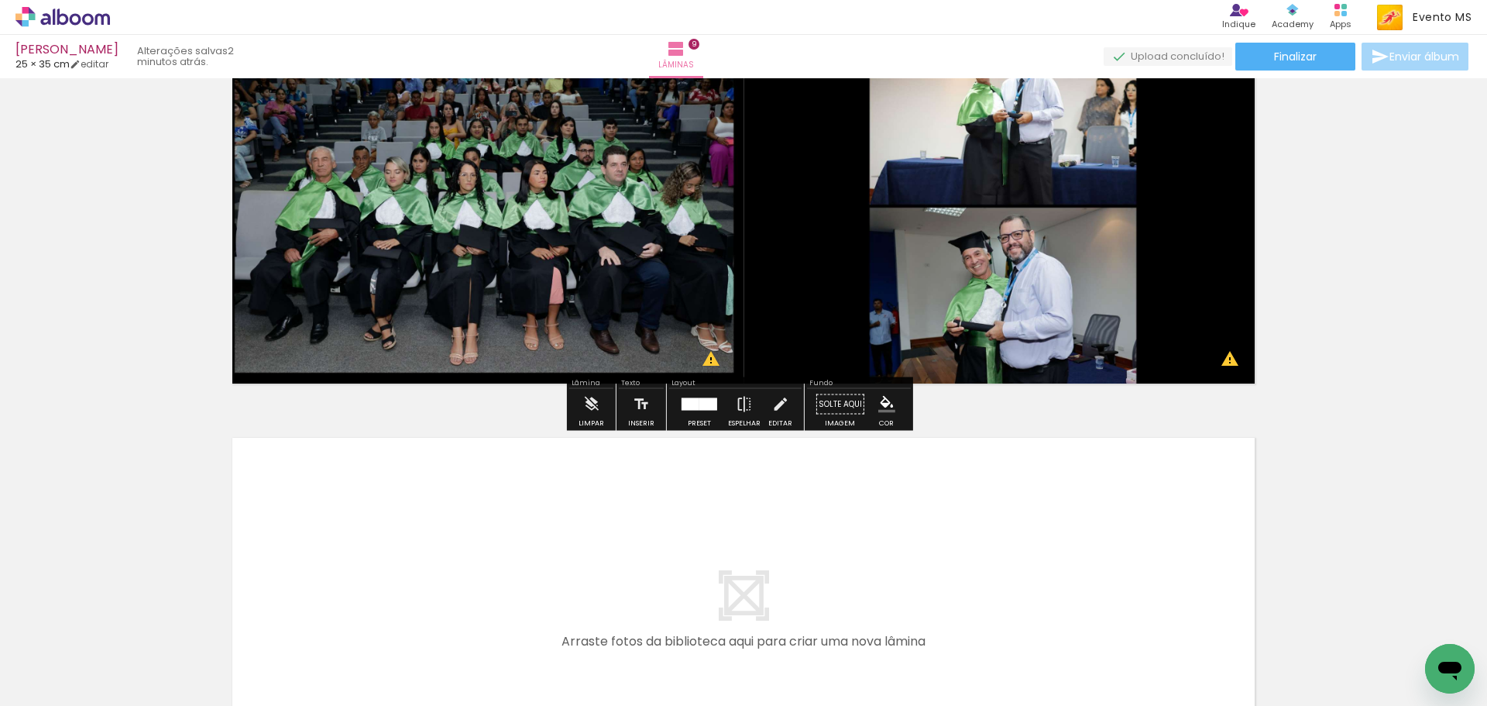
scroll to position [3620, 0]
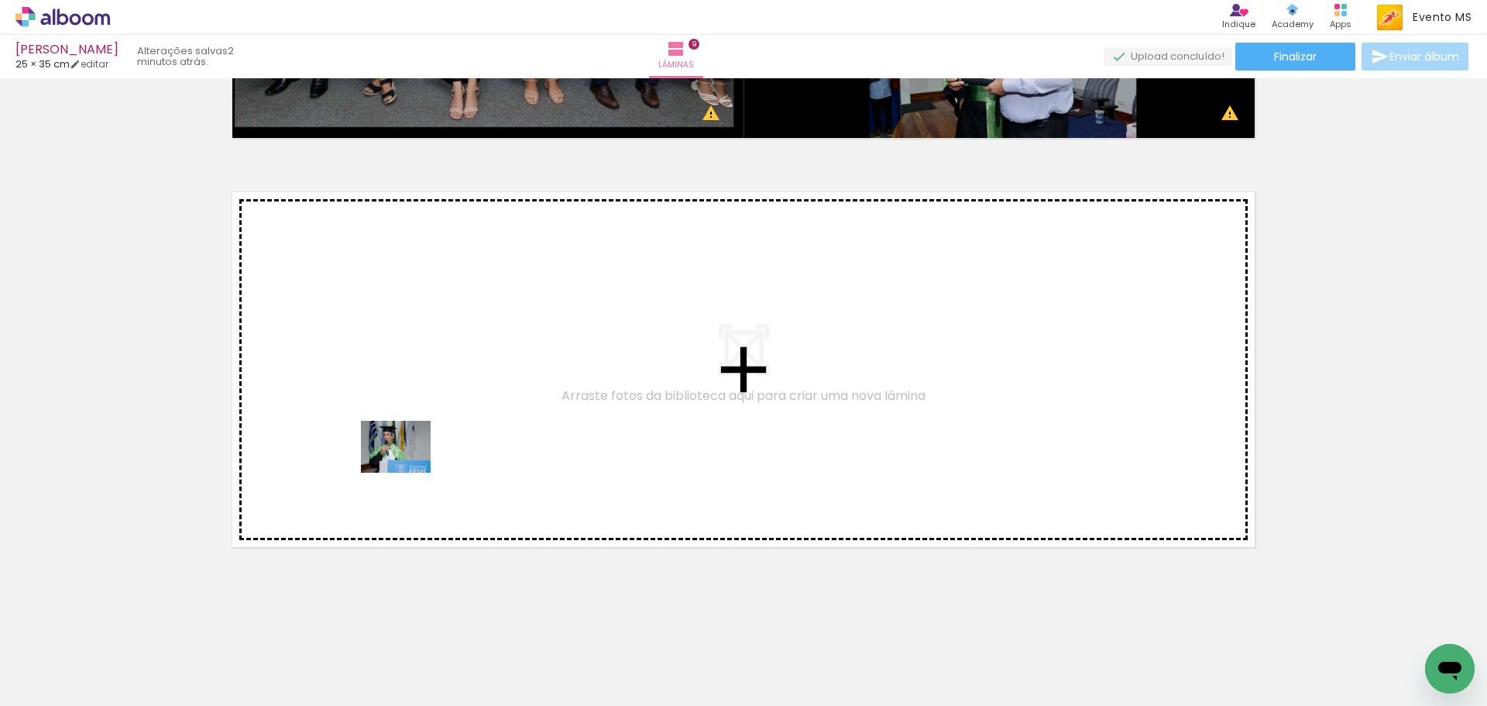
drag, startPoint x: 1177, startPoint y: 662, endPoint x: 410, endPoint y: 467, distance: 791.2
click at [410, 467] on quentale-workspace at bounding box center [743, 353] width 1487 height 706
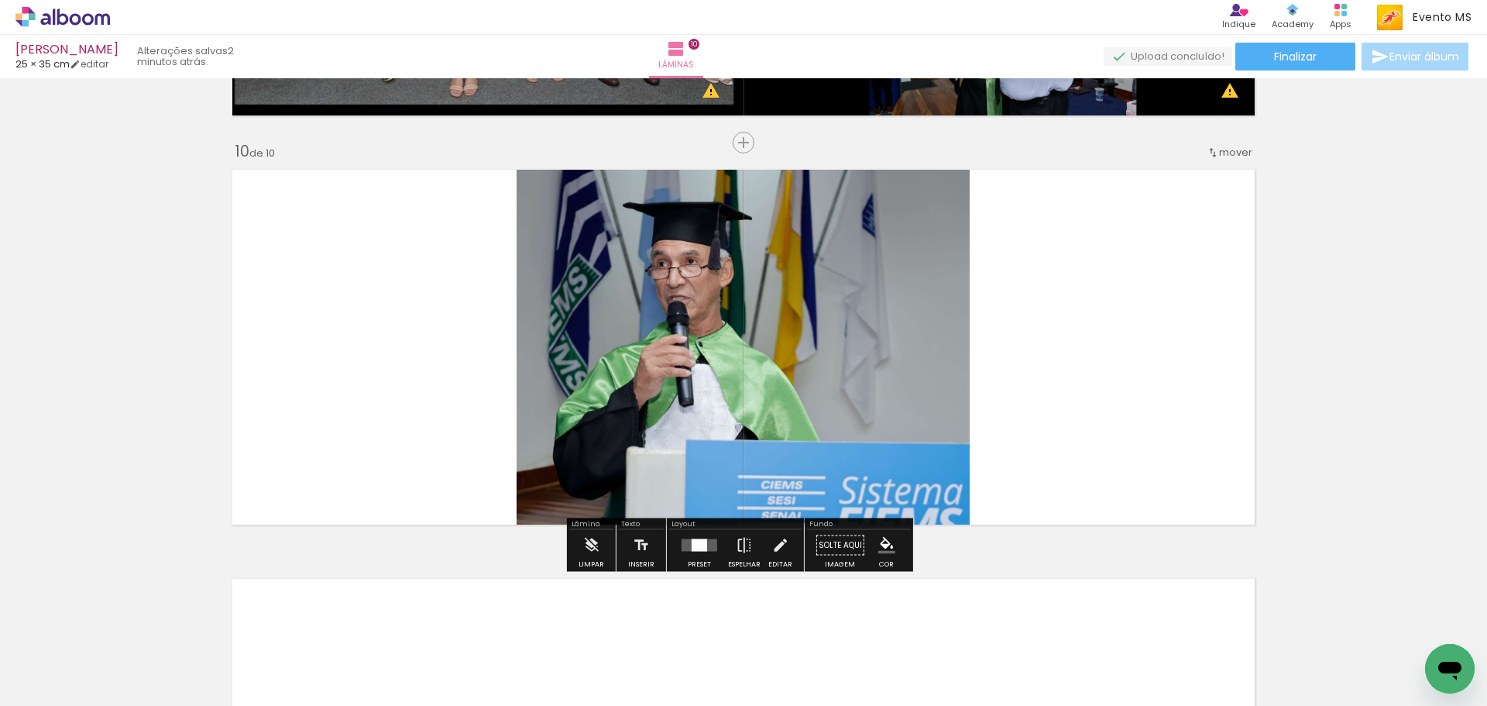
scroll to position [3646, 0]
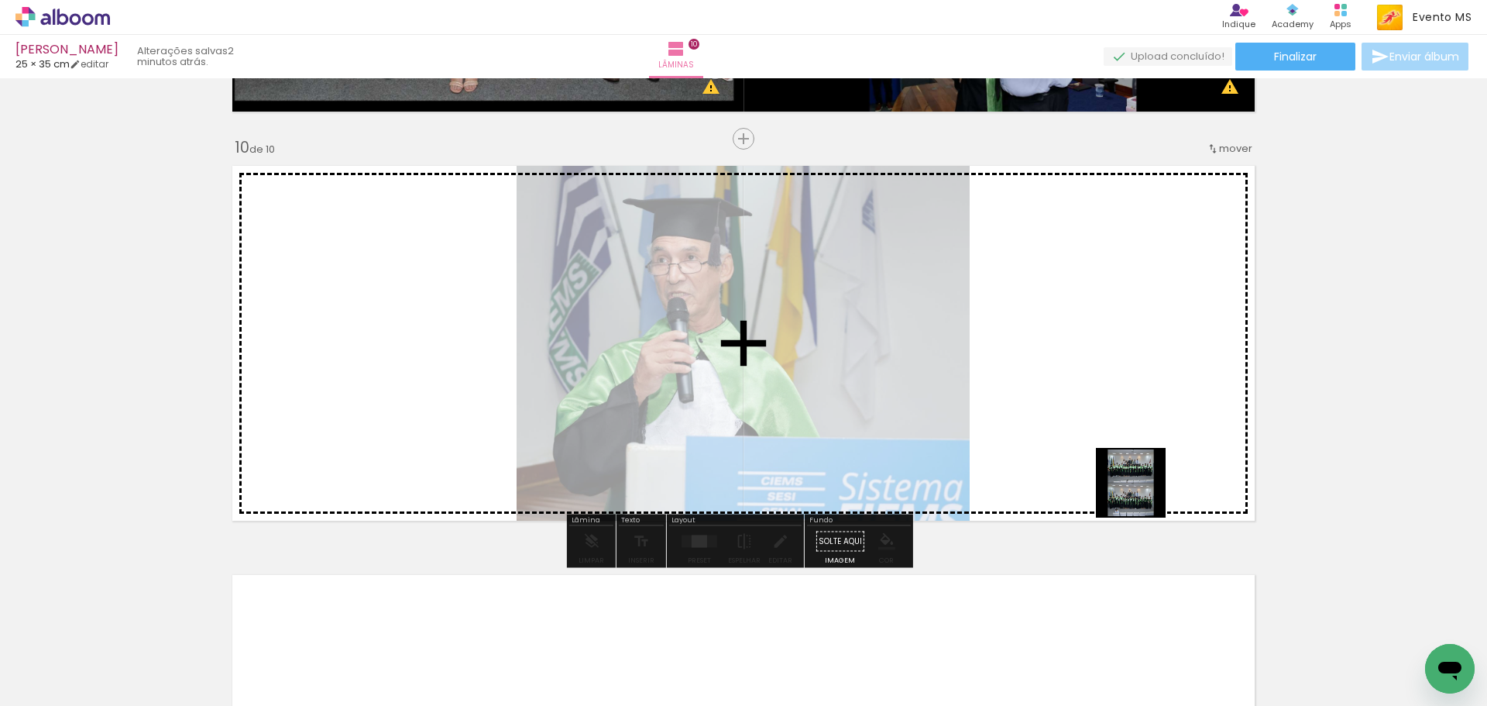
drag, startPoint x: 1260, startPoint y: 657, endPoint x: 1093, endPoint y: 410, distance: 298.0
click at [1093, 410] on quentale-workspace at bounding box center [743, 353] width 1487 height 706
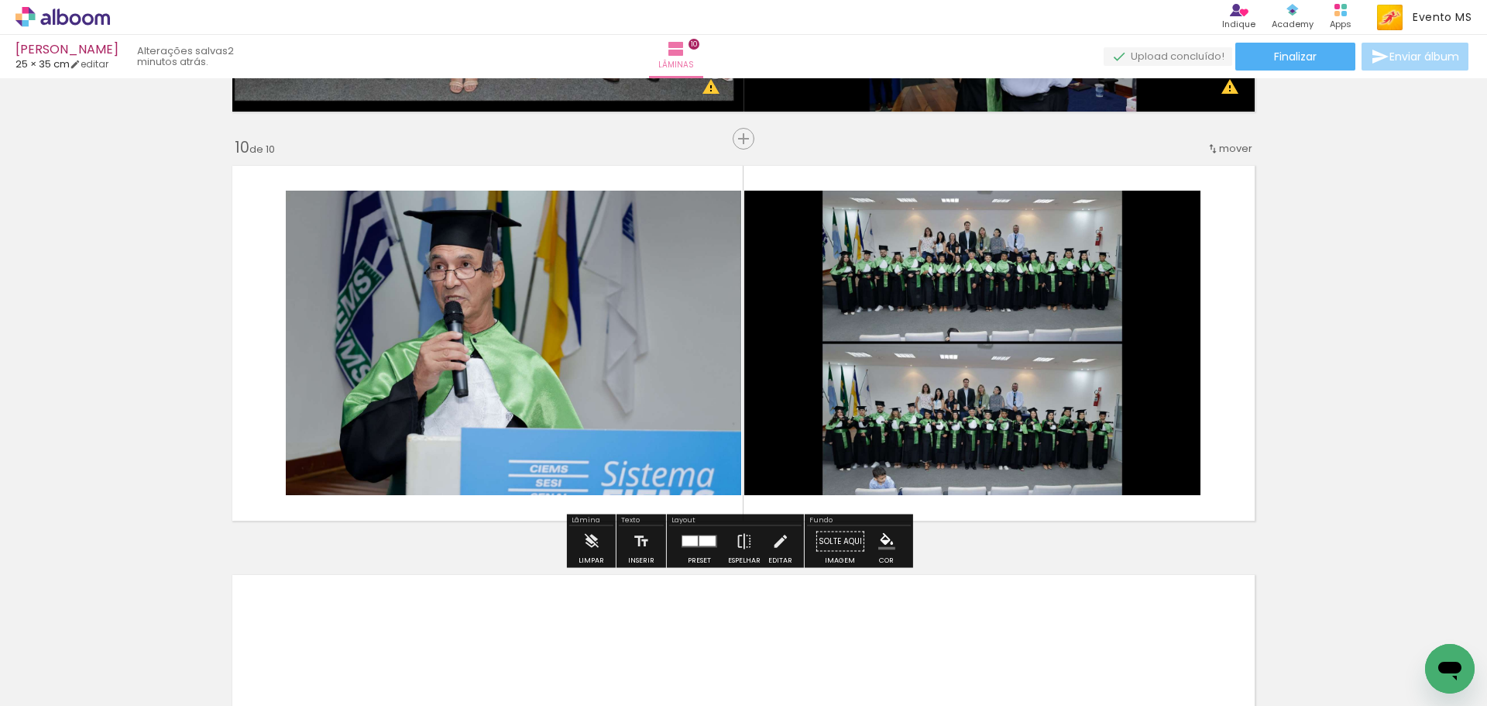
click at [708, 543] on div at bounding box center [708, 541] width 16 height 10
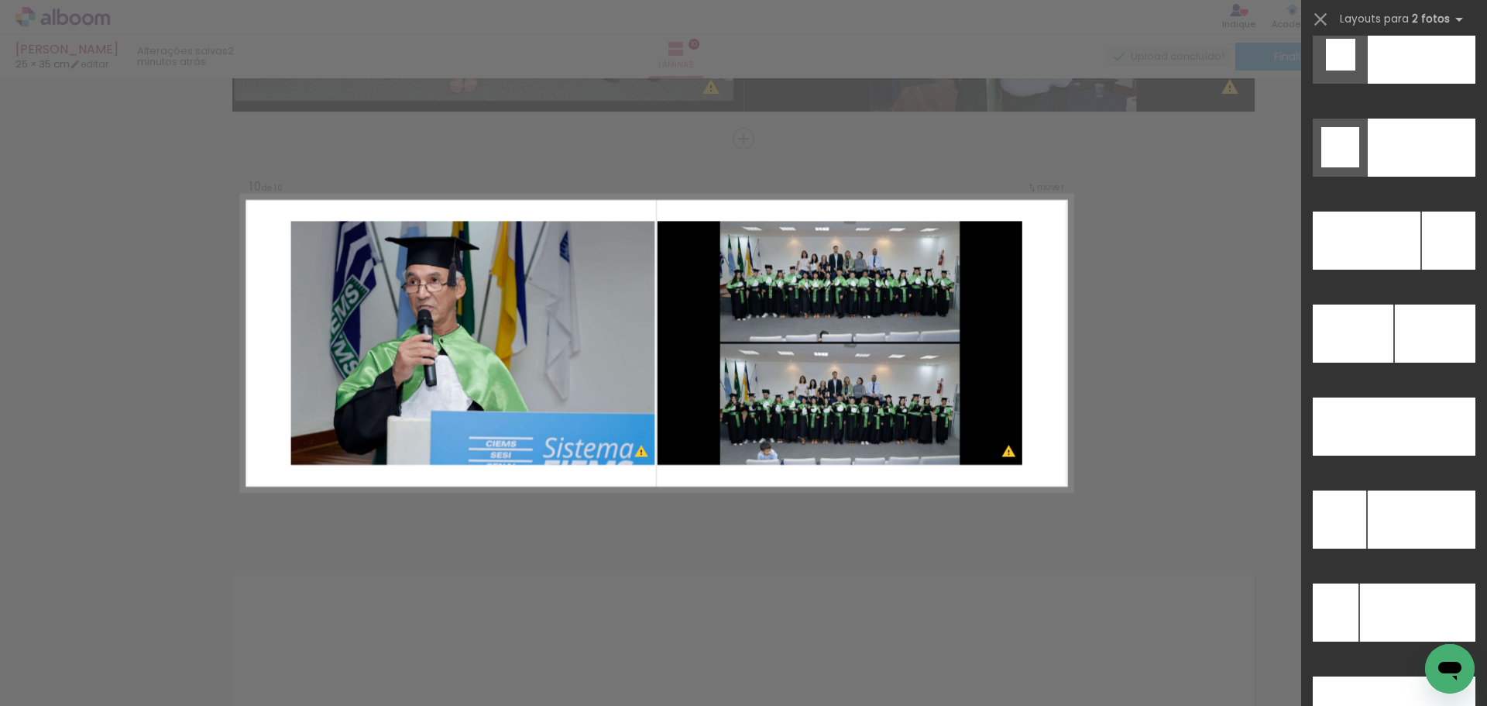
scroll to position [6861, 0]
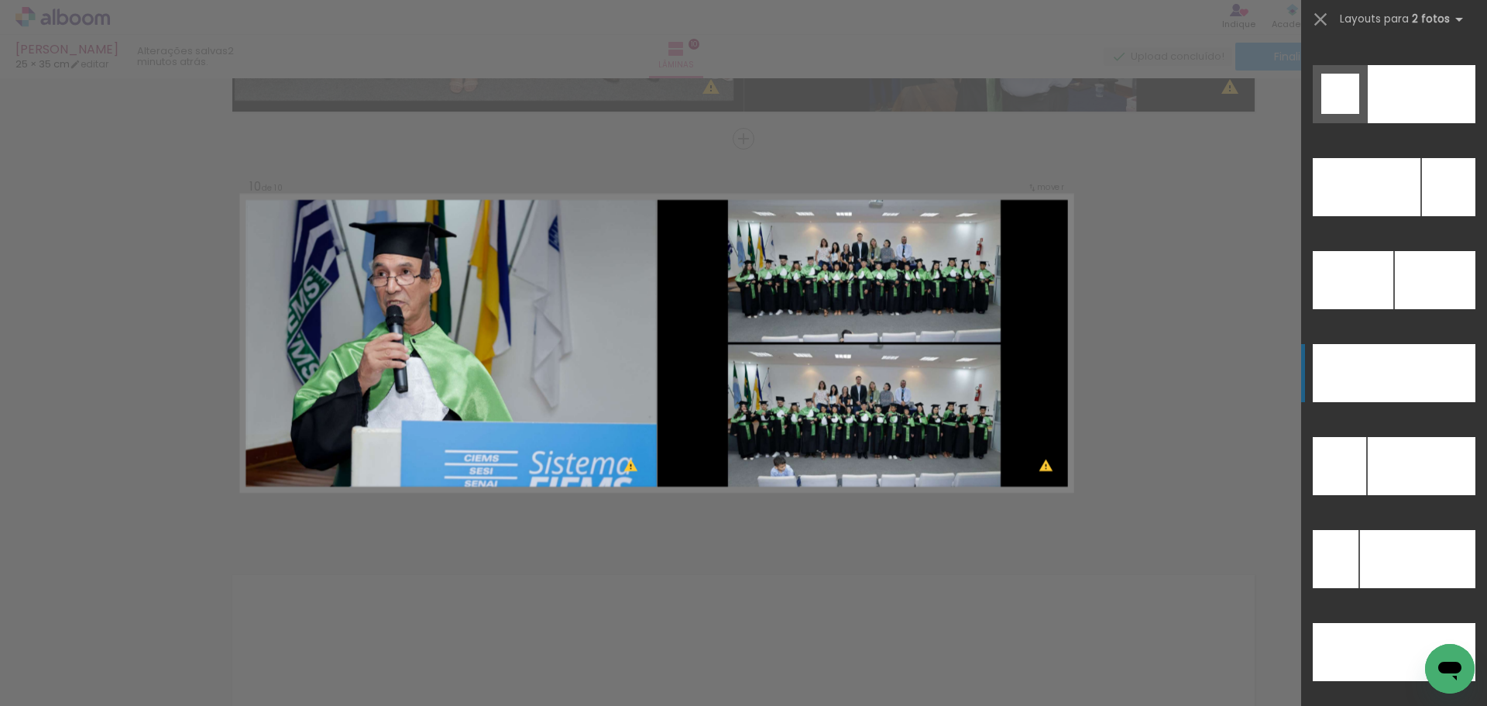
click at [1436, 530] on div at bounding box center [1417, 559] width 115 height 58
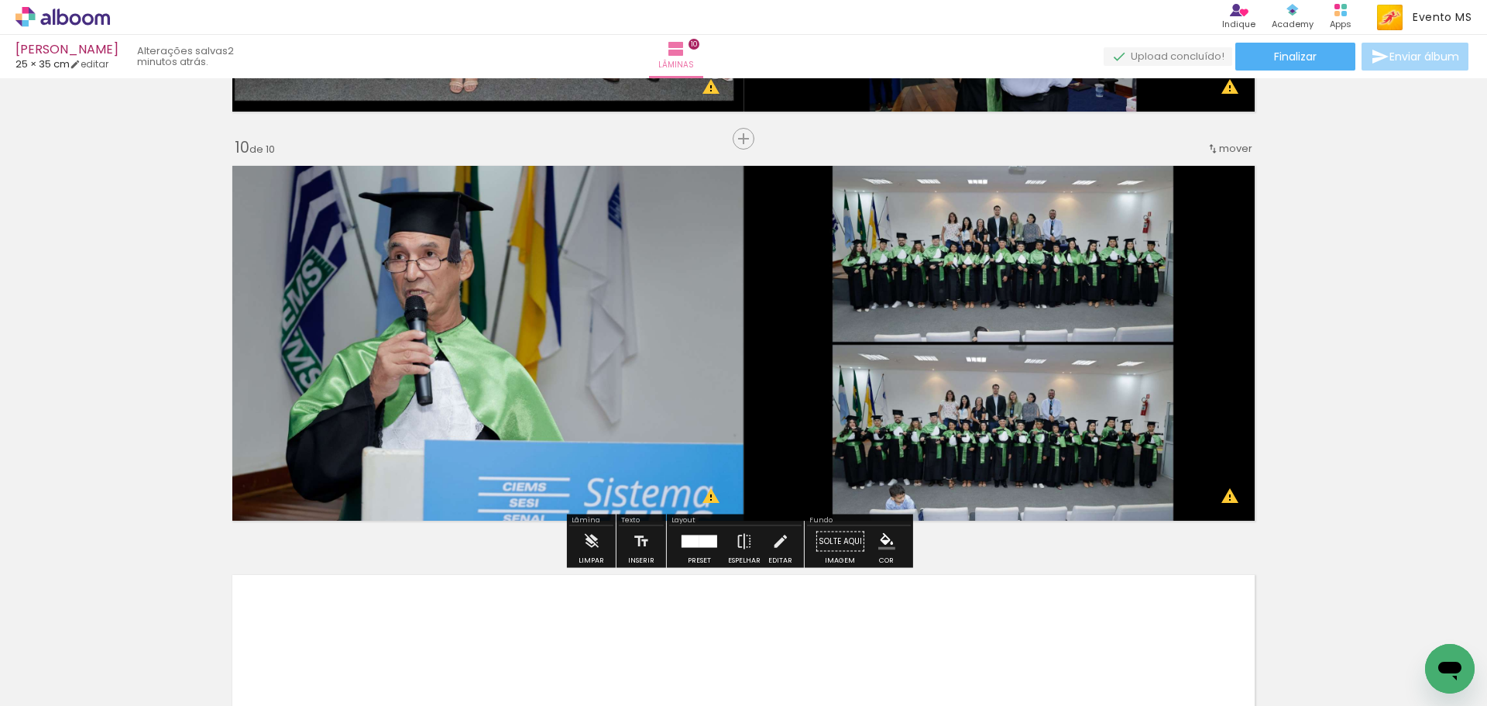
scroll to position [4029, 0]
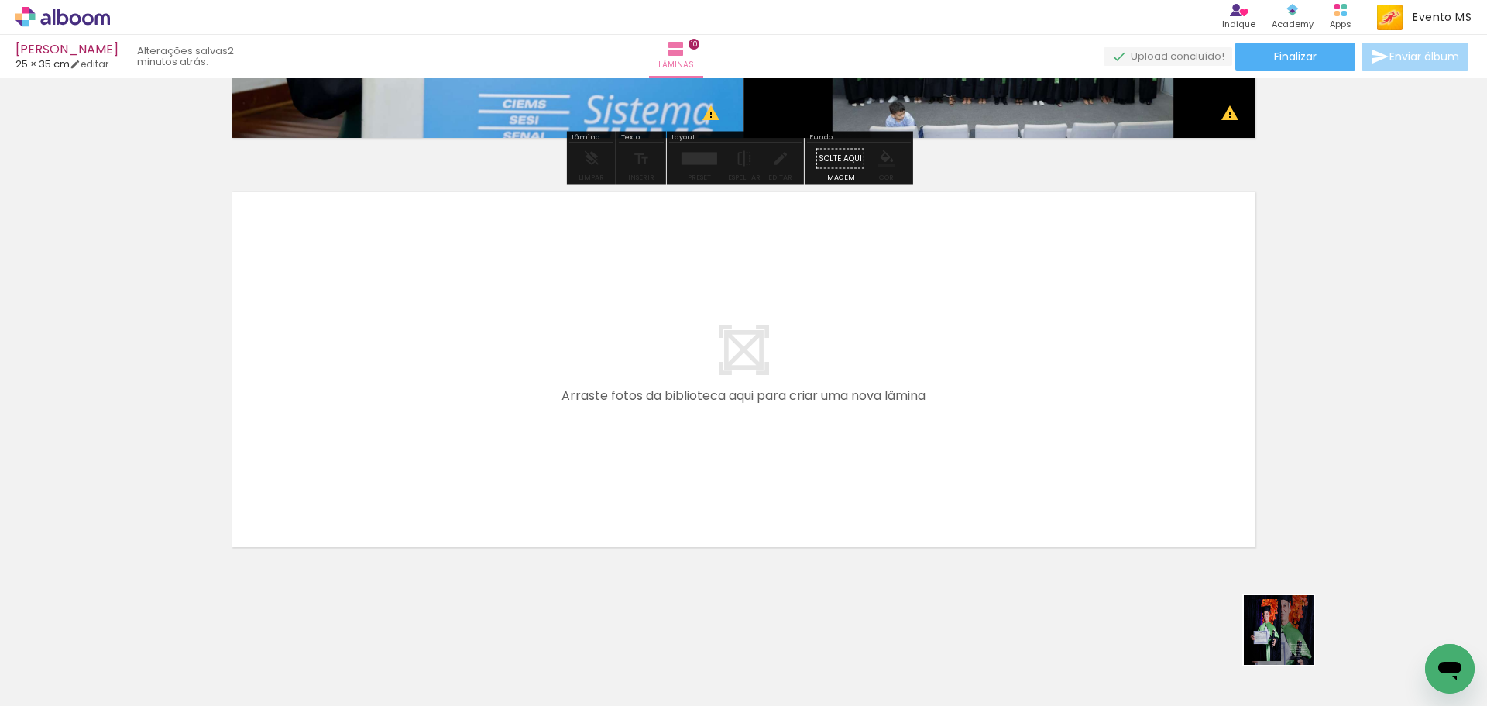
drag, startPoint x: 1312, startPoint y: 662, endPoint x: 591, endPoint y: 375, distance: 776.1
click at [591, 375] on quentale-workspace at bounding box center [743, 353] width 1487 height 706
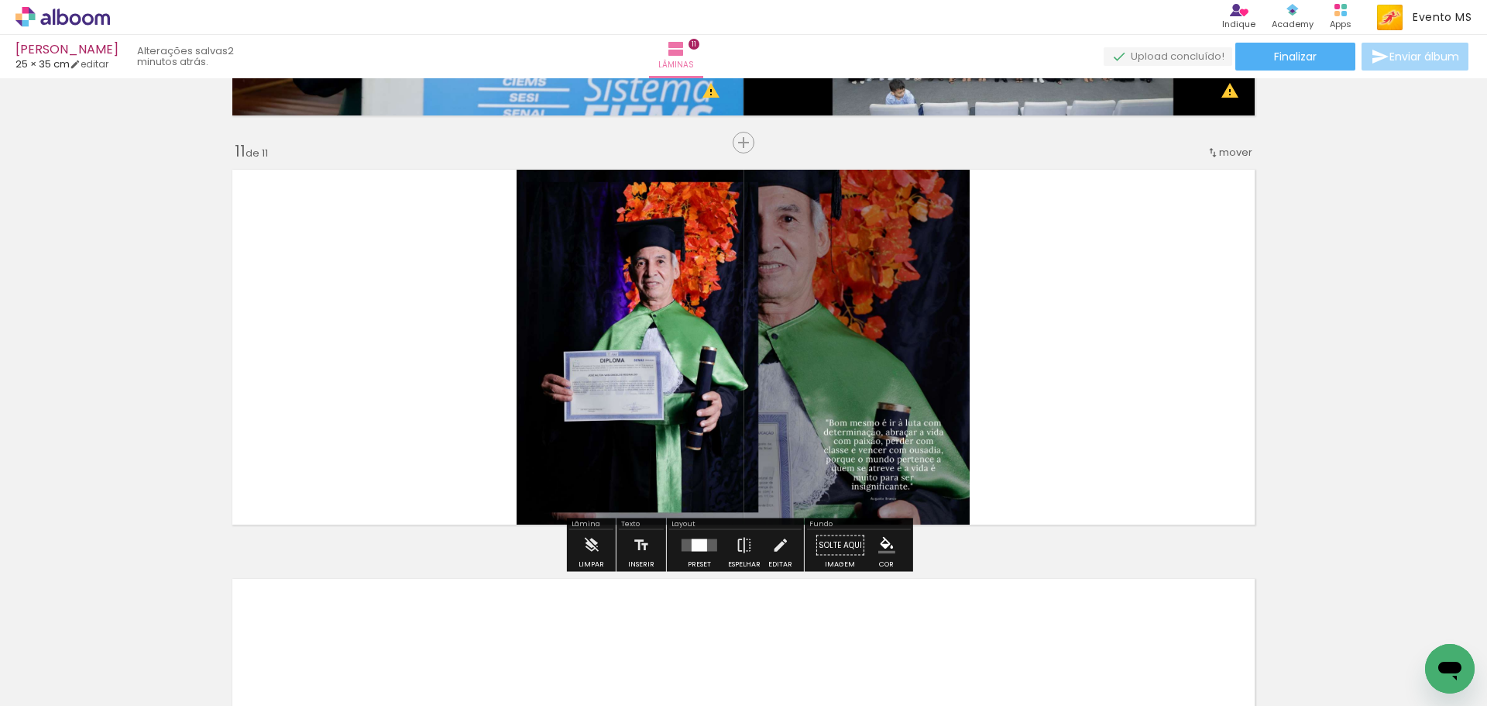
scroll to position [4055, 0]
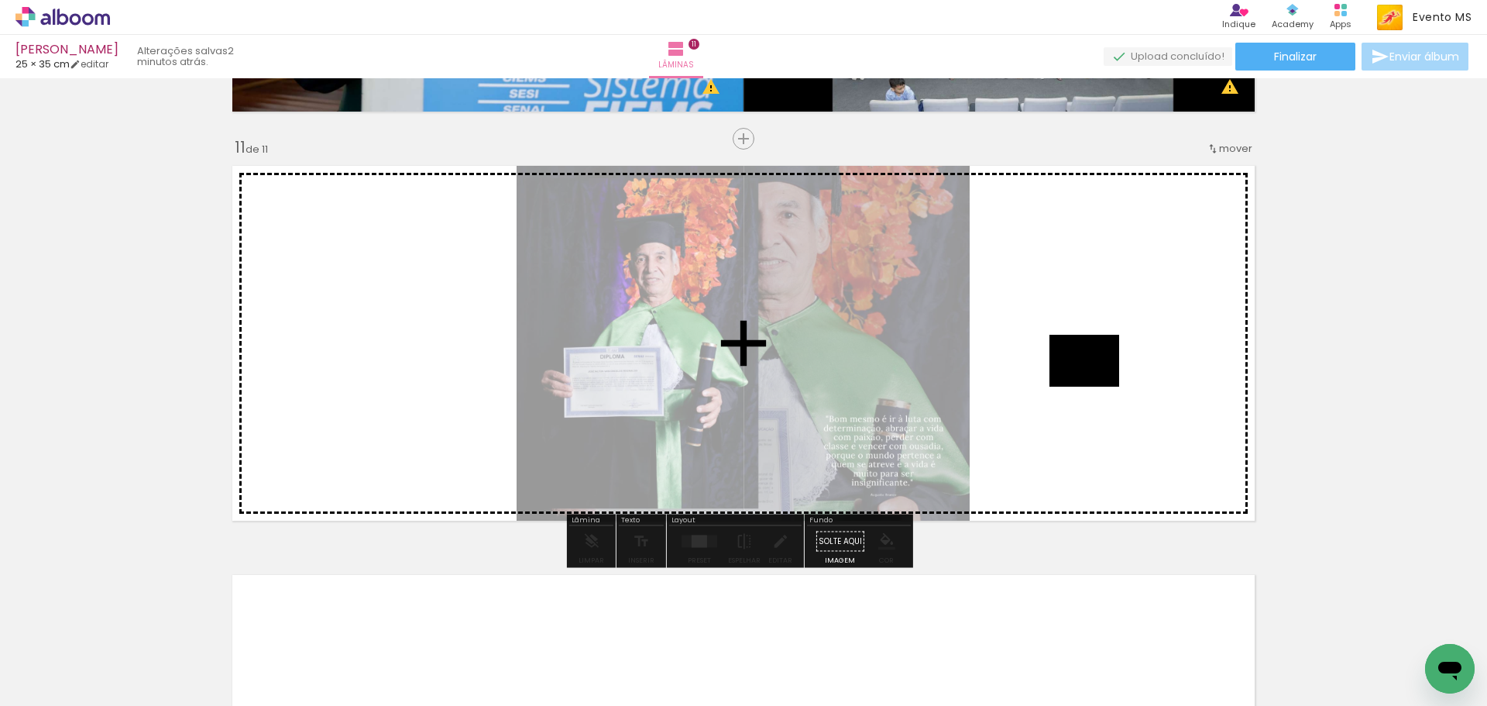
drag, startPoint x: 1414, startPoint y: 637, endPoint x: 1088, endPoint y: 376, distance: 416.7
click at [1088, 376] on quentale-workspace at bounding box center [743, 353] width 1487 height 706
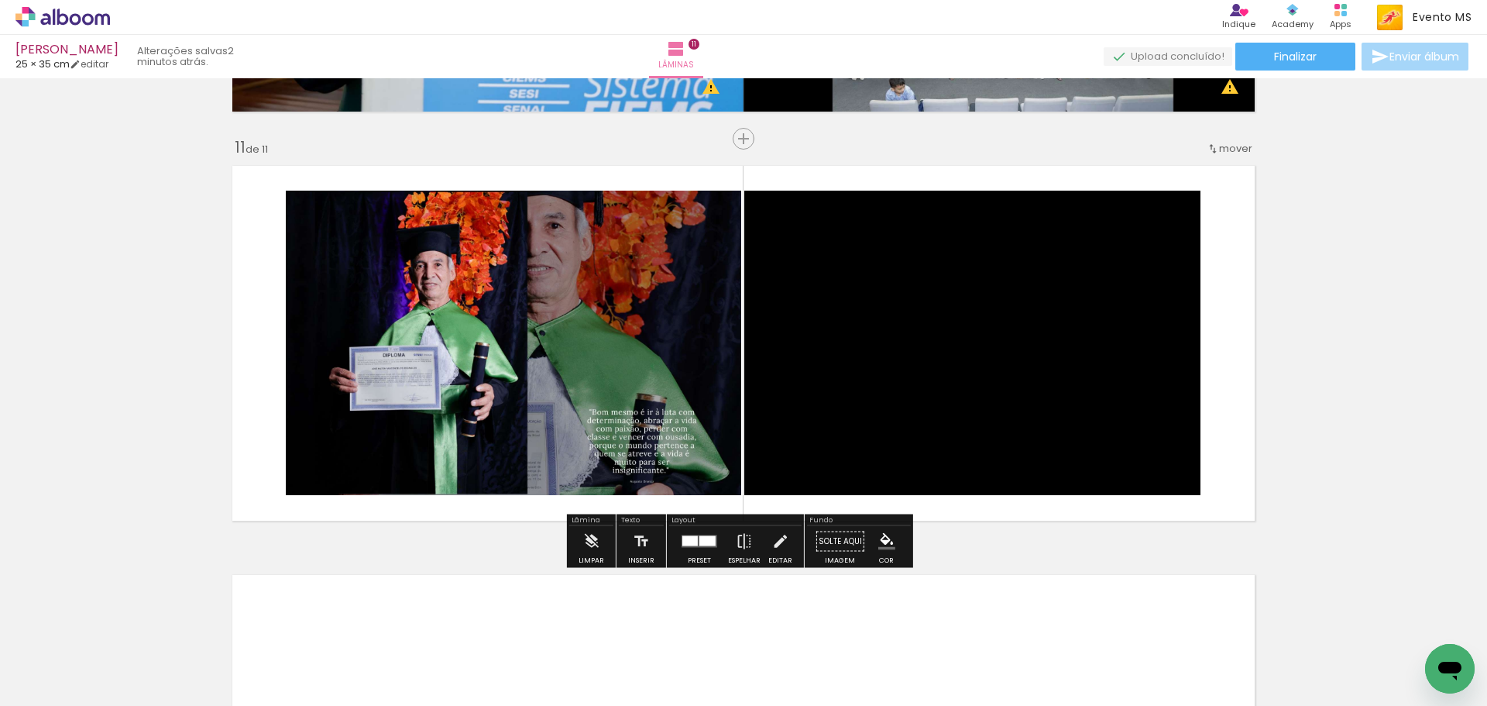
click at [702, 541] on div at bounding box center [708, 541] width 16 height 10
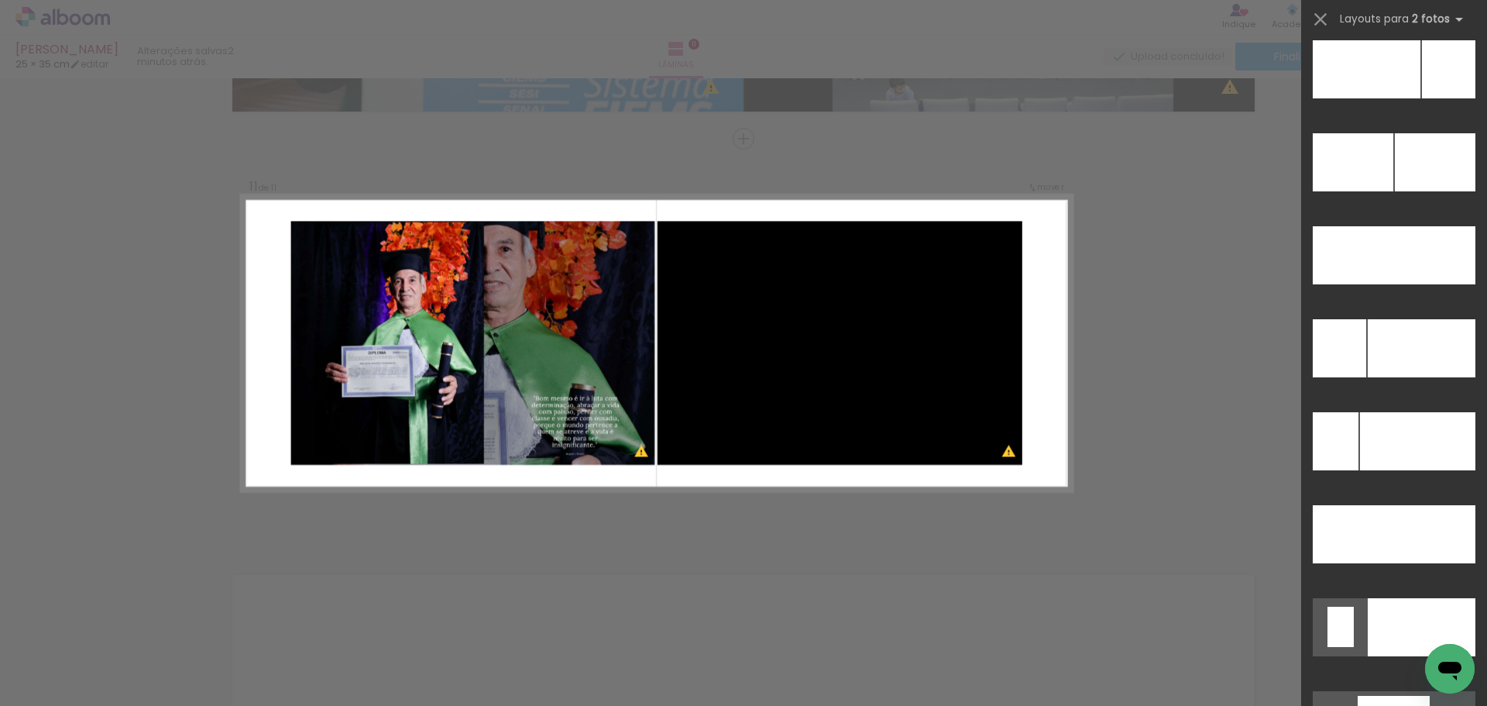
scroll to position [7011, 0]
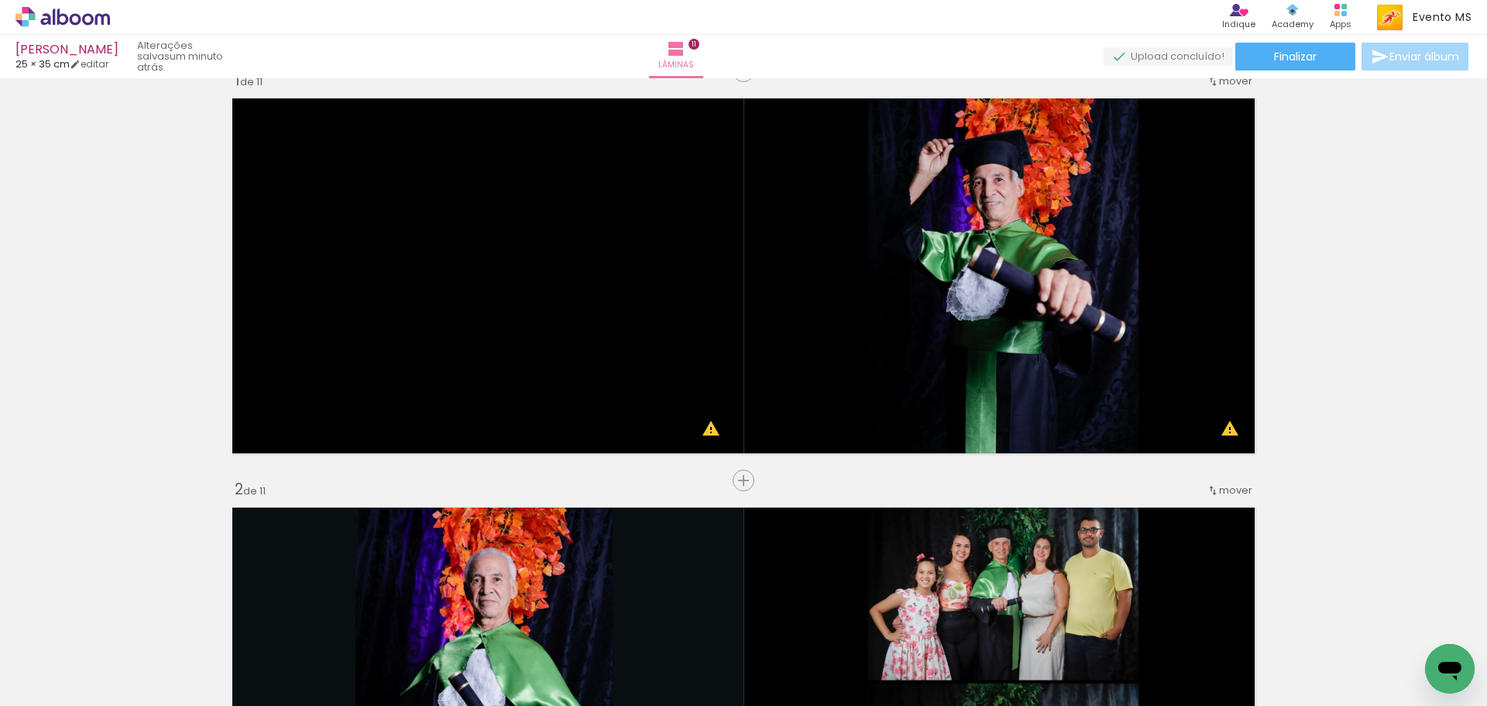
scroll to position [0, 0]
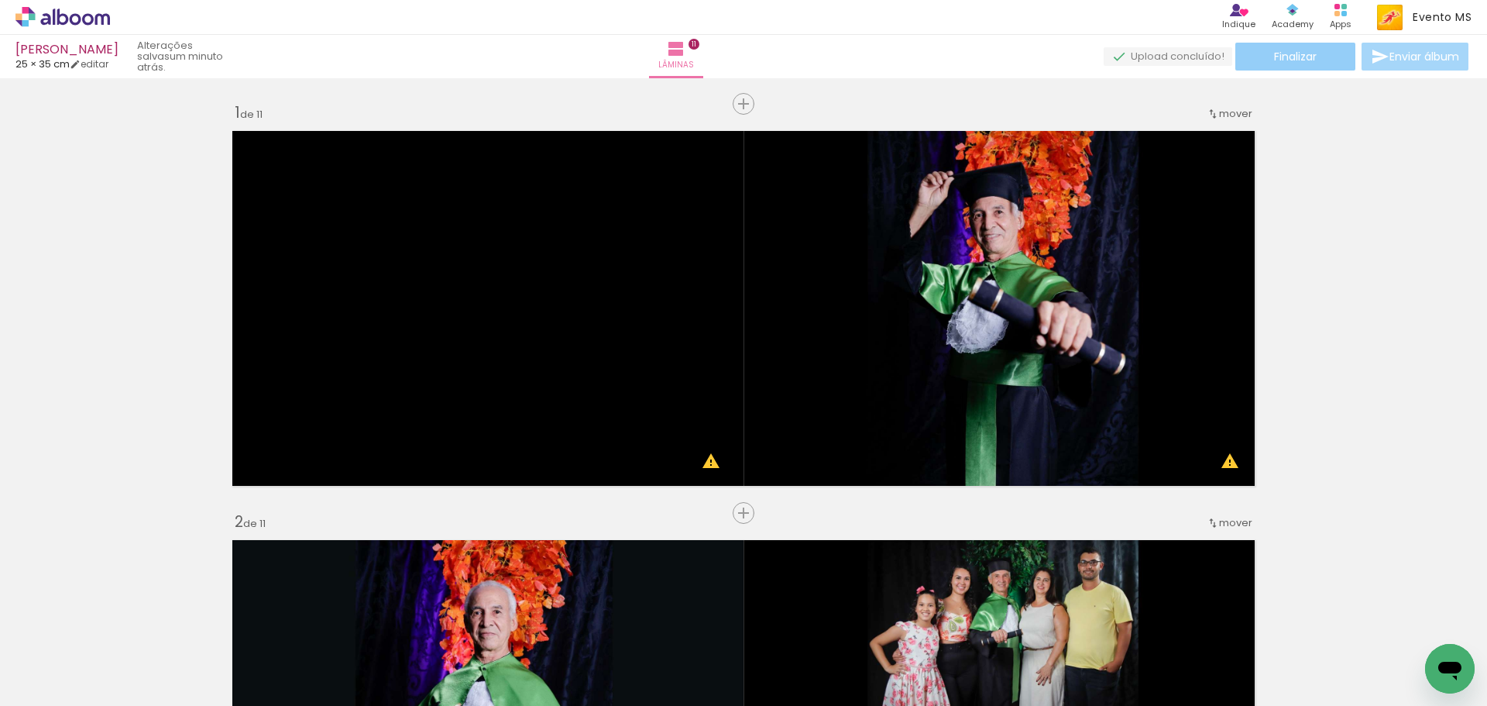
click at [1257, 58] on paper-button "Finalizar" at bounding box center [1296, 57] width 120 height 28
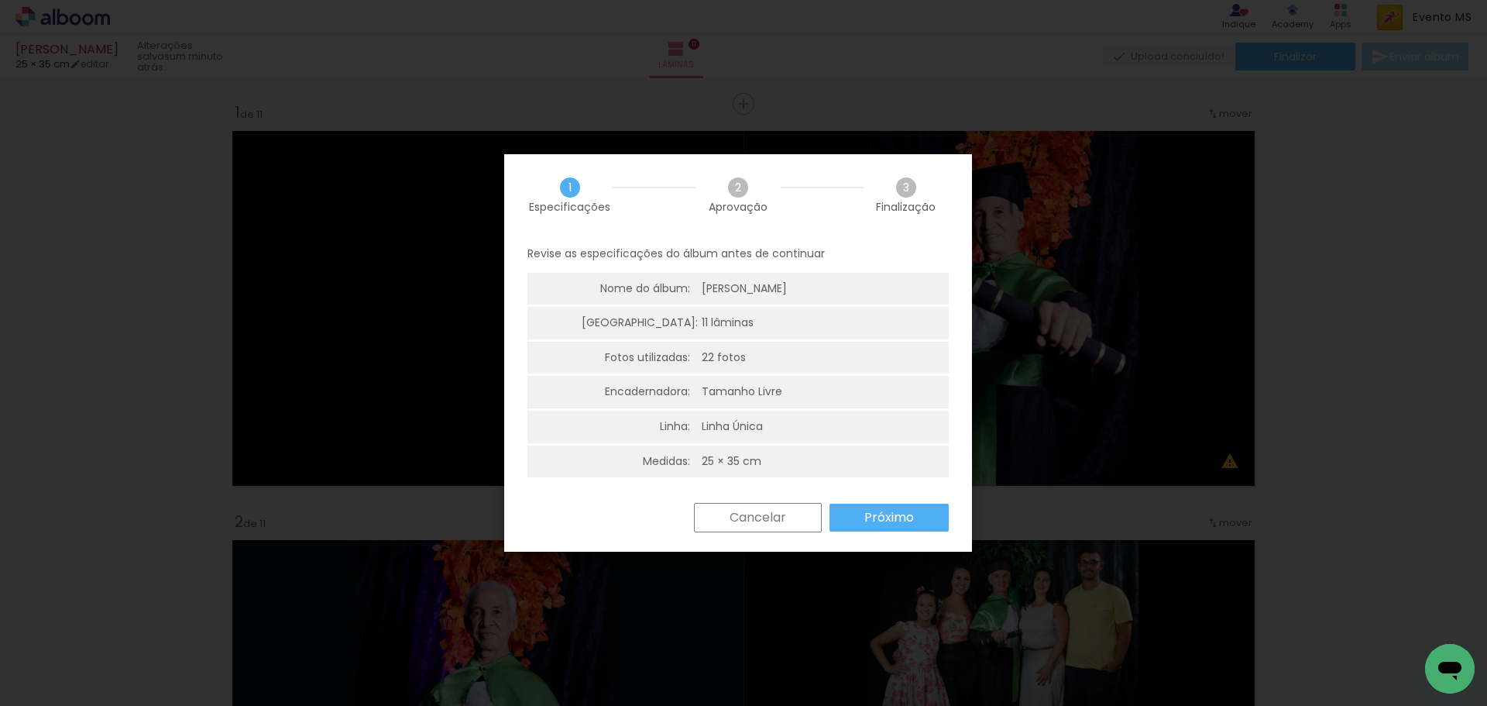
click at [0, 0] on slot "Próximo" at bounding box center [0, 0] width 0 height 0
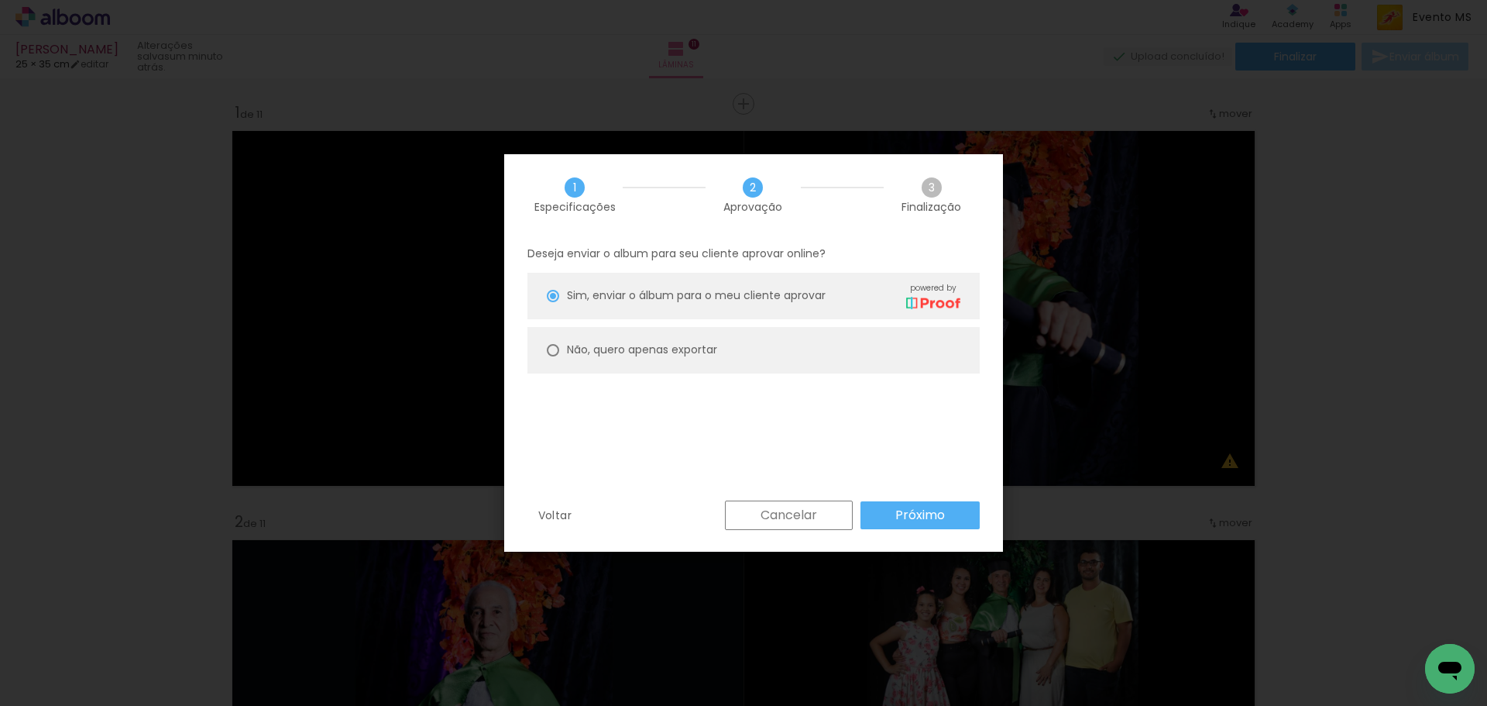
click at [909, 524] on paper-button "Próximo" at bounding box center [920, 515] width 119 height 28
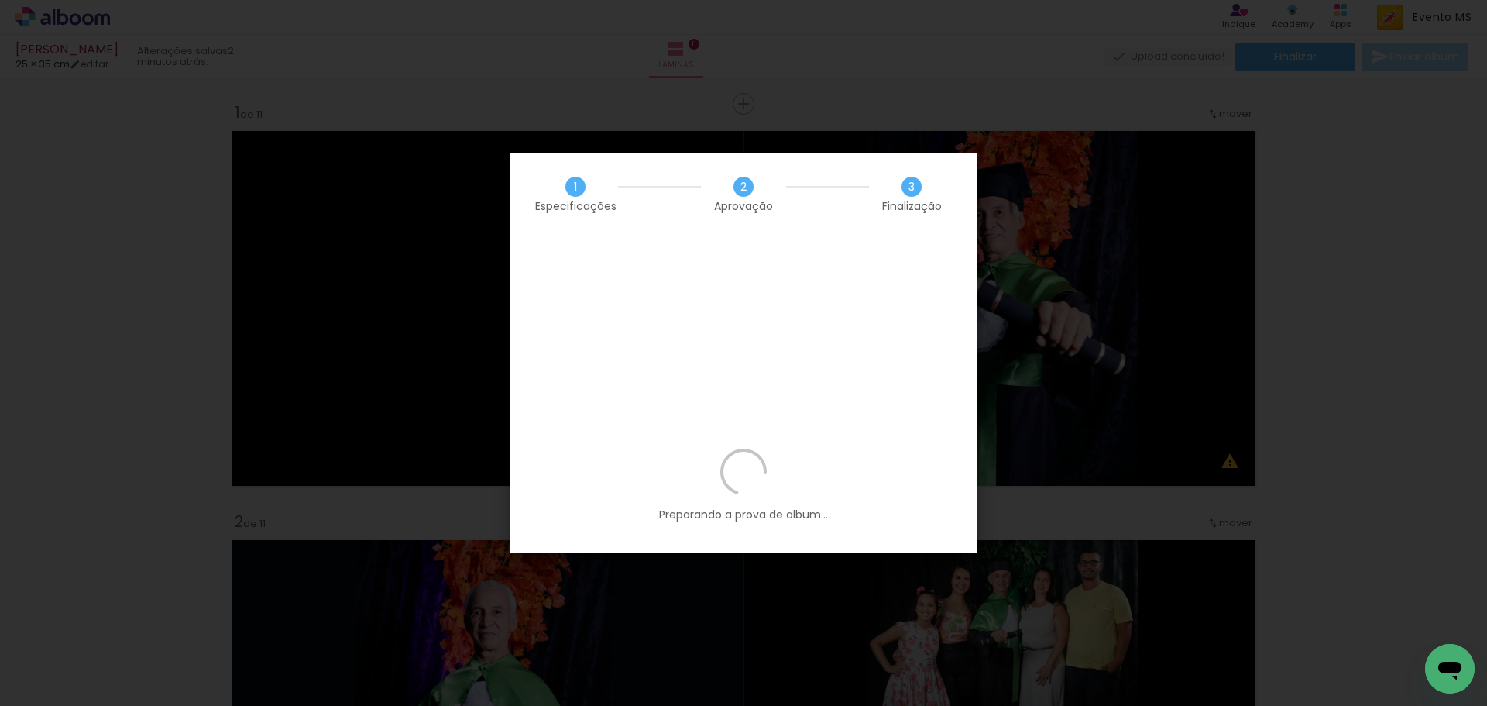
scroll to position [0, 553]
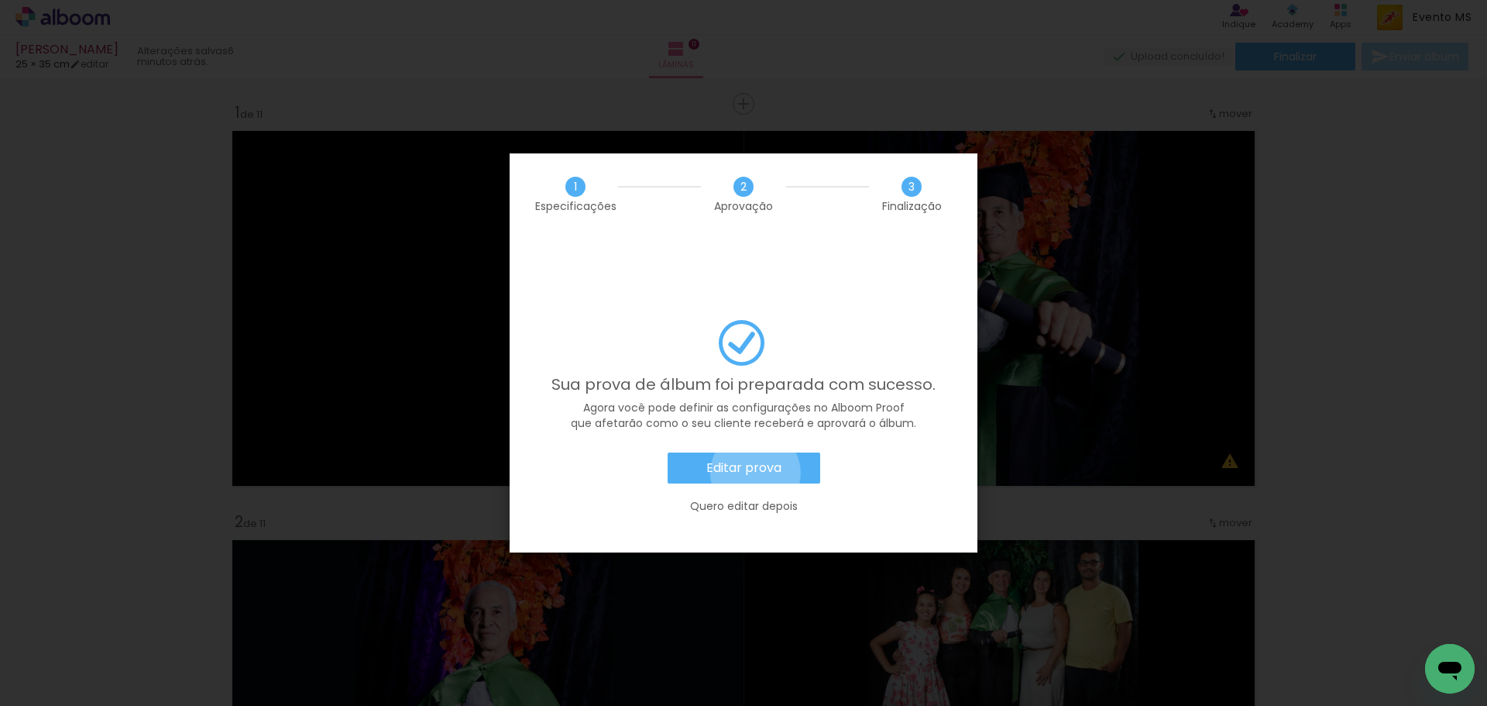
click at [0, 0] on slot "Editar prova" at bounding box center [0, 0] width 0 height 0
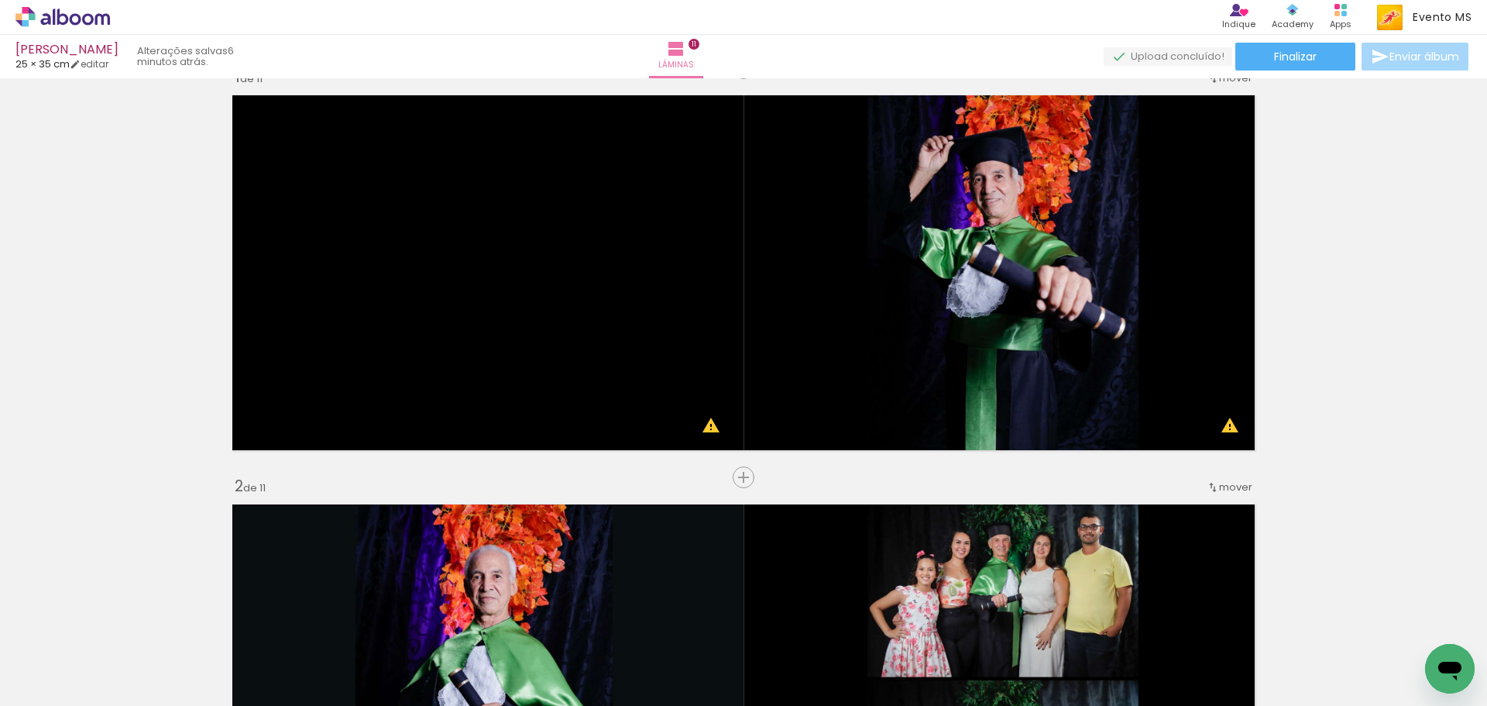
scroll to position [0, 0]
